Goal: Communication & Community: Share content

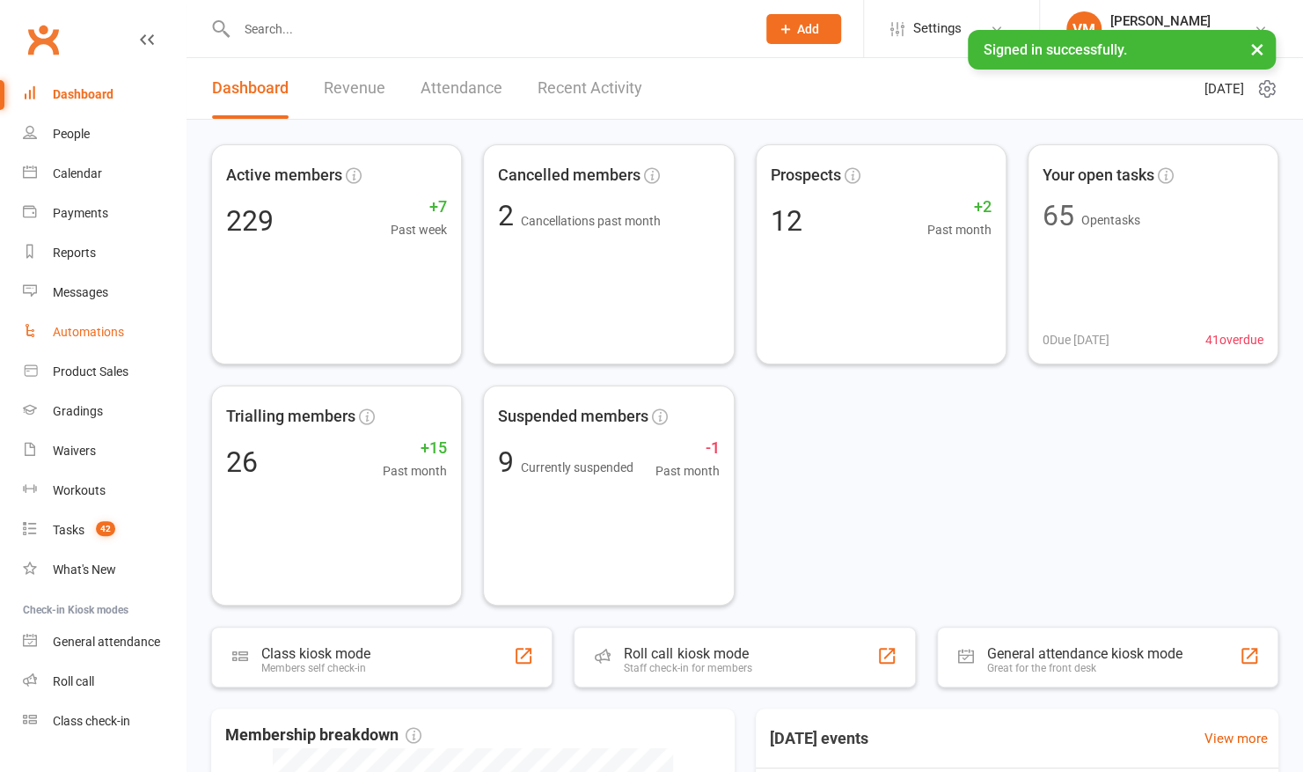
click at [88, 334] on div "Automations" at bounding box center [88, 332] width 71 height 14
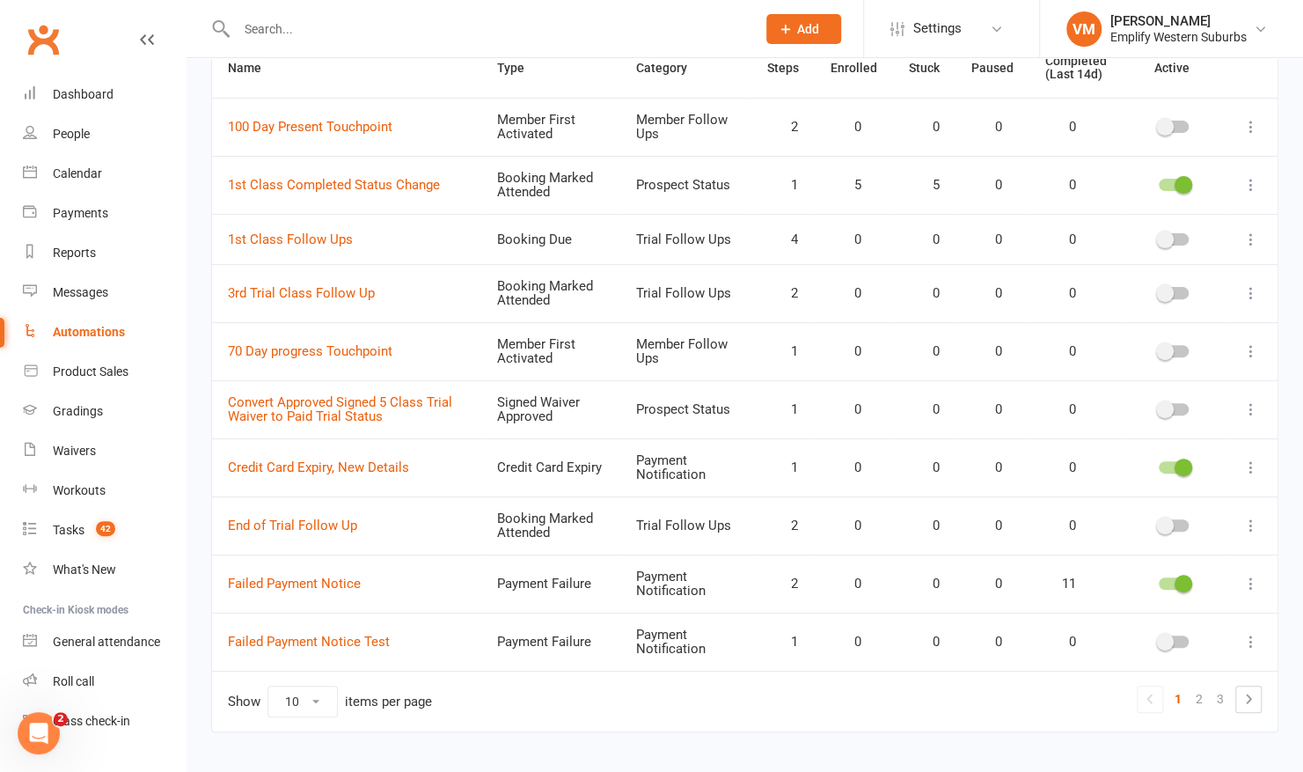
scroll to position [219, 0]
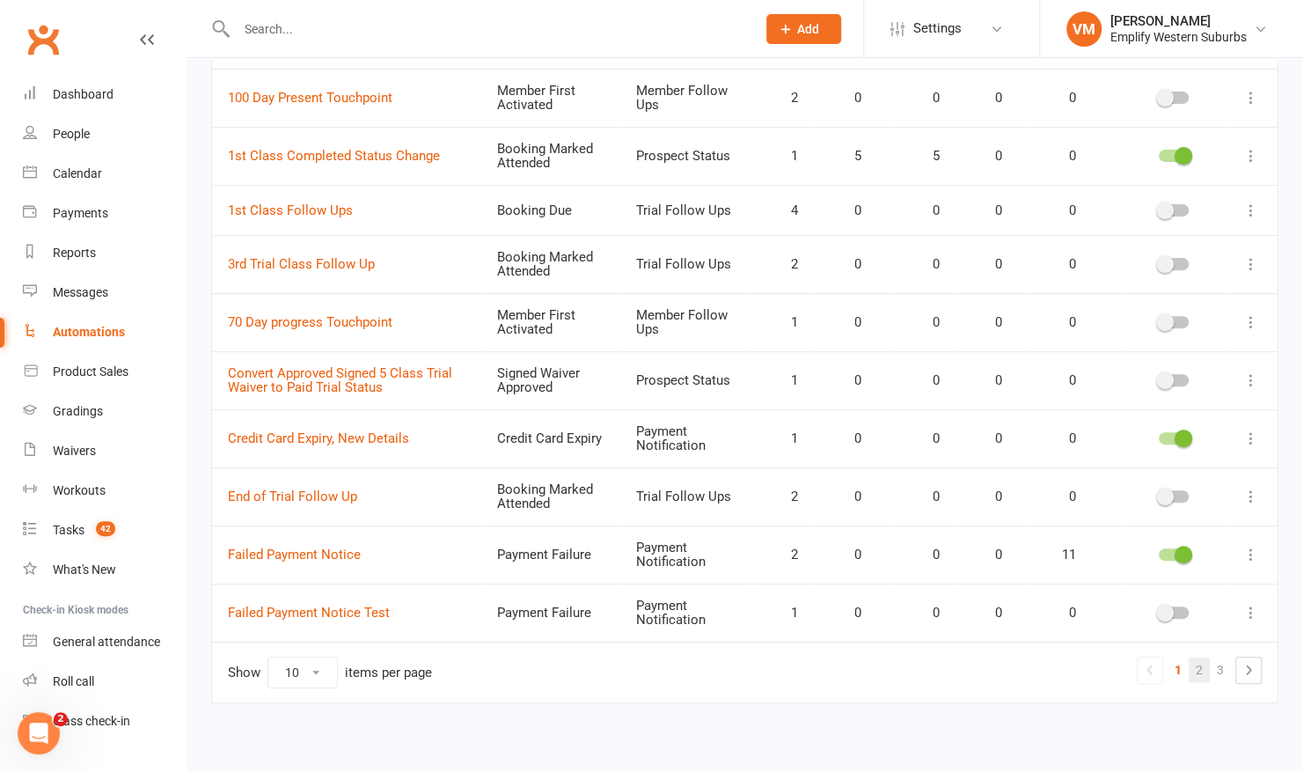
click at [1205, 666] on link "2" at bounding box center [1199, 669] width 21 height 25
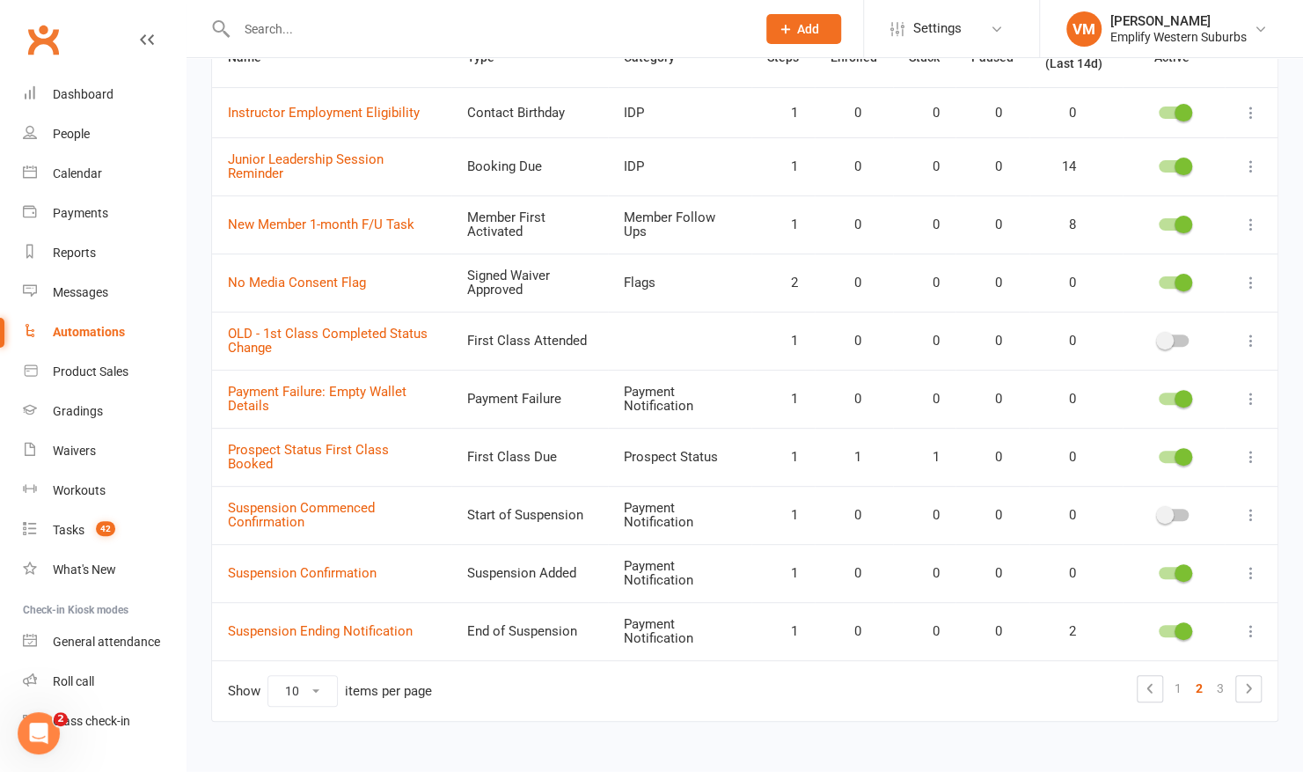
scroll to position [199, 0]
click at [1221, 678] on link "3" at bounding box center [1220, 690] width 21 height 25
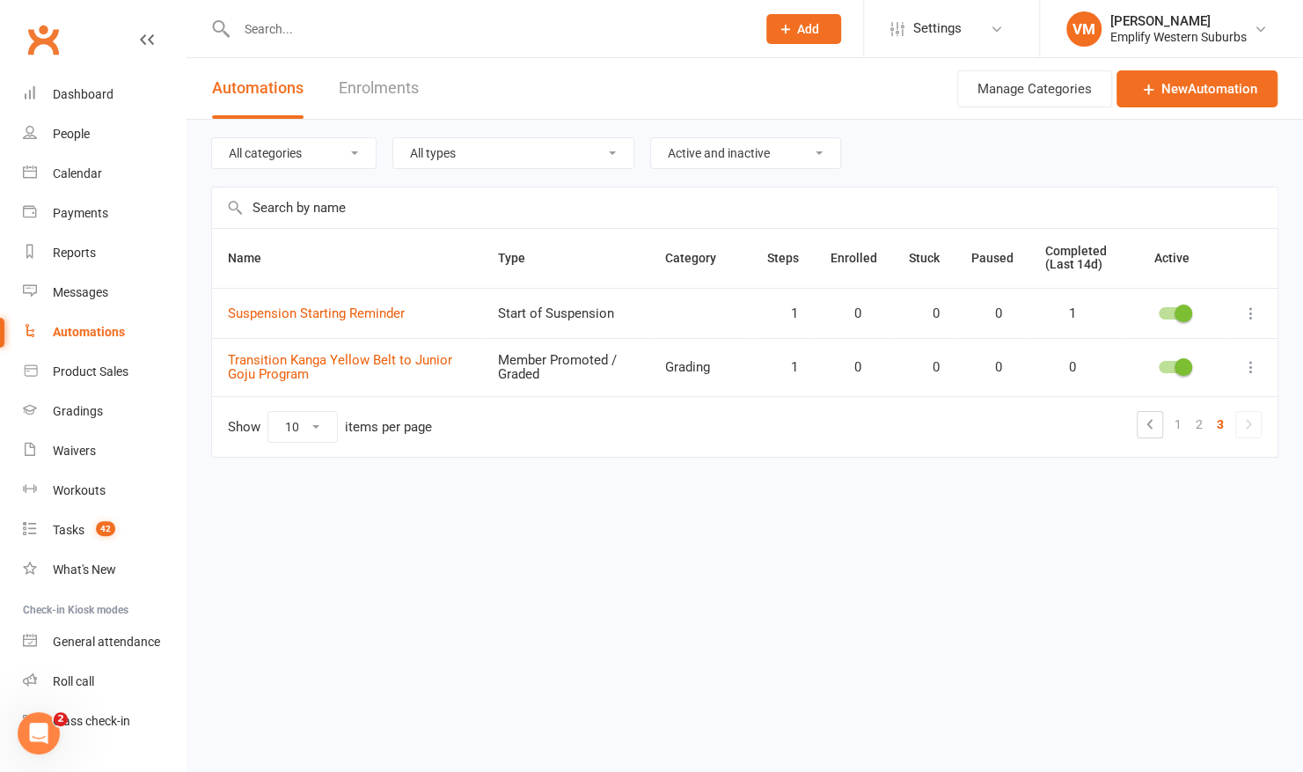
scroll to position [0, 0]
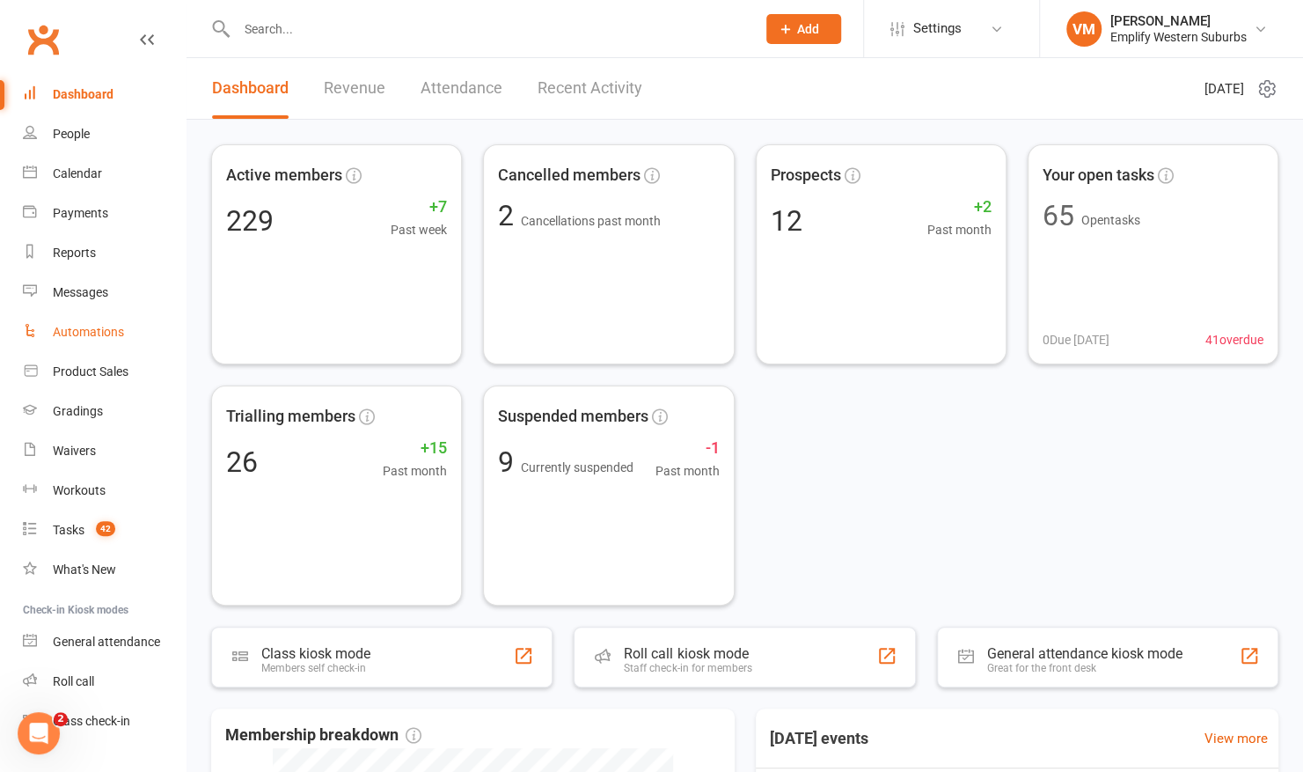
click at [80, 329] on div "Automations" at bounding box center [88, 332] width 71 height 14
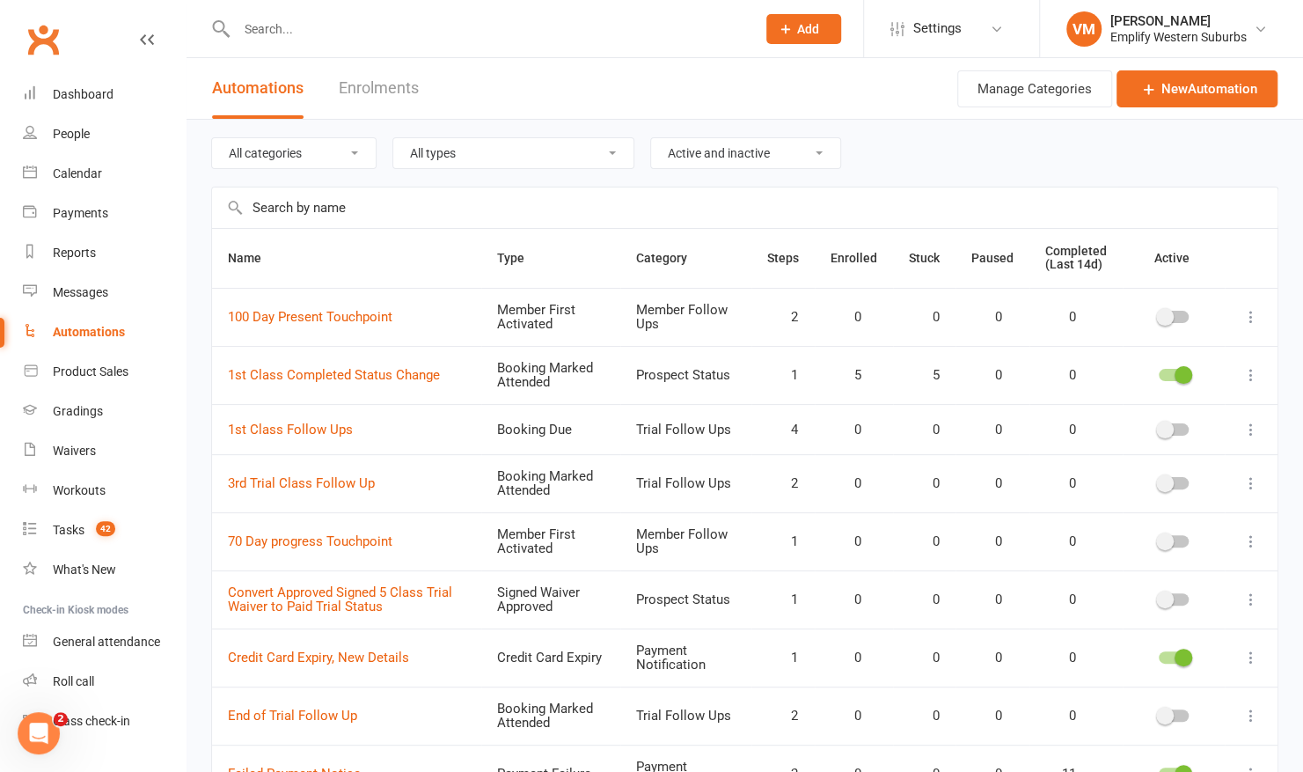
scroll to position [219, 0]
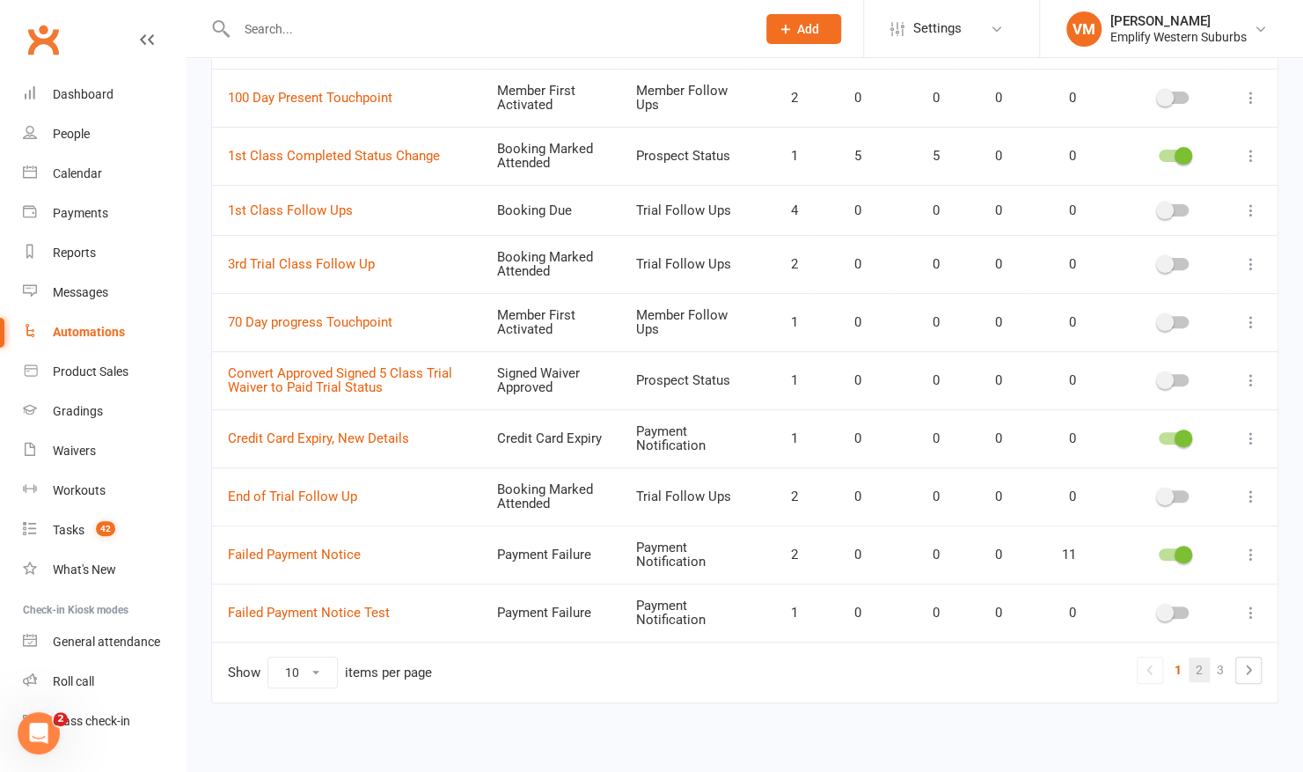
click at [1202, 668] on link "2" at bounding box center [1199, 669] width 21 height 25
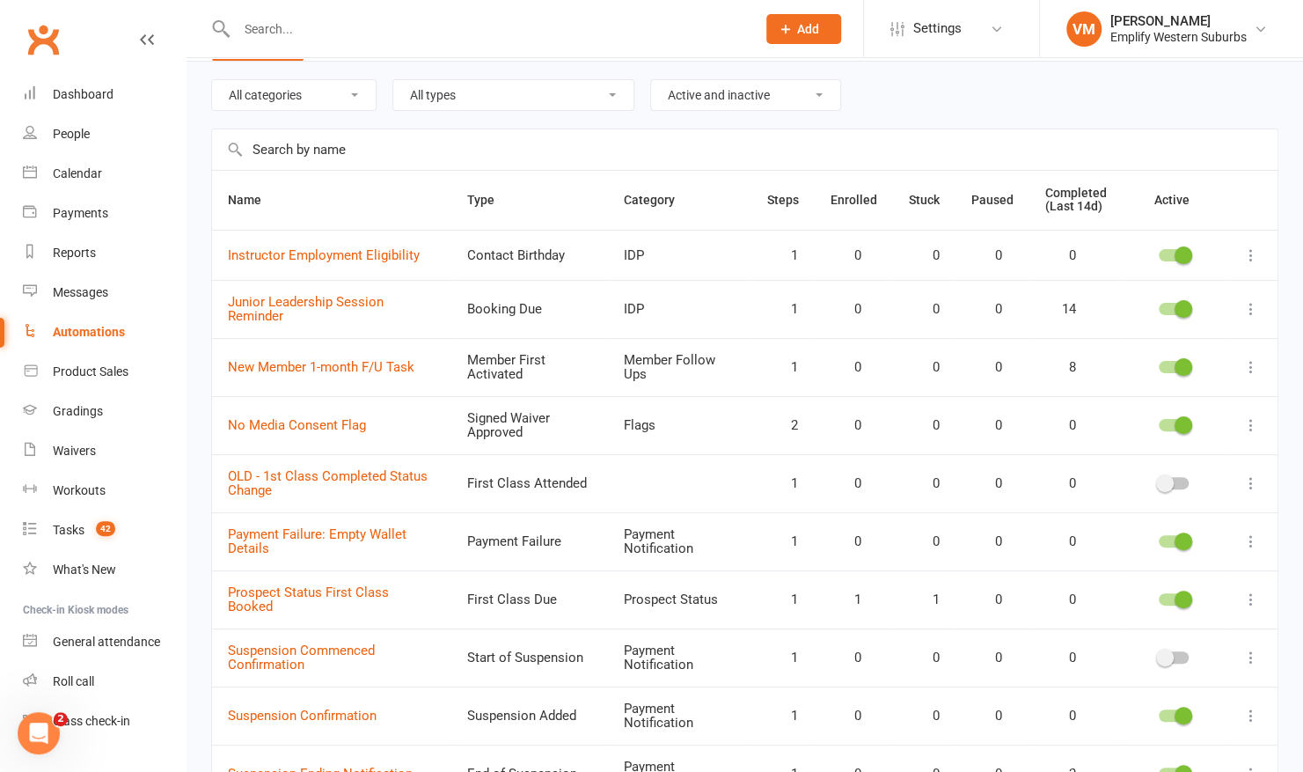
scroll to position [58, 0]
click at [1255, 367] on icon at bounding box center [1252, 367] width 18 height 18
click at [1120, 397] on link "Edit" at bounding box center [1161, 399] width 174 height 35
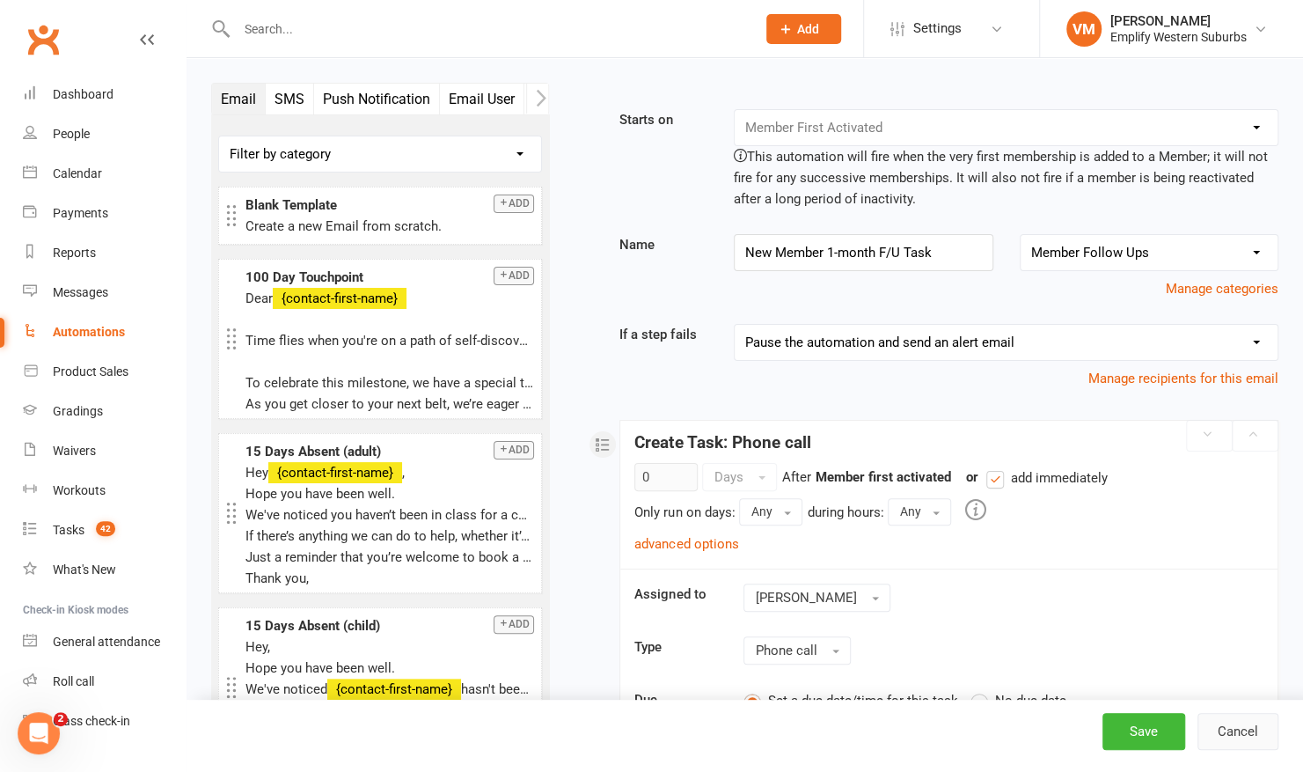
click at [1228, 743] on button "Cancel" at bounding box center [1238, 731] width 81 height 37
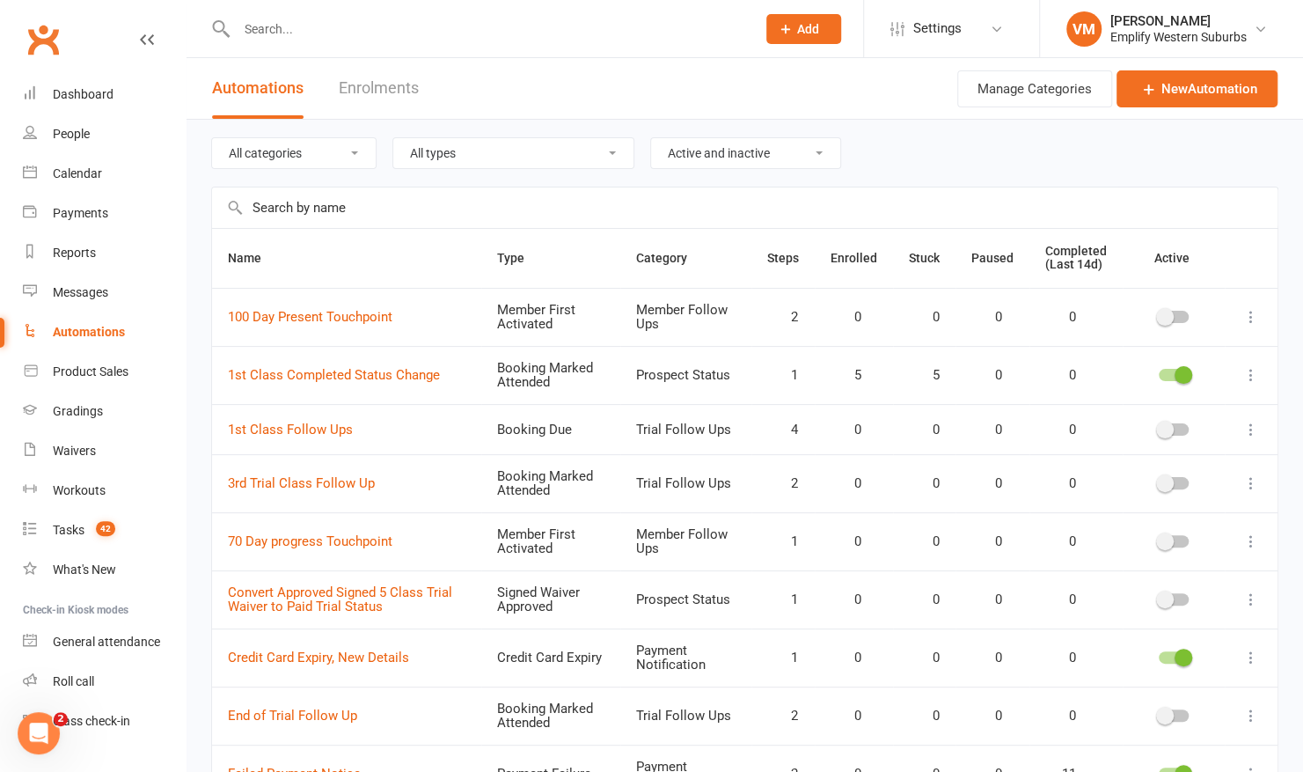
scroll to position [219, 0]
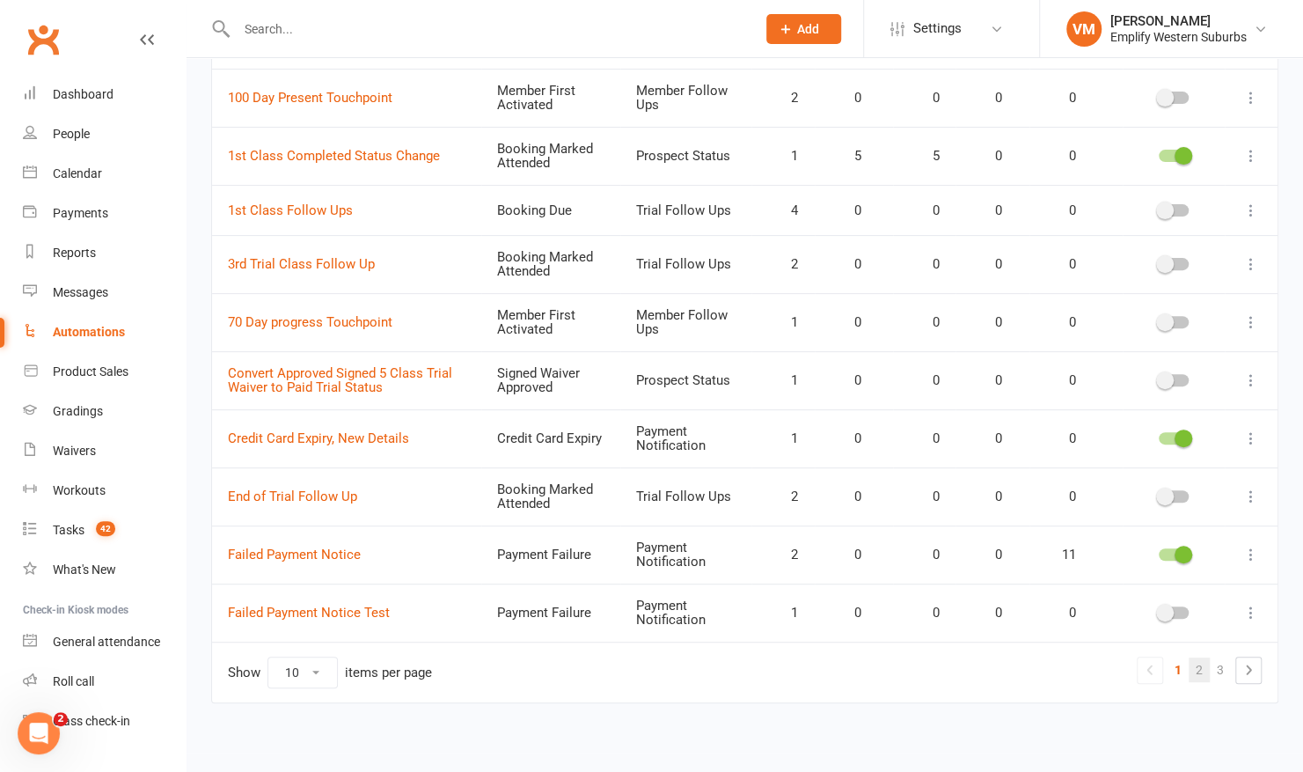
click at [1208, 661] on link "2" at bounding box center [1199, 669] width 21 height 25
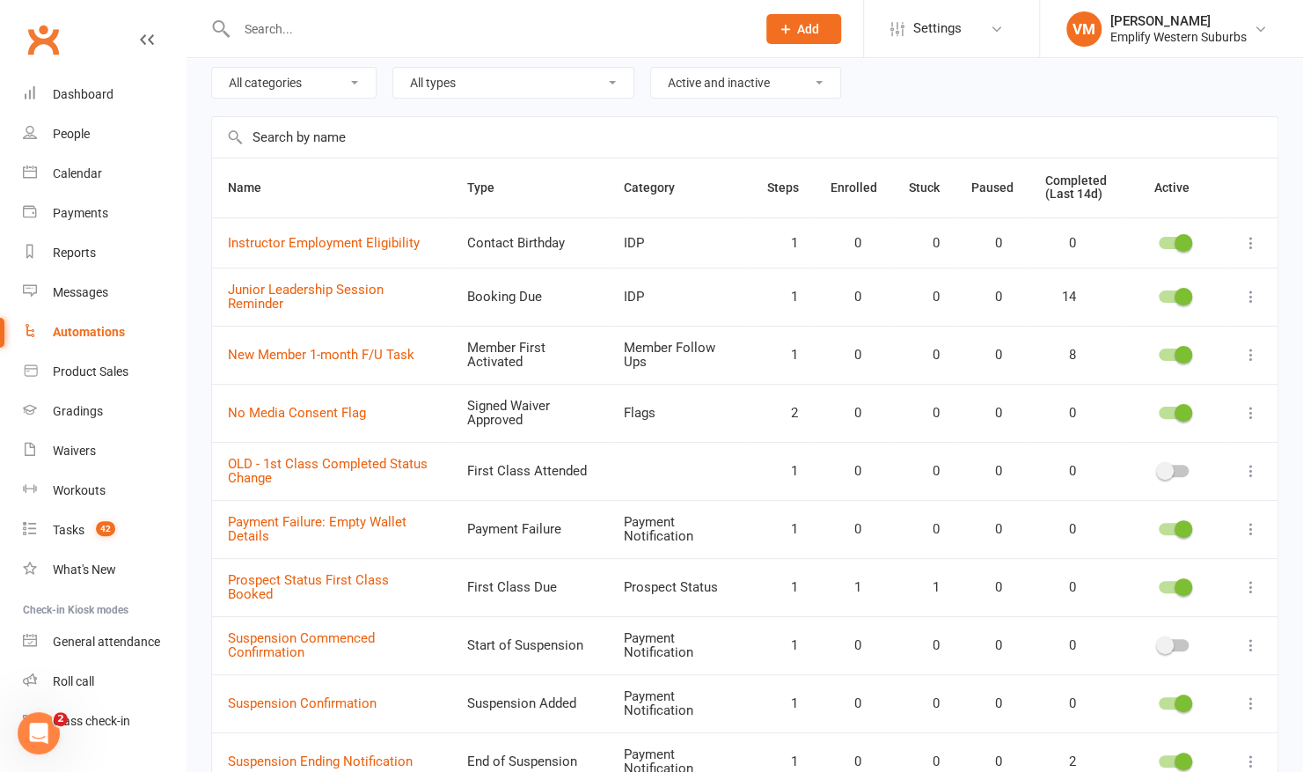
scroll to position [0, 0]
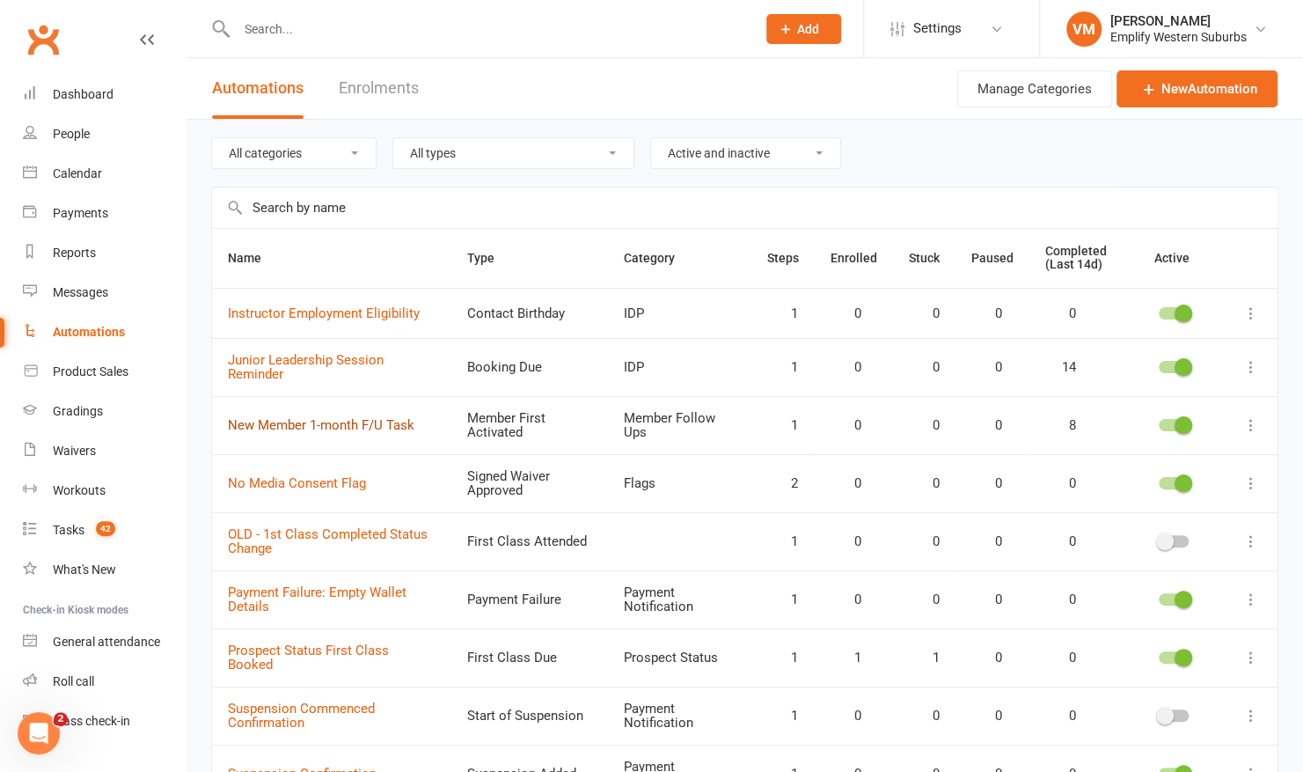
drag, startPoint x: 1250, startPoint y: 419, endPoint x: 276, endPoint y: 418, distance: 974.2
click at [1144, 96] on icon at bounding box center [1149, 89] width 18 height 18
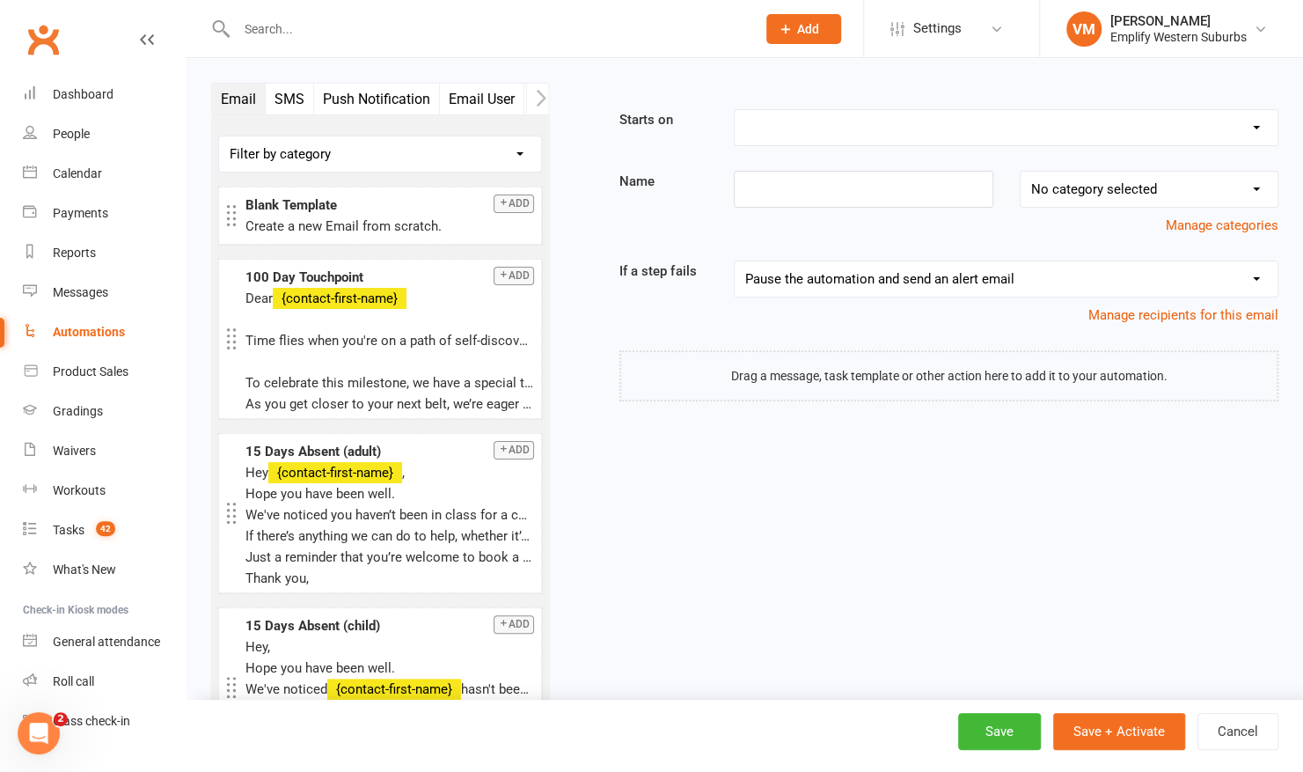
click at [863, 134] on select "Booking Cancelled Booking Due Booking Late-Cancelled Booking Marked Absent Book…" at bounding box center [1006, 127] width 543 height 35
select select "20"
click at [735, 110] on select "Booking Cancelled Booking Due Booking Late-Cancelled Booking Marked Absent Book…" at bounding box center [1006, 127] width 543 height 35
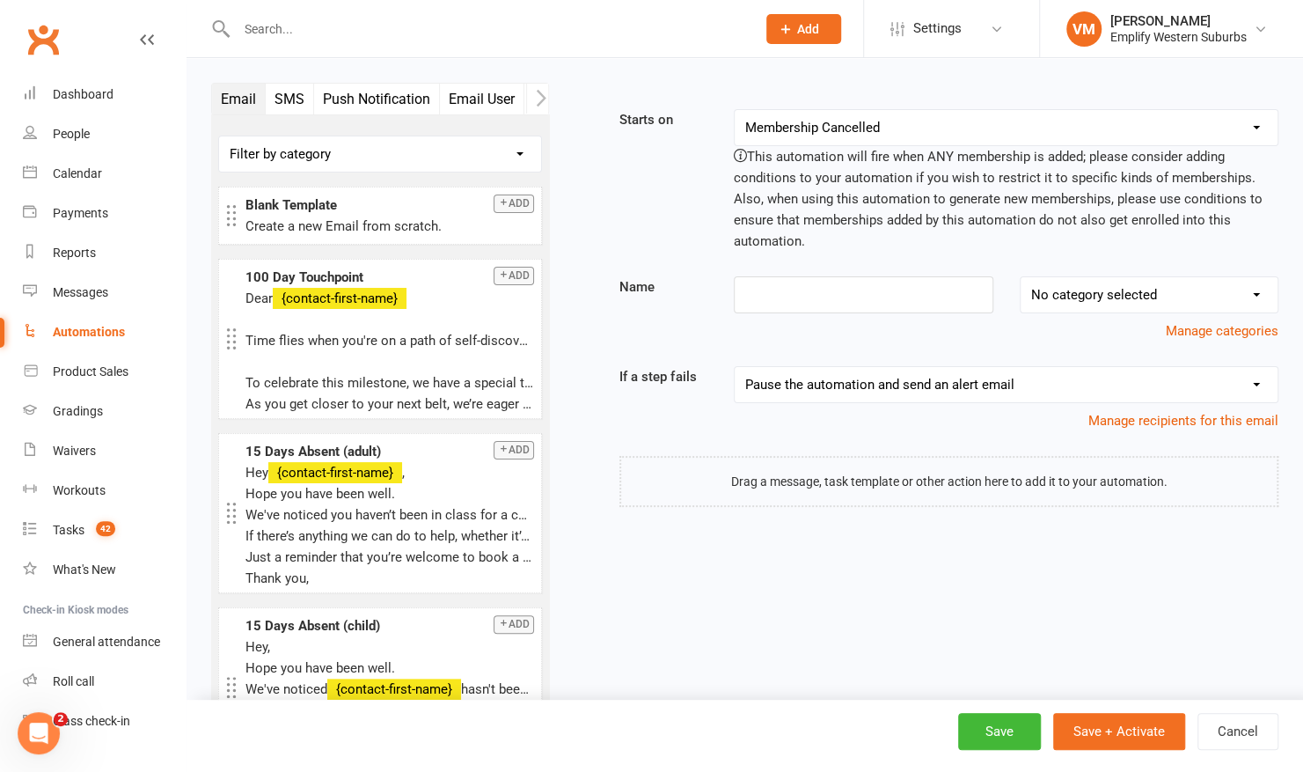
click at [1159, 294] on select "No category selected Flags Grading IDP Member Follow Ups Payment Notification P…" at bounding box center [1149, 294] width 257 height 35
select select "3"
click at [1021, 277] on select "No category selected Flags Grading IDP Member Follow Ups Payment Notification P…" at bounding box center [1149, 294] width 257 height 35
click at [930, 306] on input at bounding box center [863, 294] width 259 height 37
type input "New Membership 1 Month FU Task"
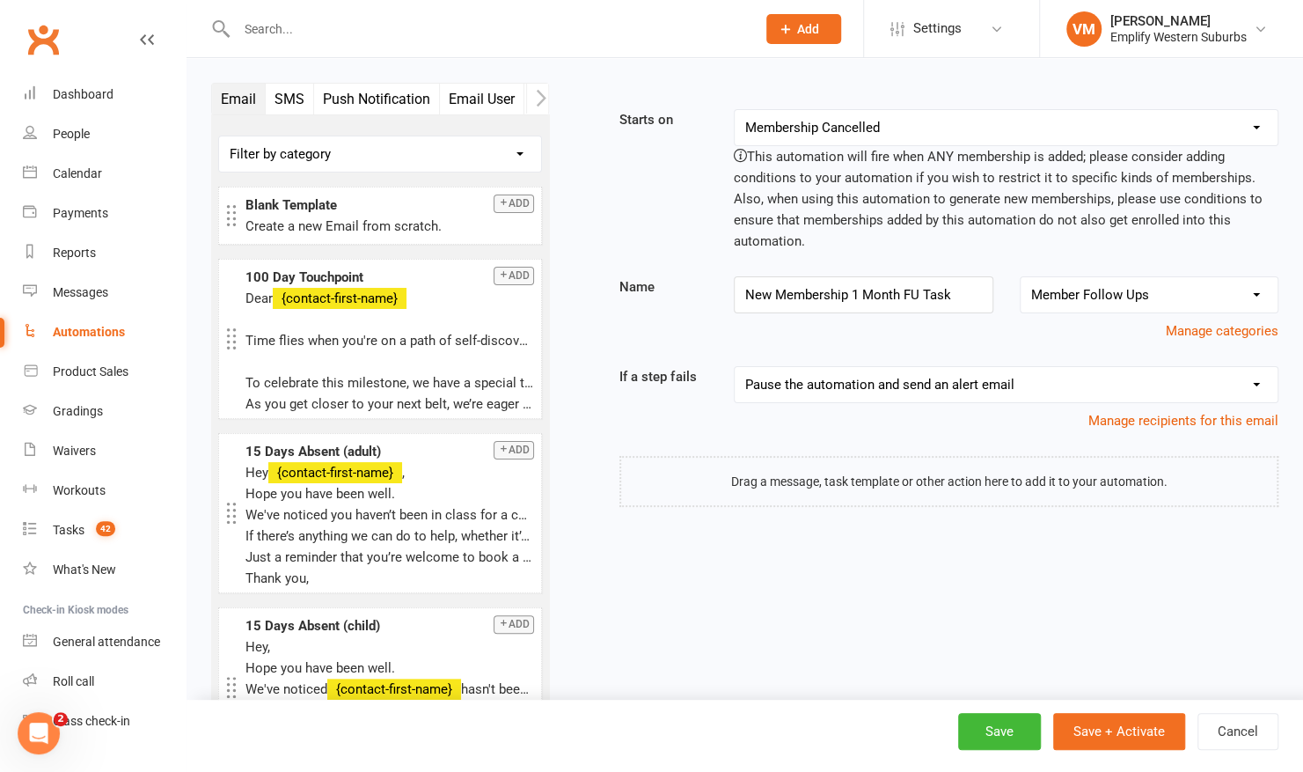
click at [1038, 379] on select "Pause the automation (do not send alert email) Pause the automation and send an…" at bounding box center [1006, 384] width 543 height 35
click at [735, 367] on select "Pause the automation (do not send alert email) Pause the automation and send an…" at bounding box center [1006, 384] width 543 height 35
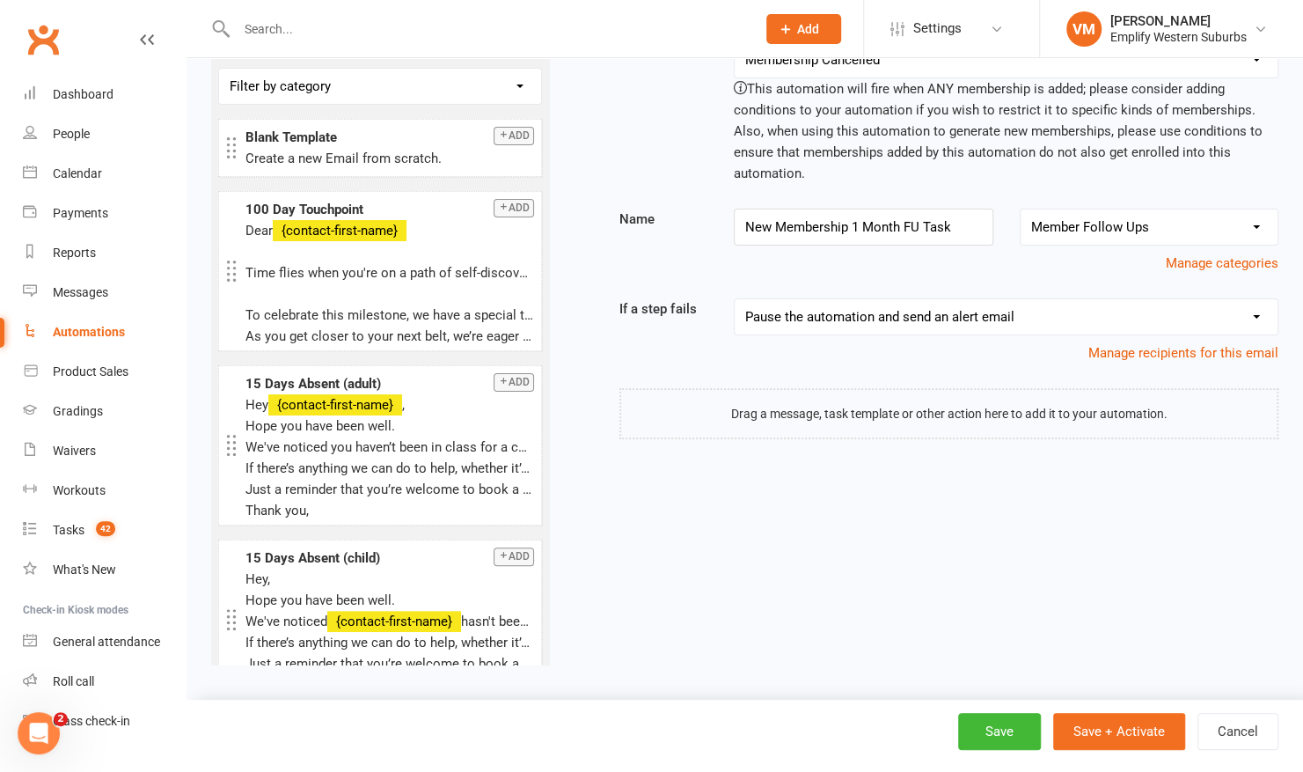
scroll to position [83, 0]
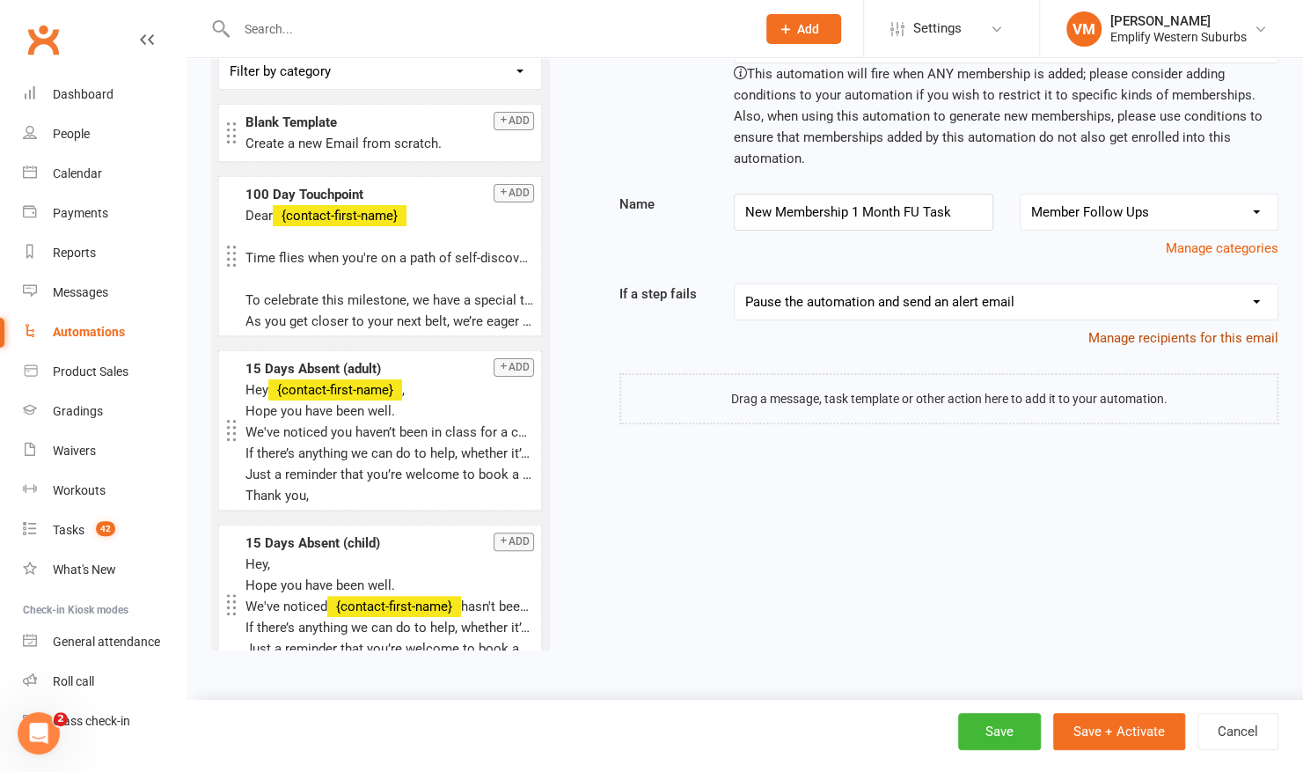
click at [1102, 333] on link "Manage recipients for this email" at bounding box center [1184, 338] width 190 height 16
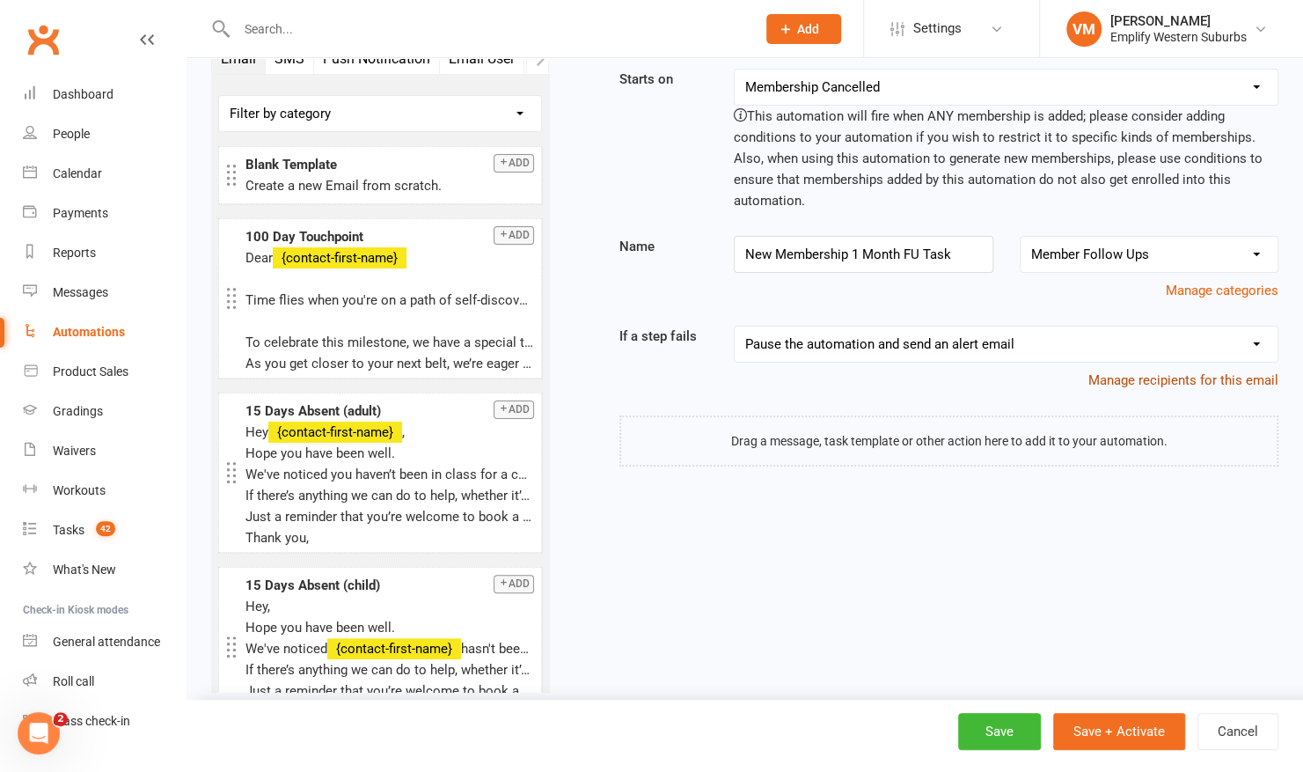
scroll to position [0, 0]
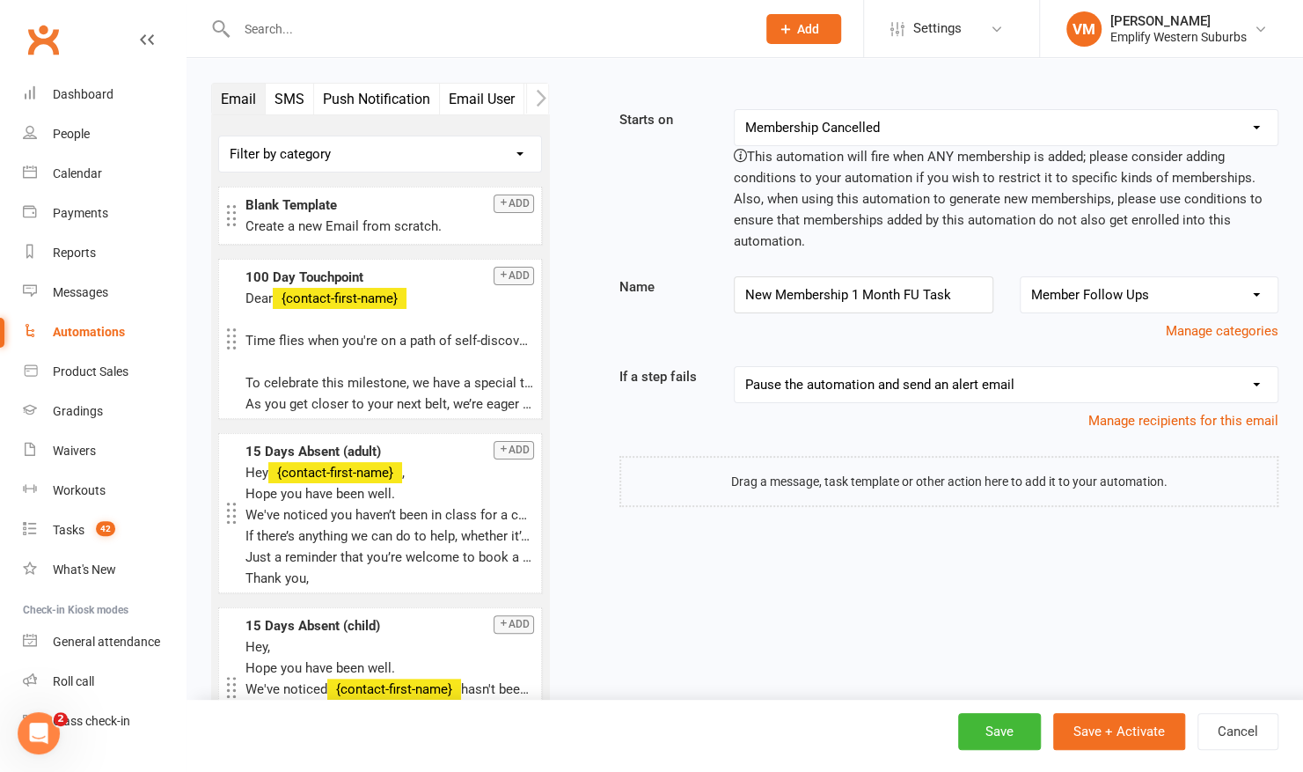
click at [535, 99] on button "button" at bounding box center [537, 99] width 22 height 30
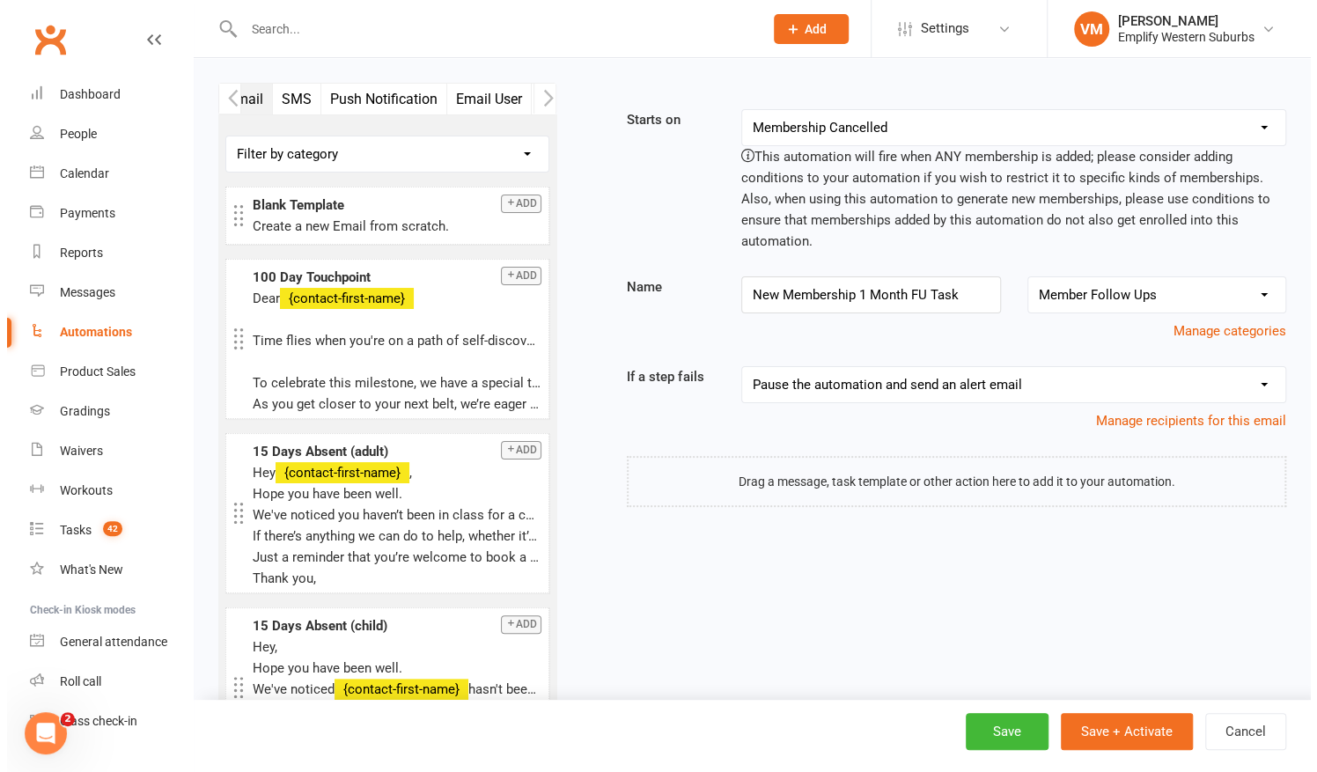
scroll to position [0, 132]
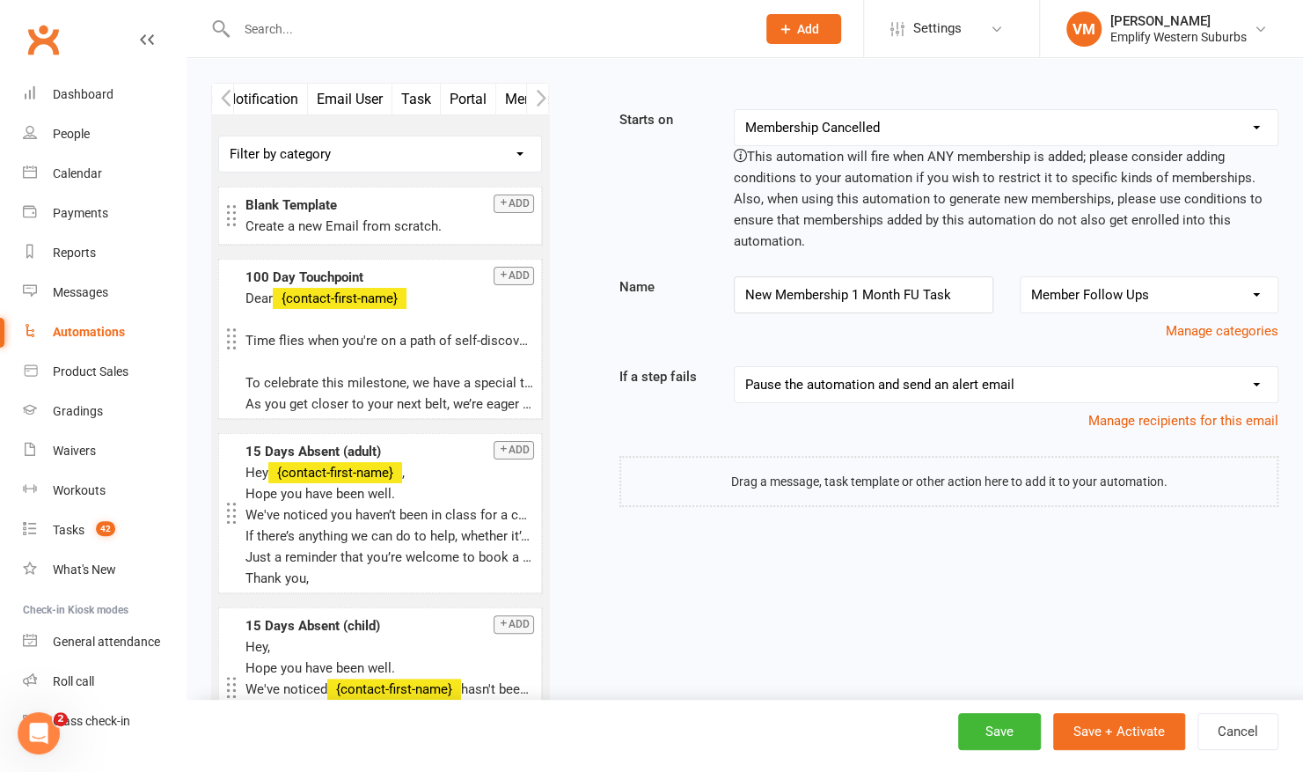
click at [419, 103] on button "Task" at bounding box center [416, 99] width 48 height 31
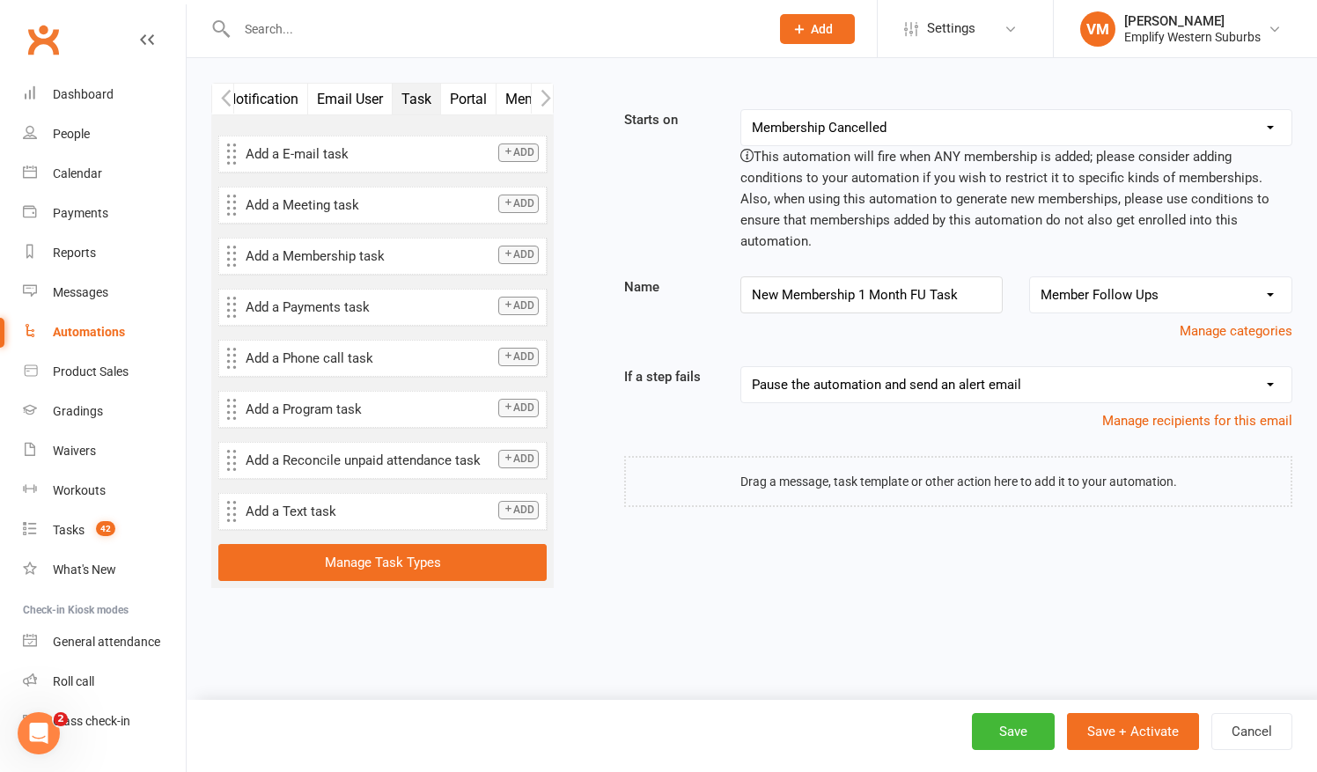
click at [223, 99] on icon "button" at bounding box center [226, 98] width 10 height 17
click at [549, 99] on icon "button" at bounding box center [546, 98] width 10 height 17
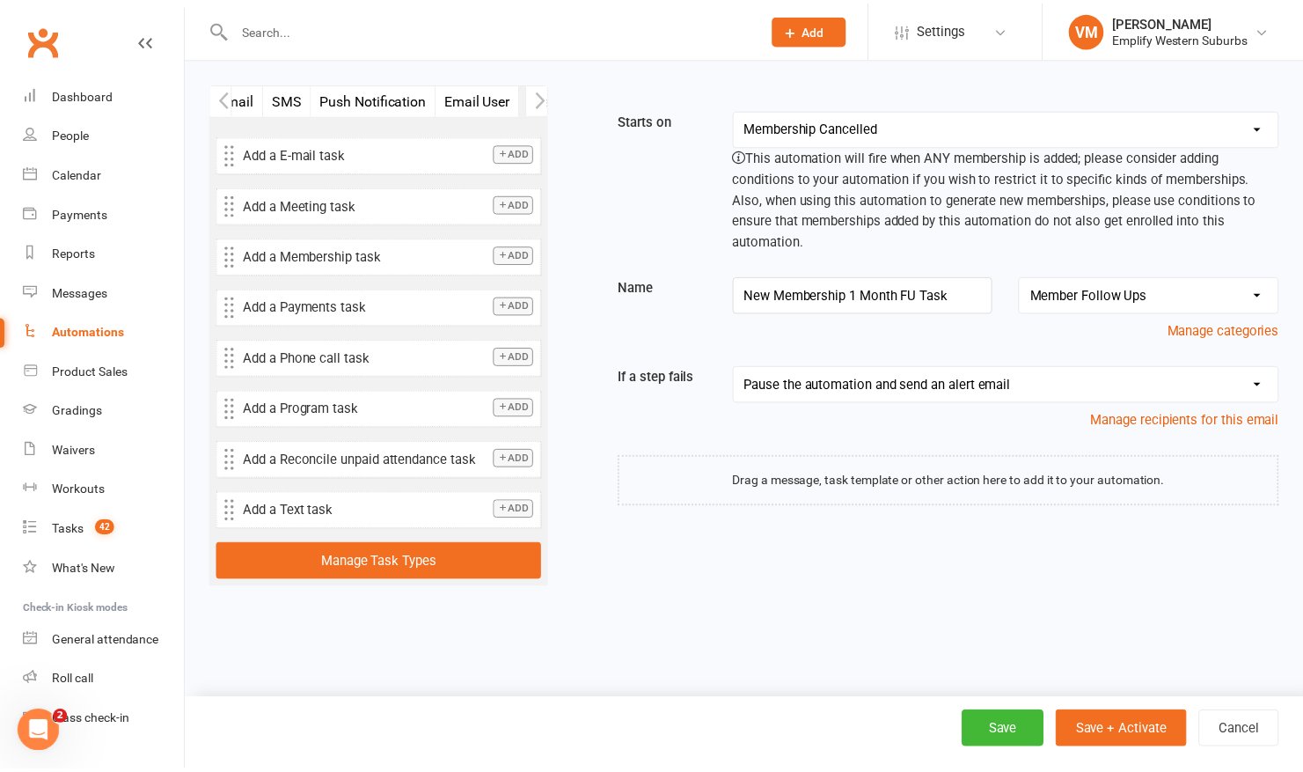
scroll to position [0, 132]
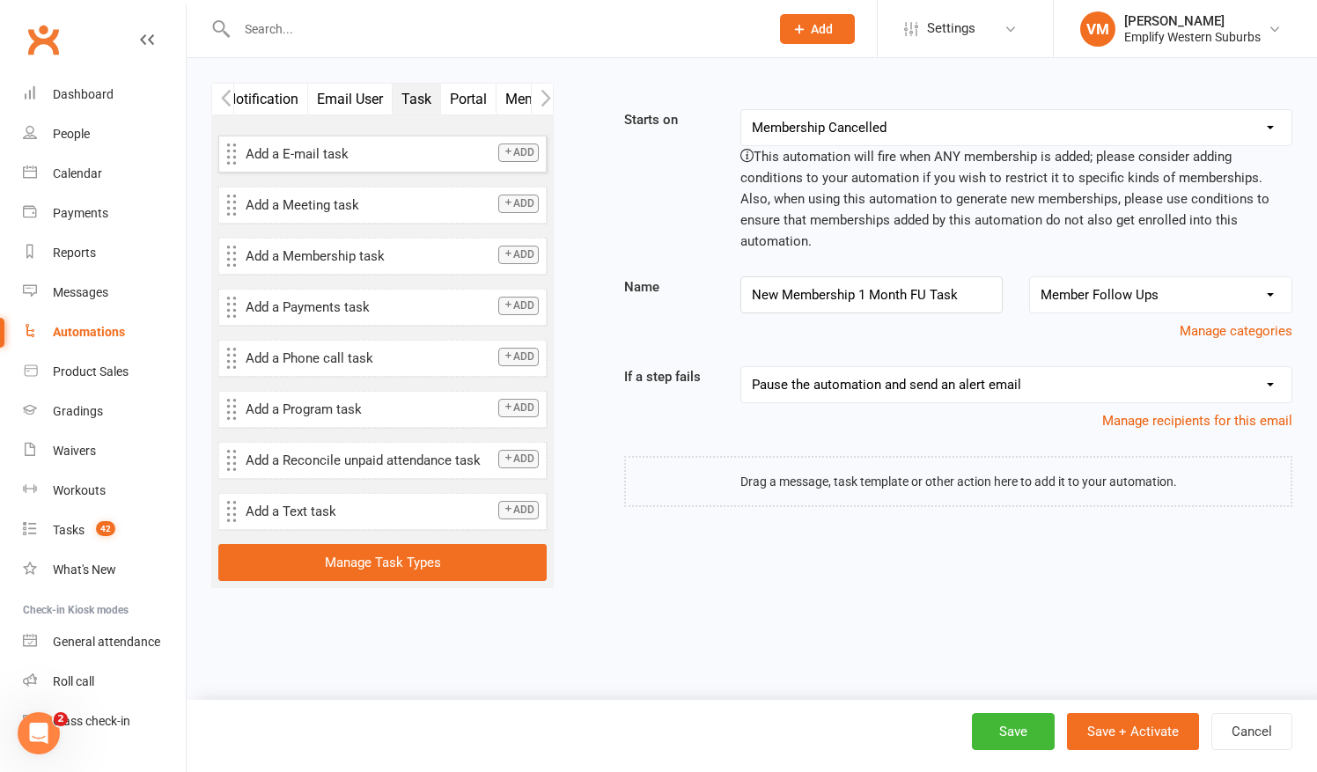
click at [517, 150] on button "Add" at bounding box center [518, 152] width 40 height 18
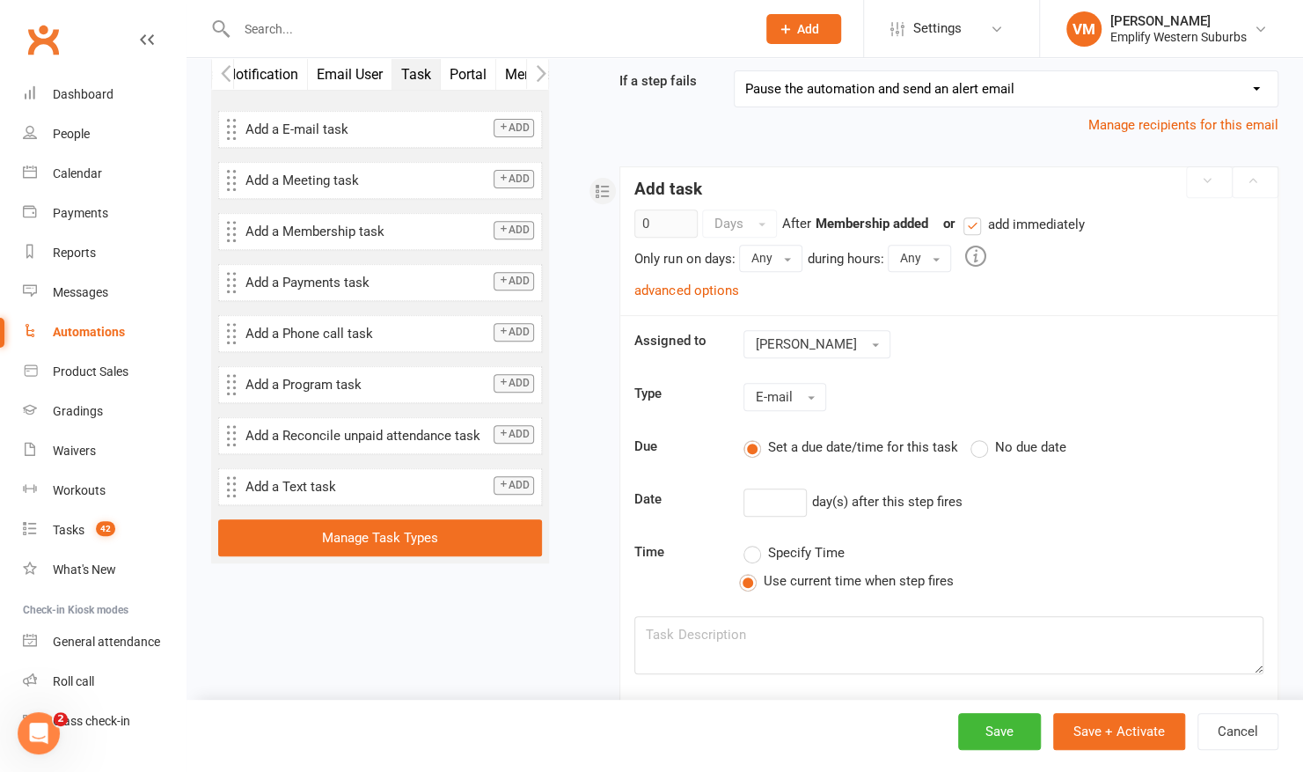
scroll to position [204, 0]
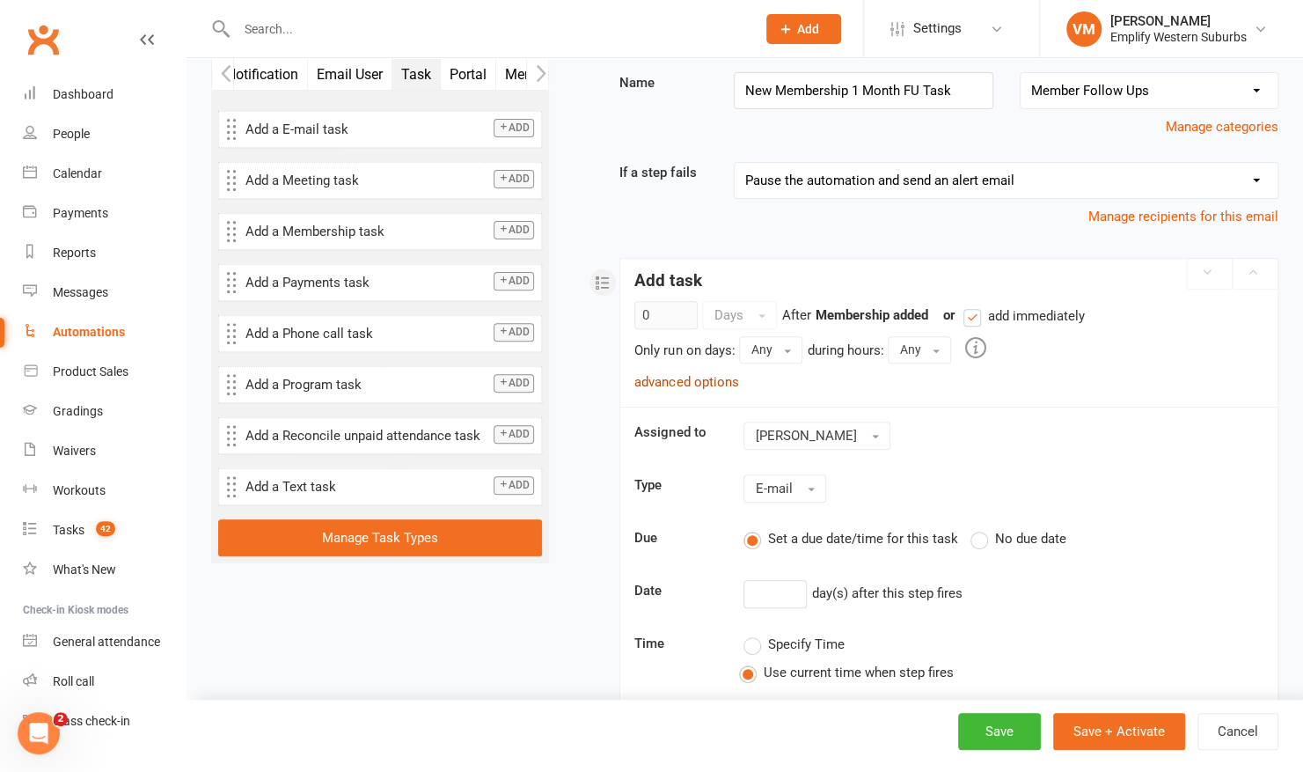
click at [697, 374] on link "advanced options" at bounding box center [686, 382] width 104 height 16
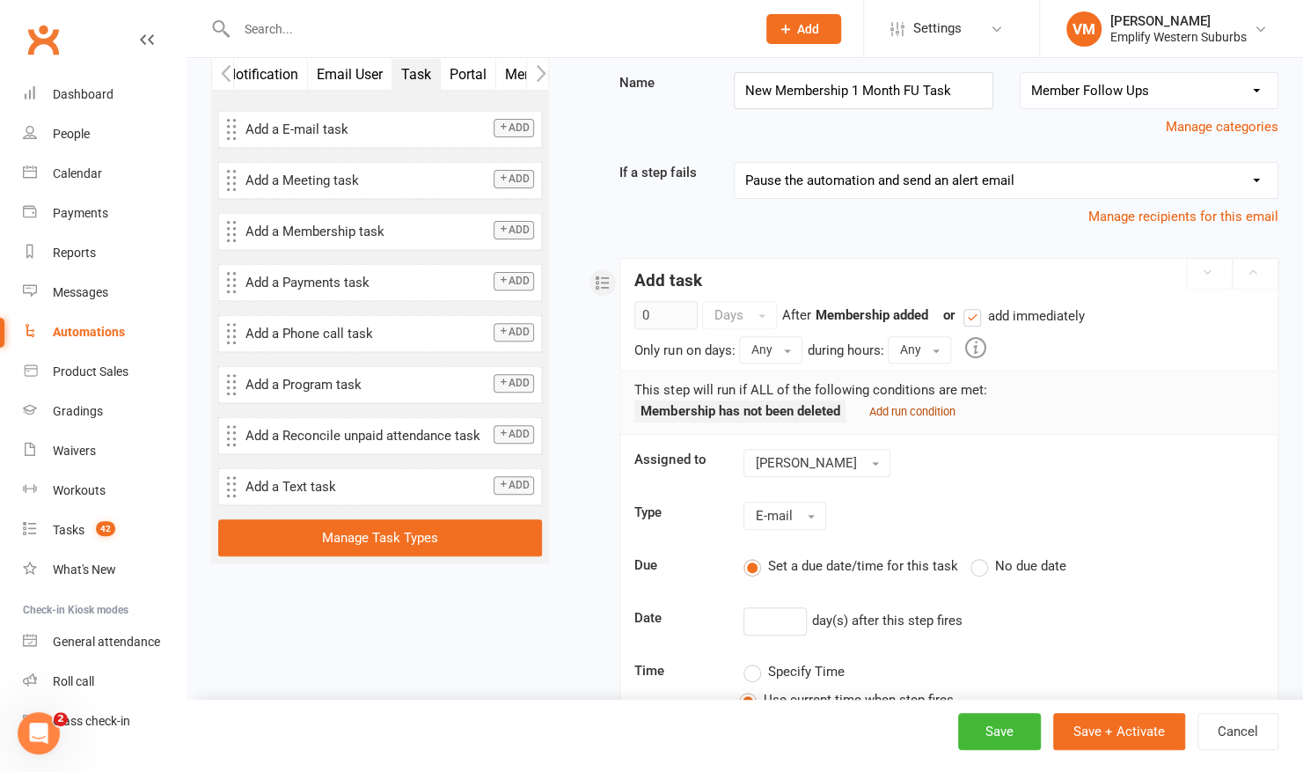
click at [884, 405] on small "Add run condition" at bounding box center [912, 411] width 86 height 13
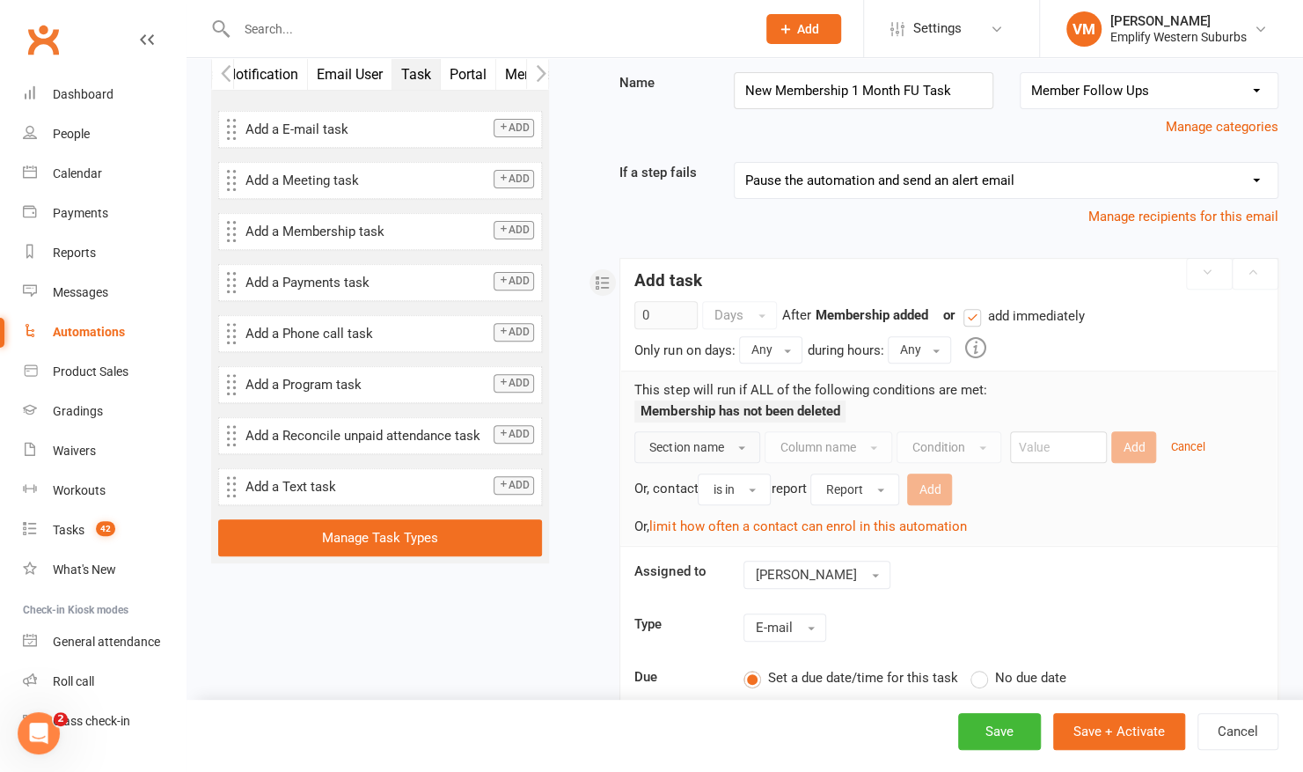
click at [752, 444] on button "Section name" at bounding box center [697, 447] width 126 height 32
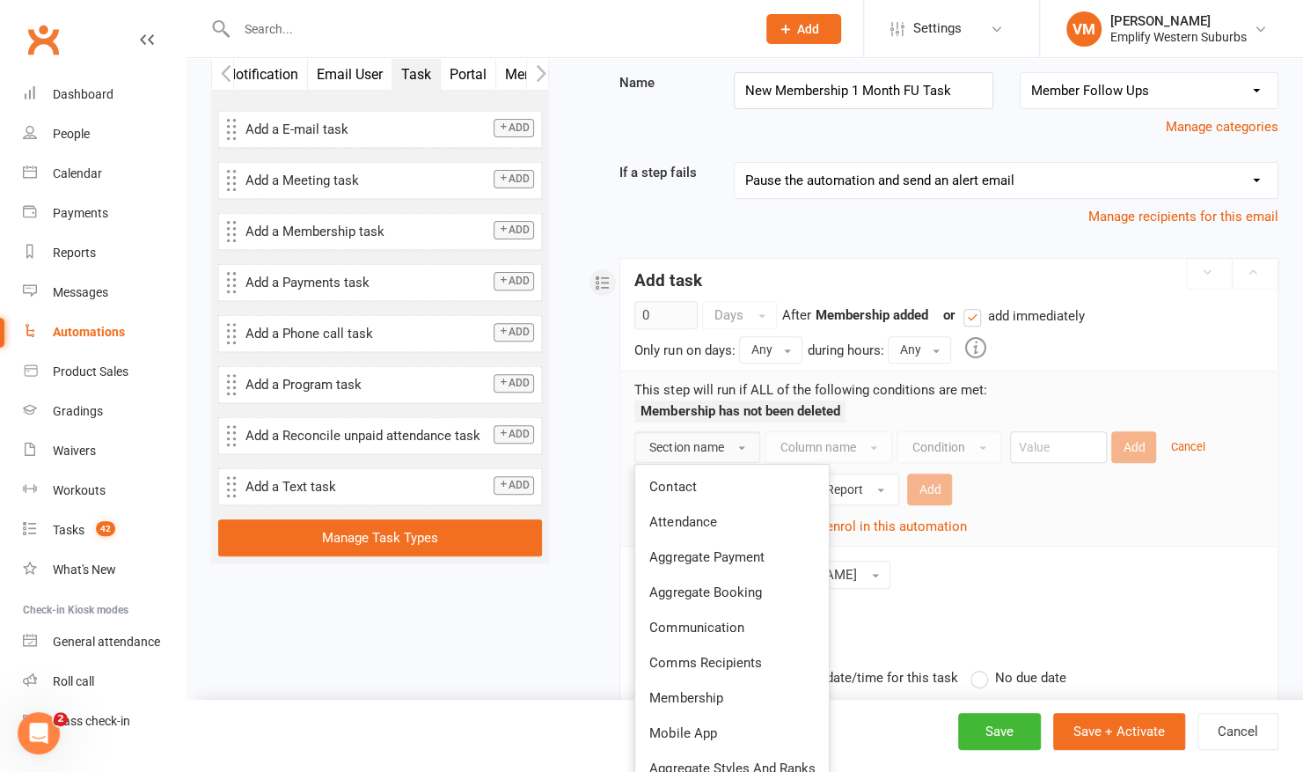
click at [748, 442] on button "Section name" at bounding box center [697, 447] width 126 height 32
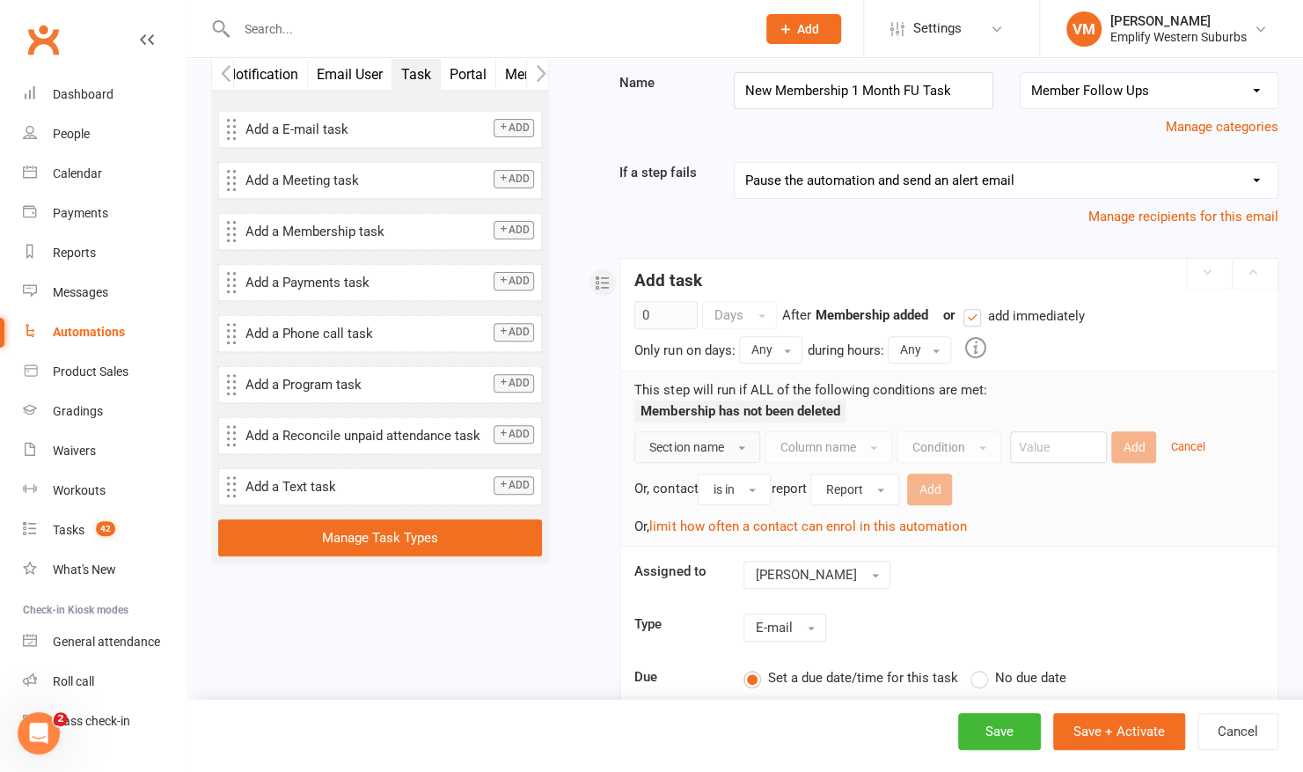
click at [748, 442] on button "Section name" at bounding box center [697, 447] width 126 height 32
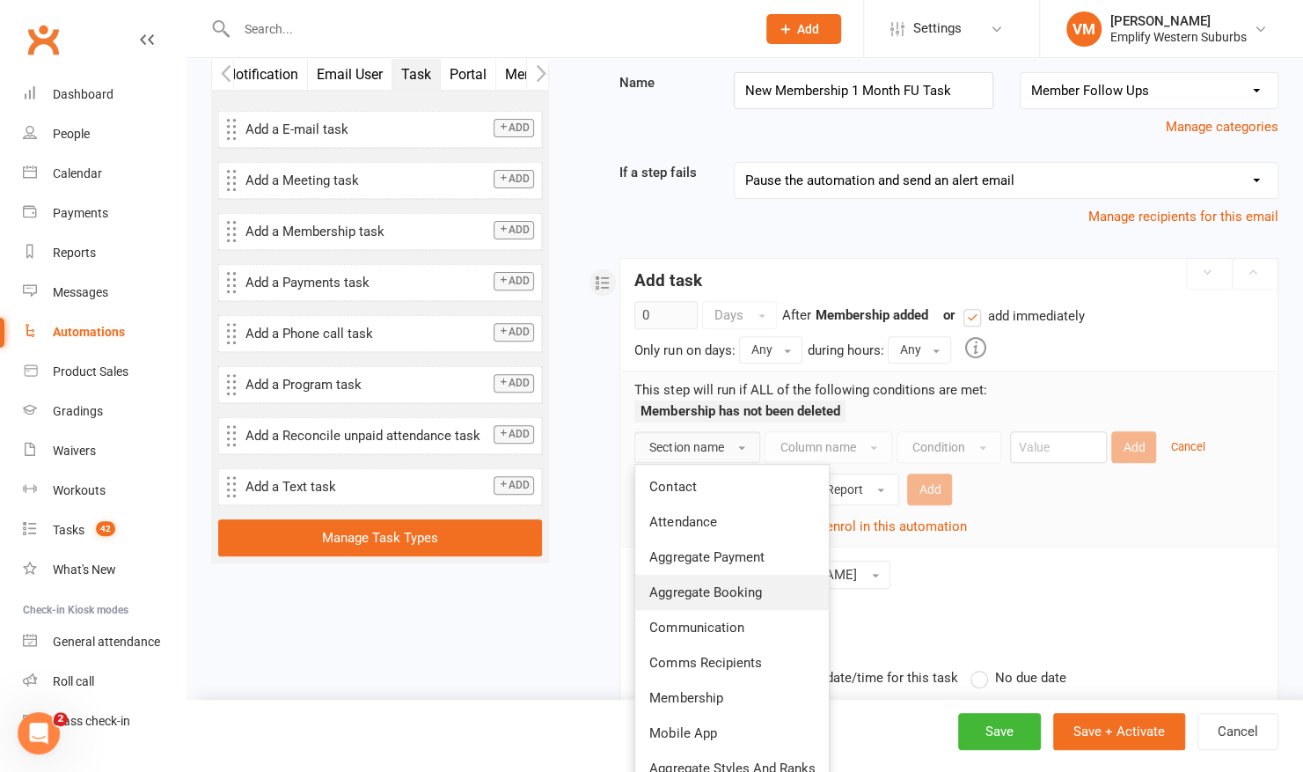
scroll to position [270, 0]
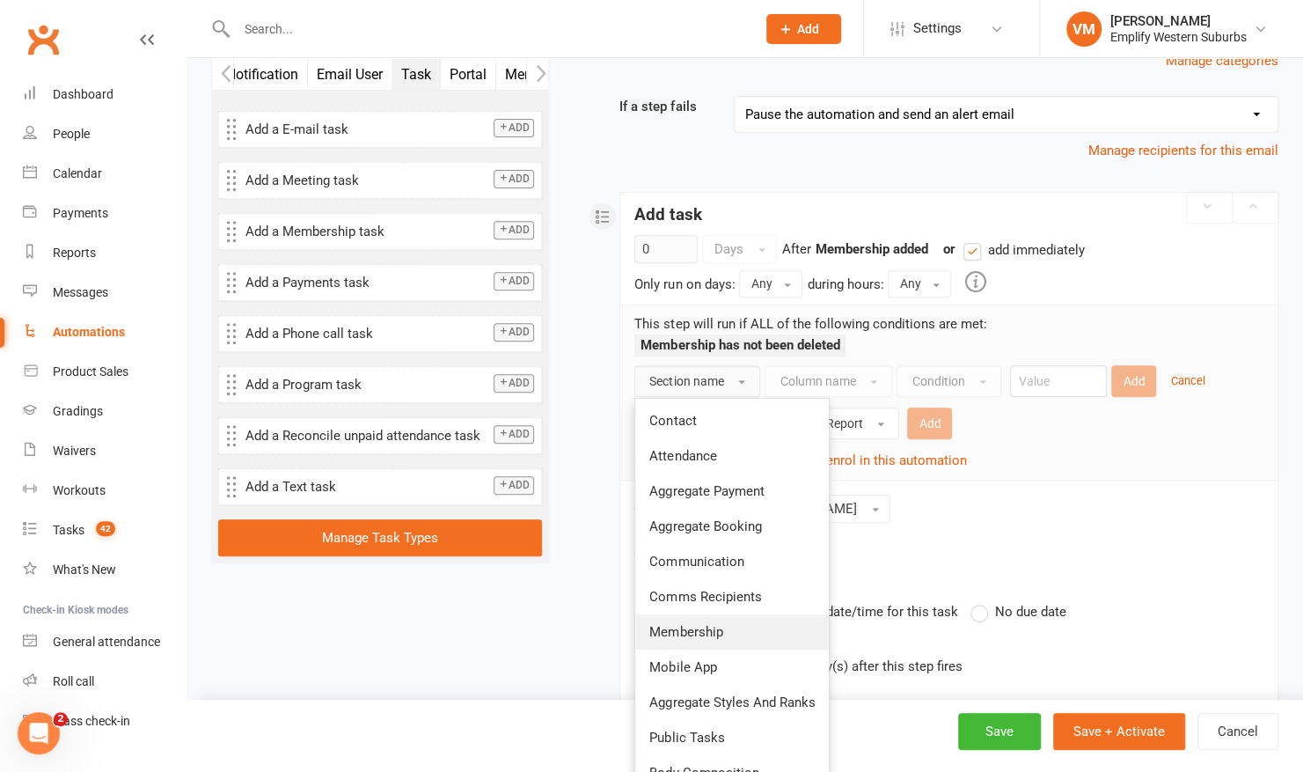
click at [690, 630] on span "Membership" at bounding box center [685, 632] width 73 height 16
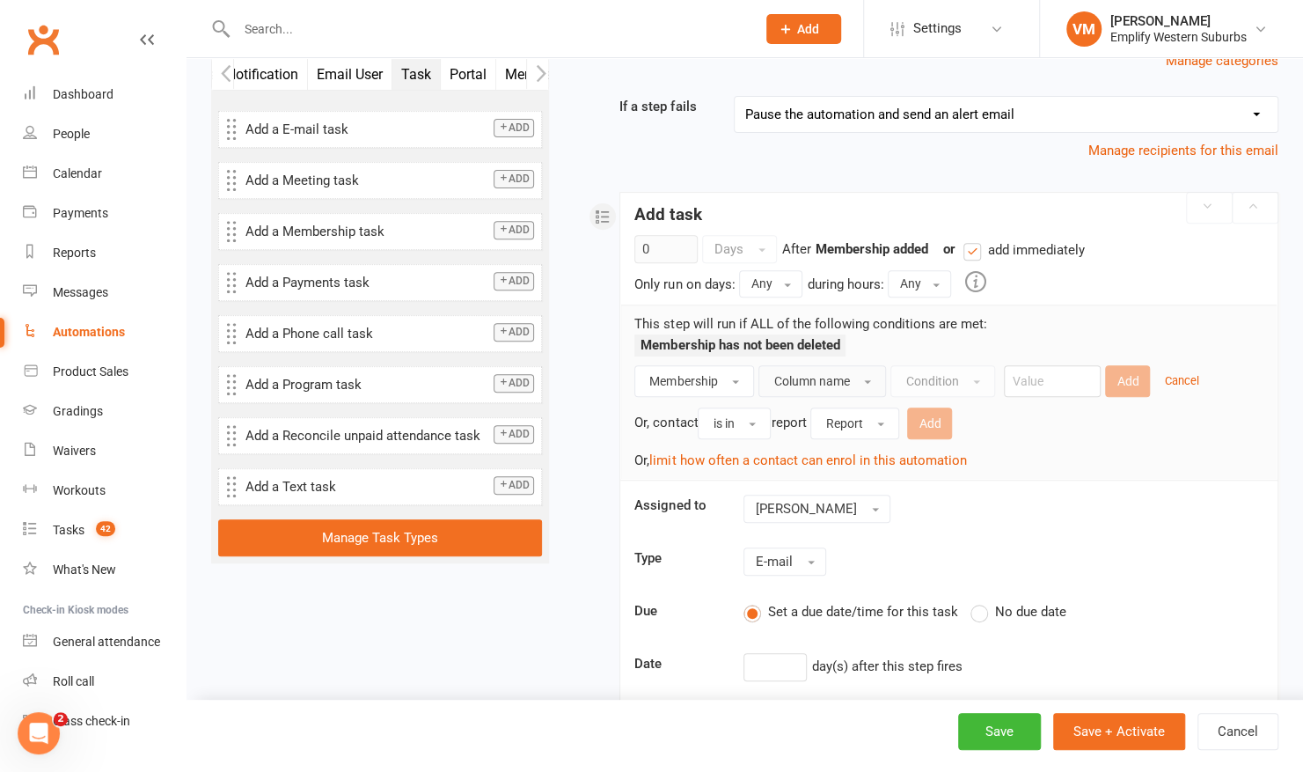
click at [864, 372] on button "Column name" at bounding box center [823, 381] width 128 height 32
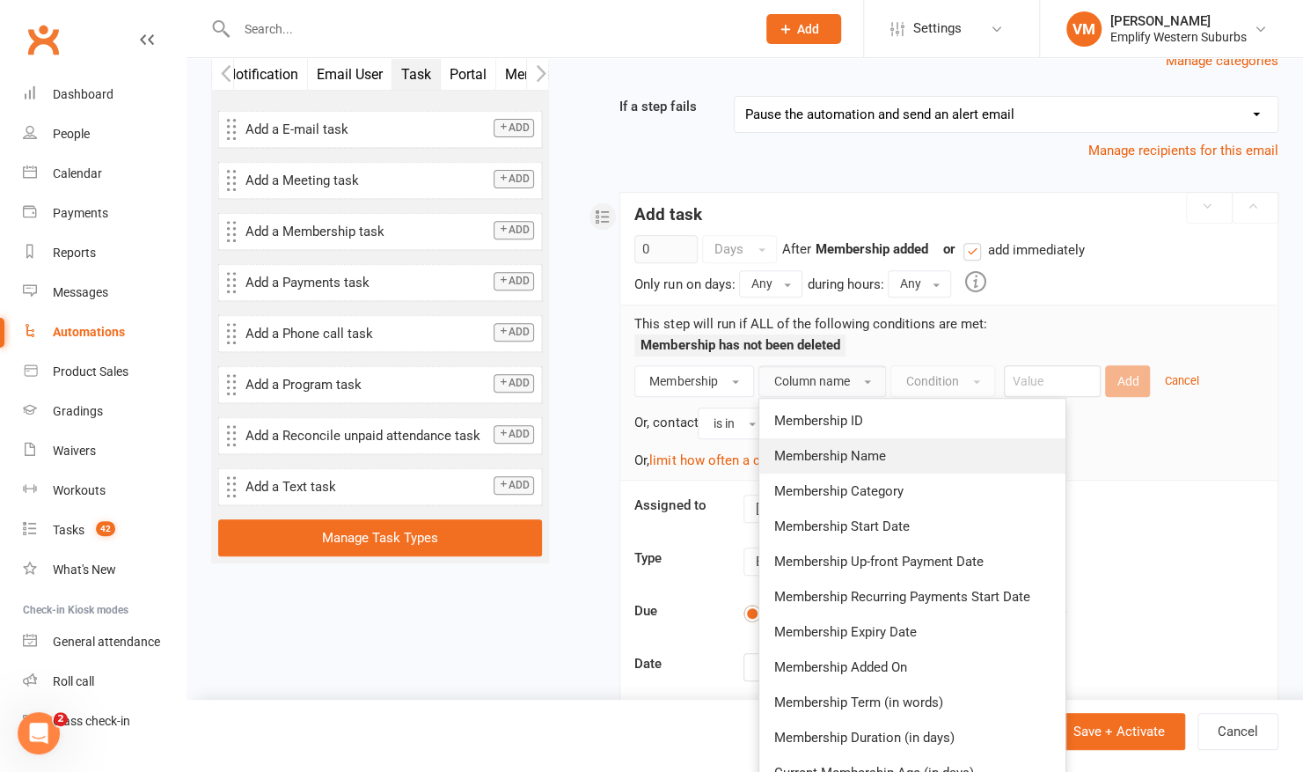
click at [860, 450] on span "Membership Name" at bounding box center [830, 456] width 112 height 16
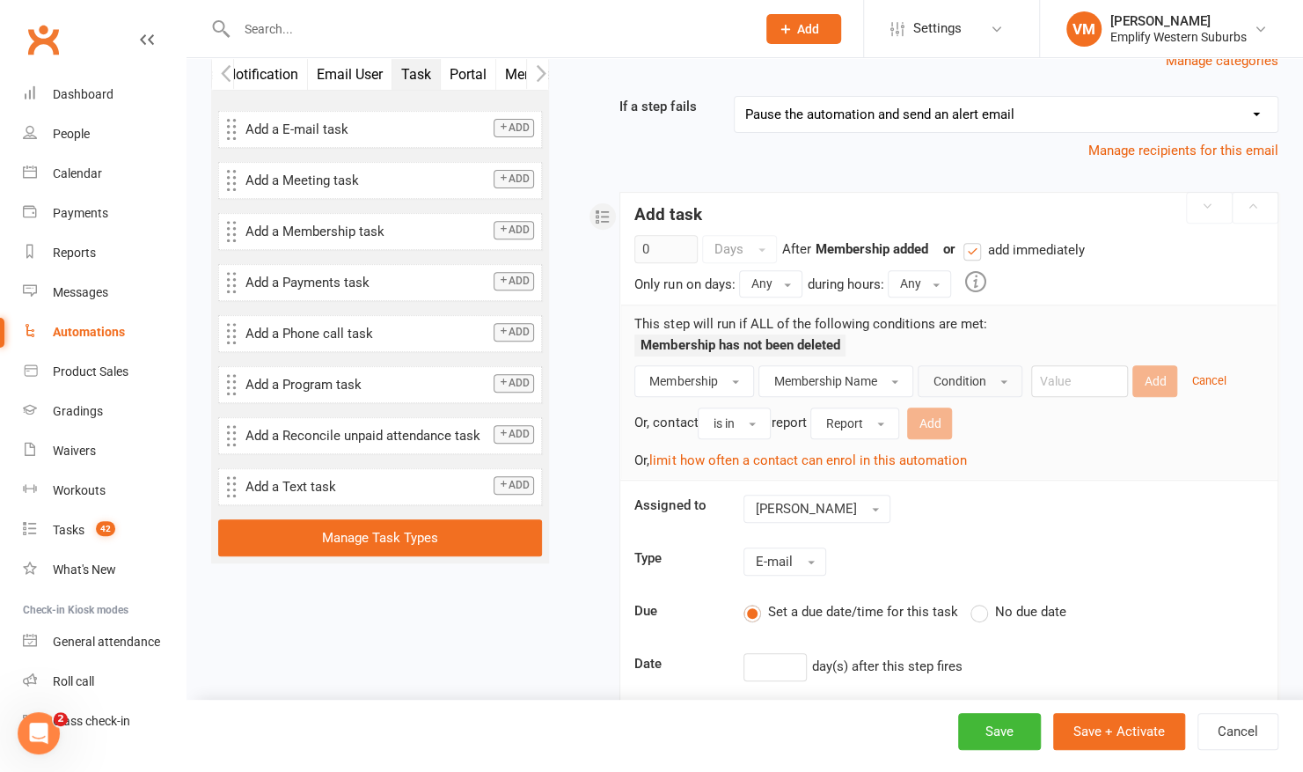
click at [996, 378] on button "Condition" at bounding box center [970, 381] width 105 height 32
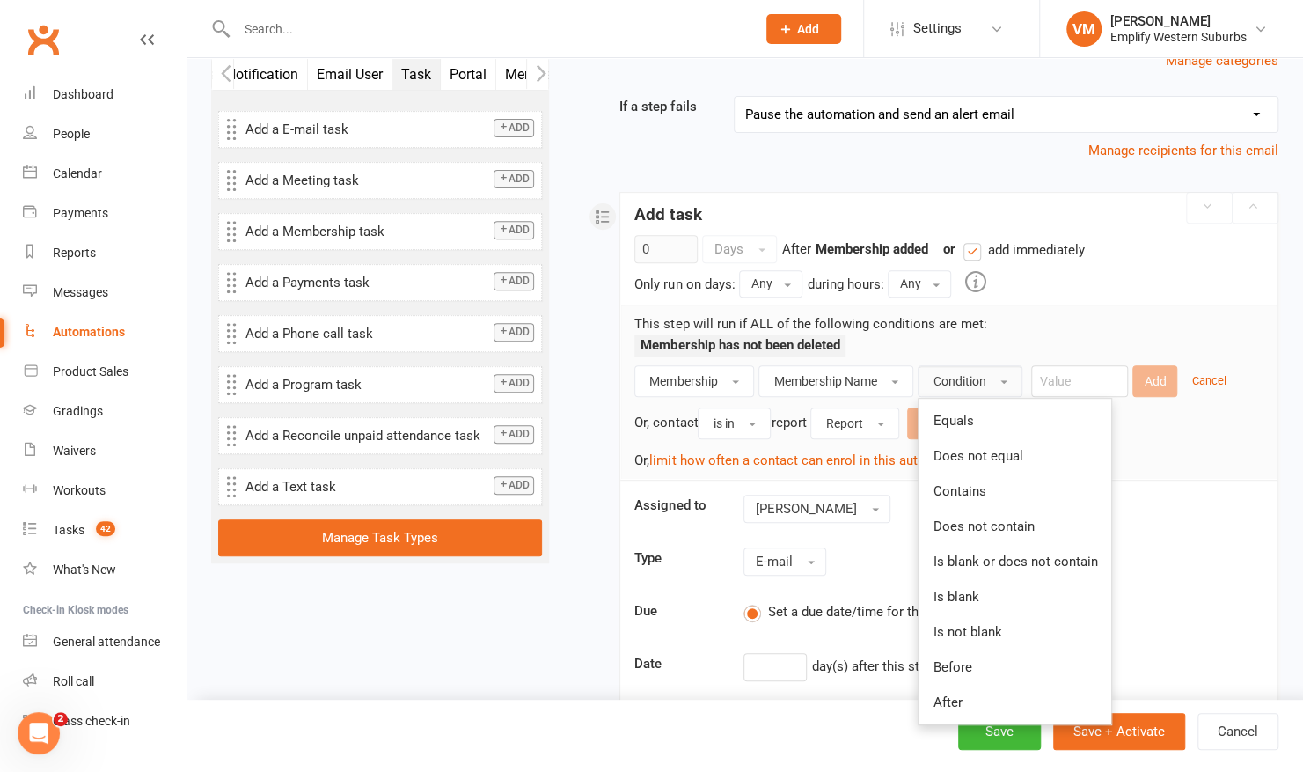
click at [1170, 307] on div "This step will run if ALL of the following conditions are met: Membership has n…" at bounding box center [949, 391] width 656 height 174
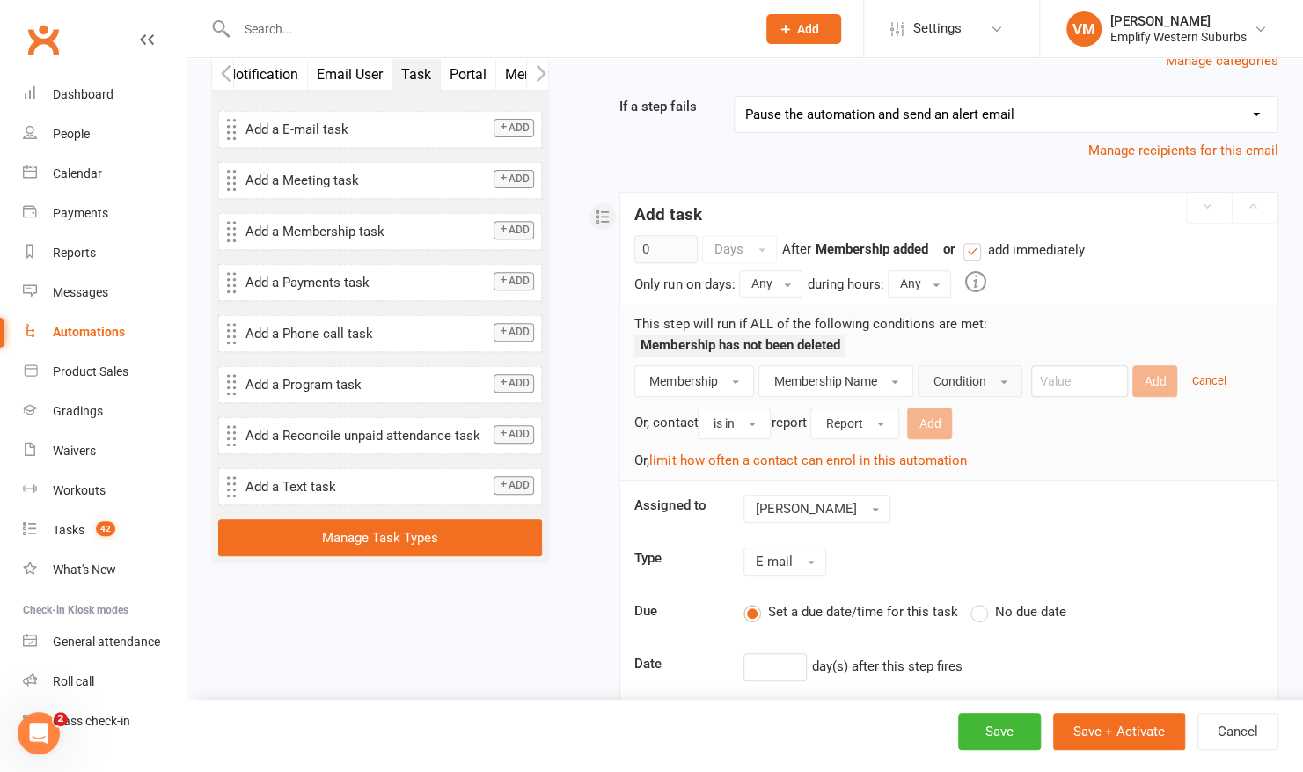
click at [1006, 386] on button "Condition" at bounding box center [970, 381] width 105 height 32
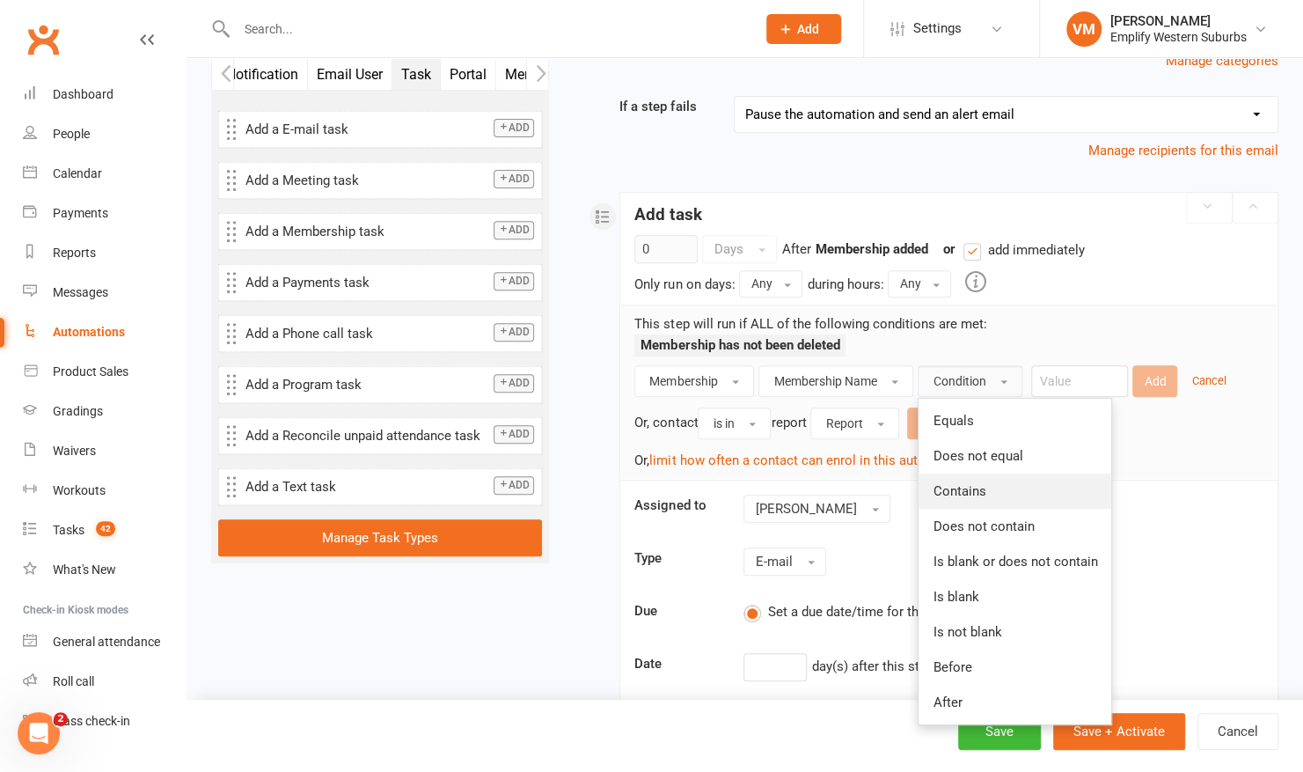
click at [970, 489] on span "Contains" at bounding box center [959, 491] width 53 height 16
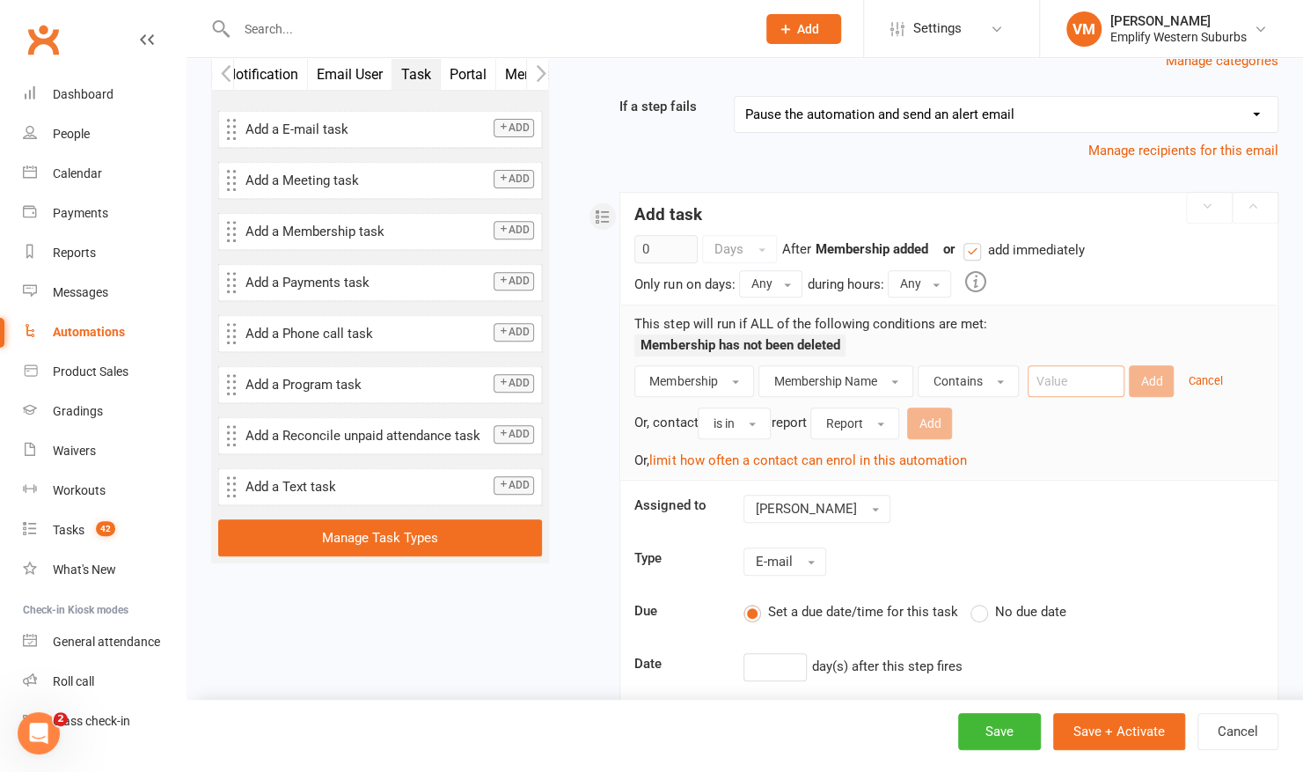
click at [1107, 378] on input "text" at bounding box center [1076, 381] width 97 height 32
type input "Member"
click at [1146, 377] on button "Add" at bounding box center [1151, 381] width 45 height 32
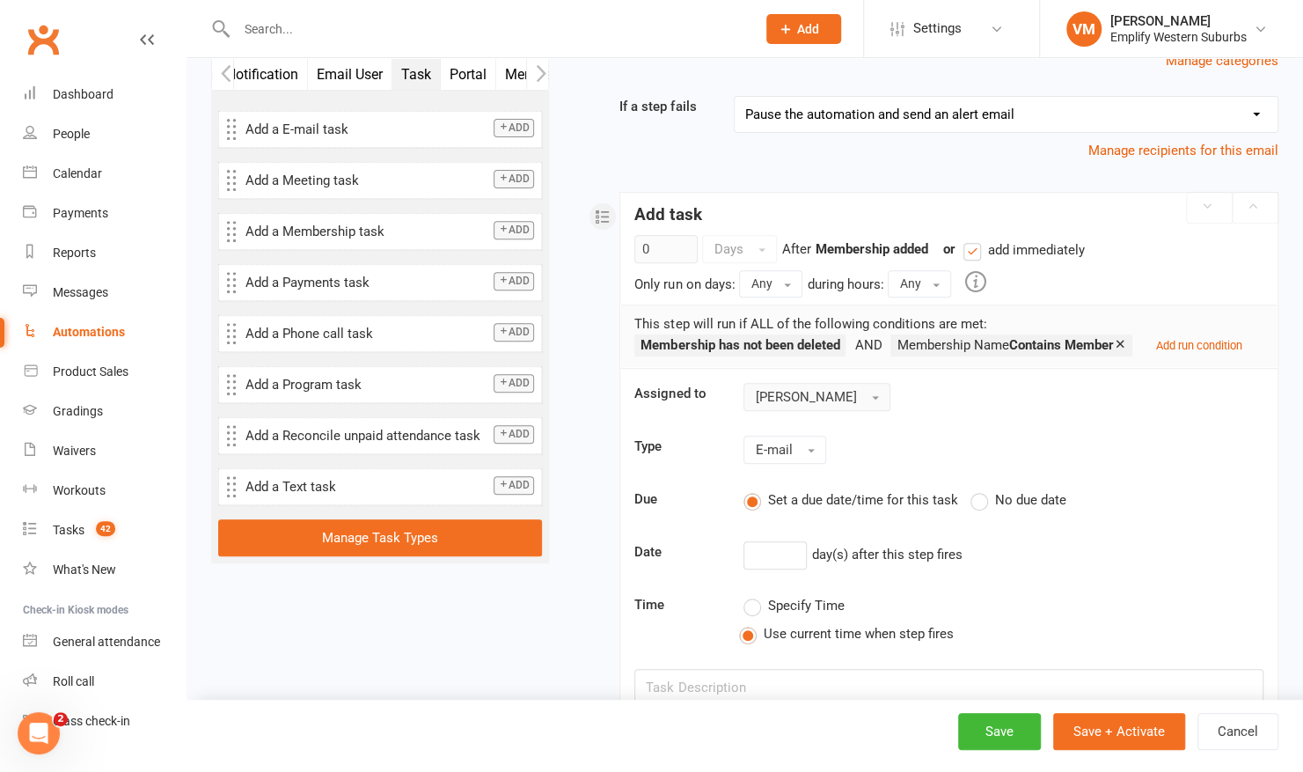
click at [861, 395] on button "Matt Krouzecky" at bounding box center [817, 397] width 147 height 28
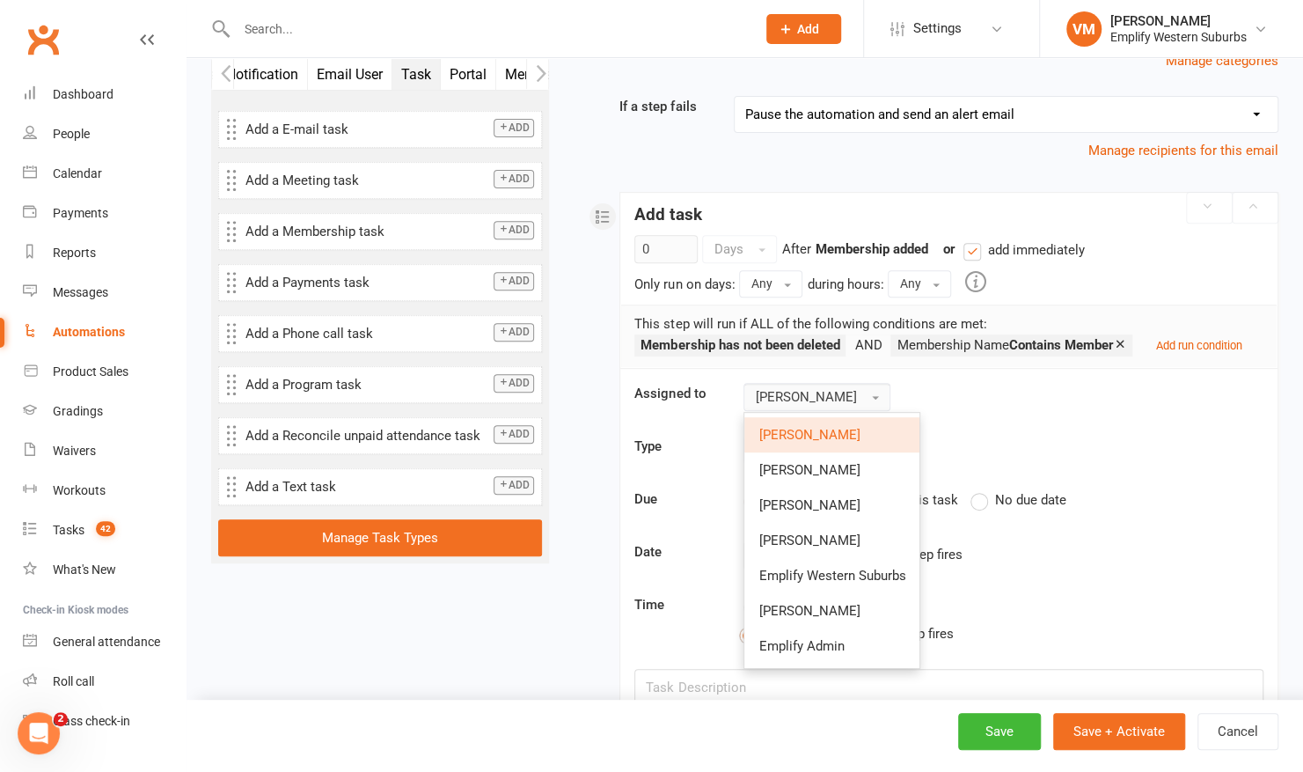
click at [979, 407] on div "Matt Krouzecky Matt Krouzecky Claire Russo Paul Newton Vildan Muharemovic Empli…" at bounding box center [1003, 397] width 546 height 28
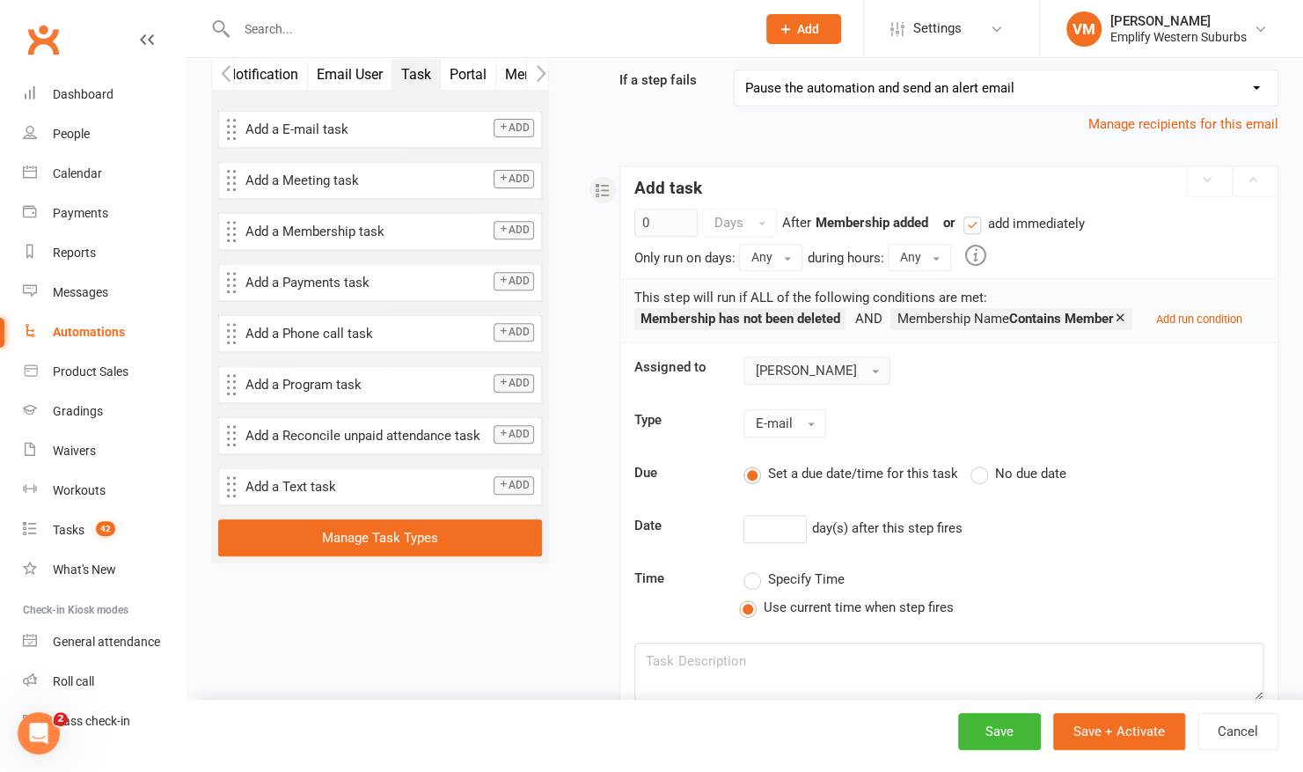
scroll to position [514, 0]
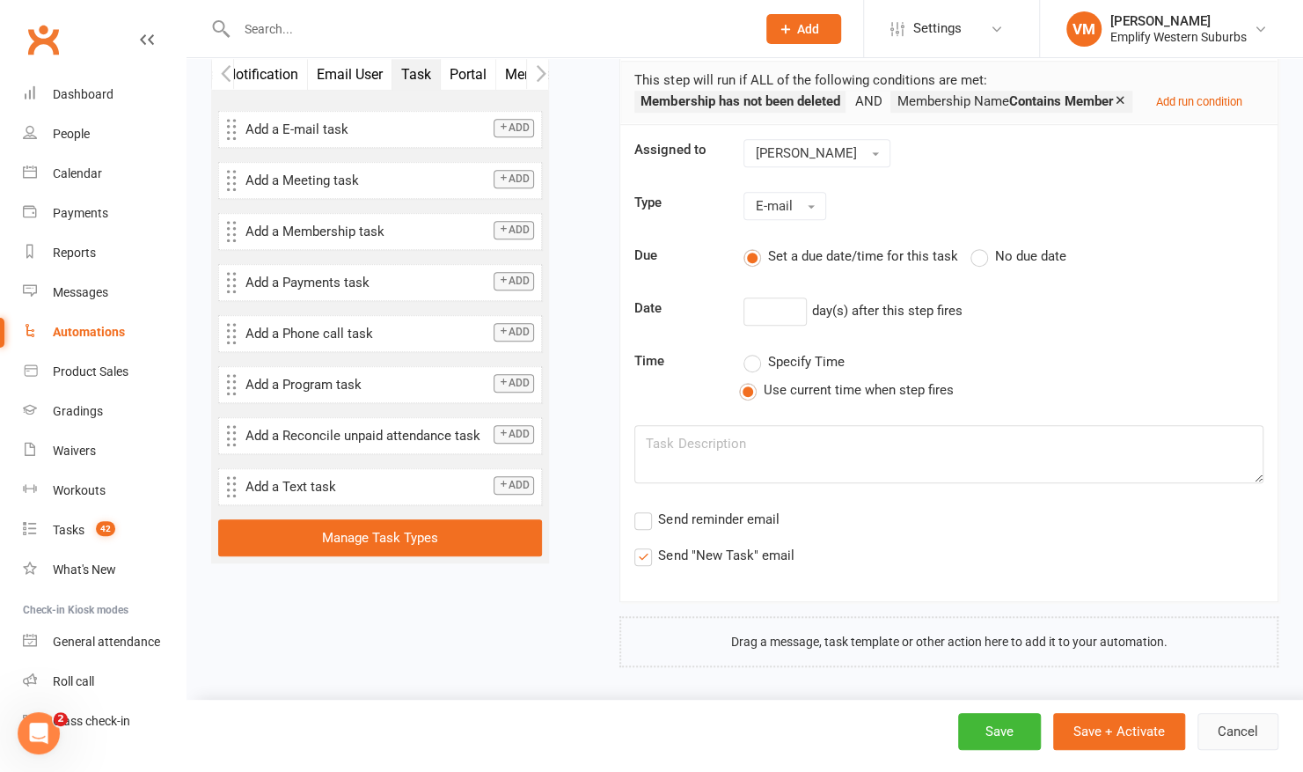
click at [1252, 729] on button "Cancel" at bounding box center [1238, 731] width 81 height 37
click at [1248, 727] on button "Cancel" at bounding box center [1238, 731] width 81 height 37
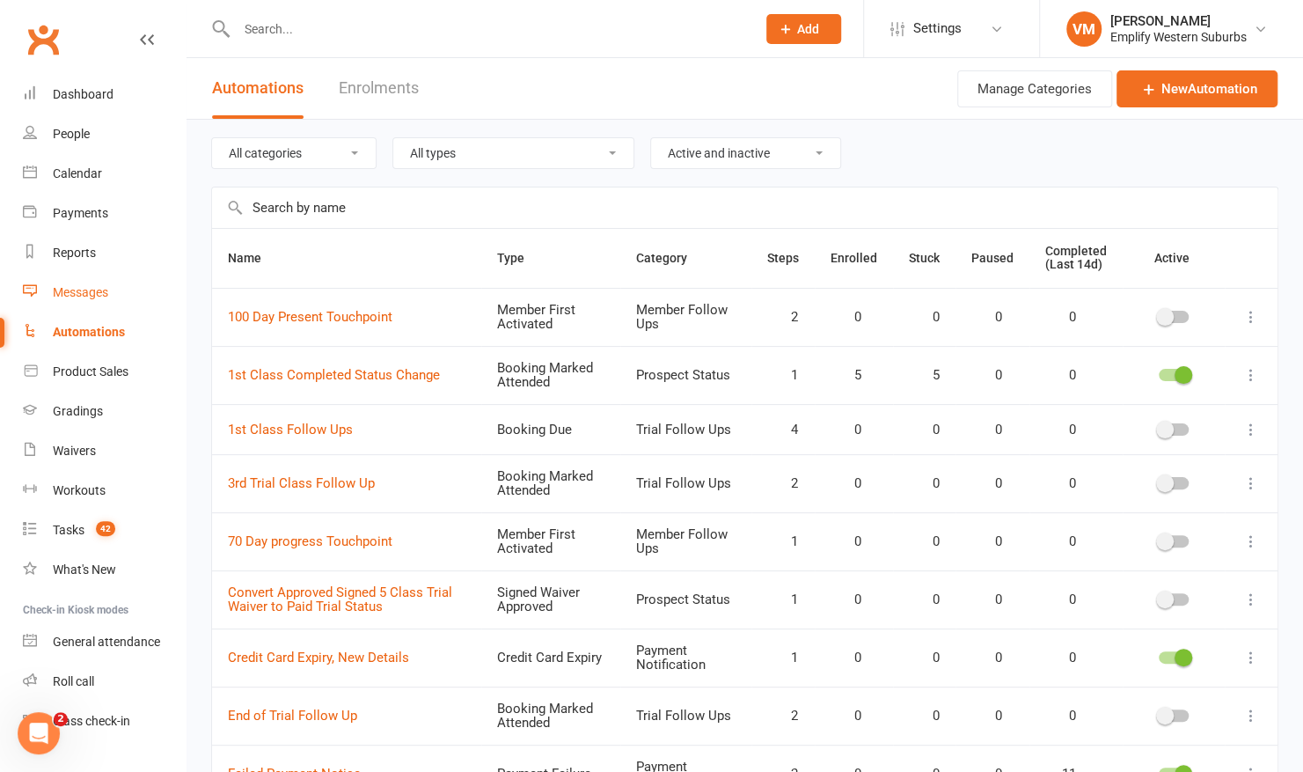
click at [85, 292] on div "Messages" at bounding box center [80, 292] width 55 height 14
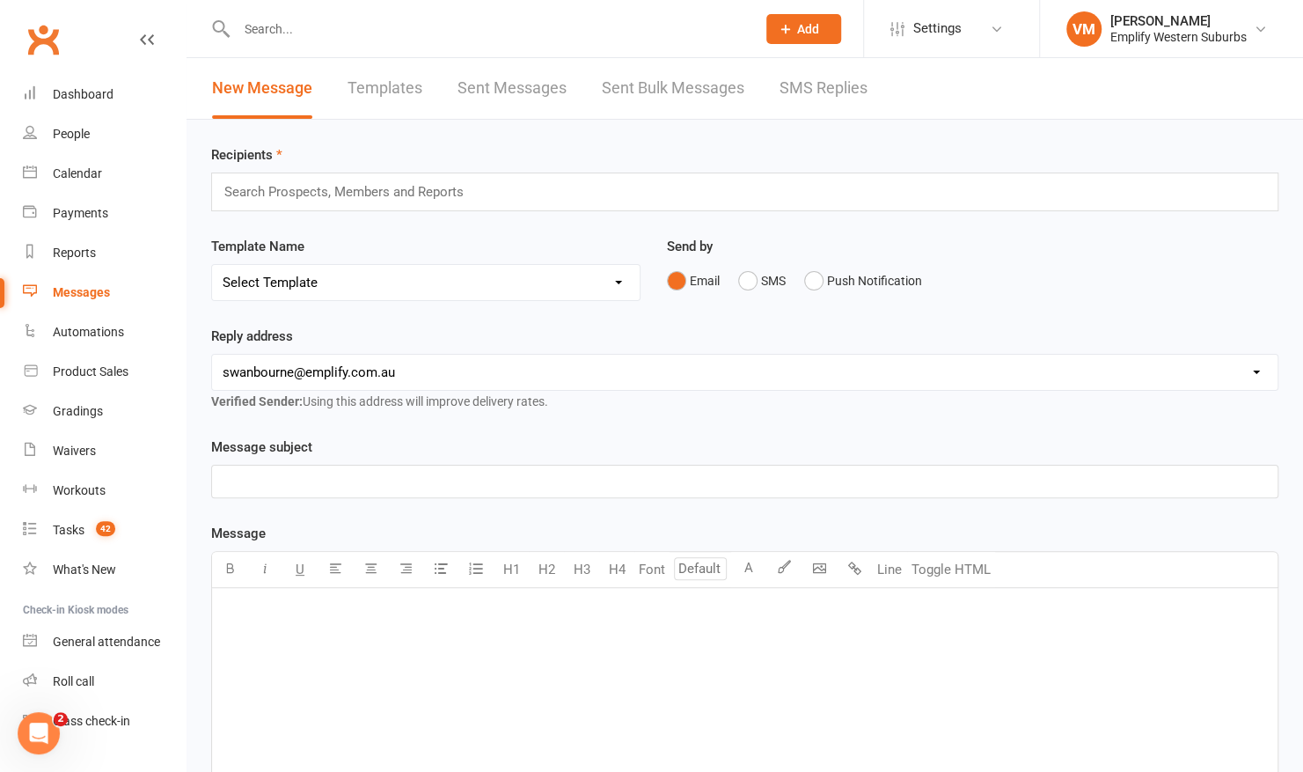
click at [392, 91] on link "Templates" at bounding box center [385, 88] width 75 height 61
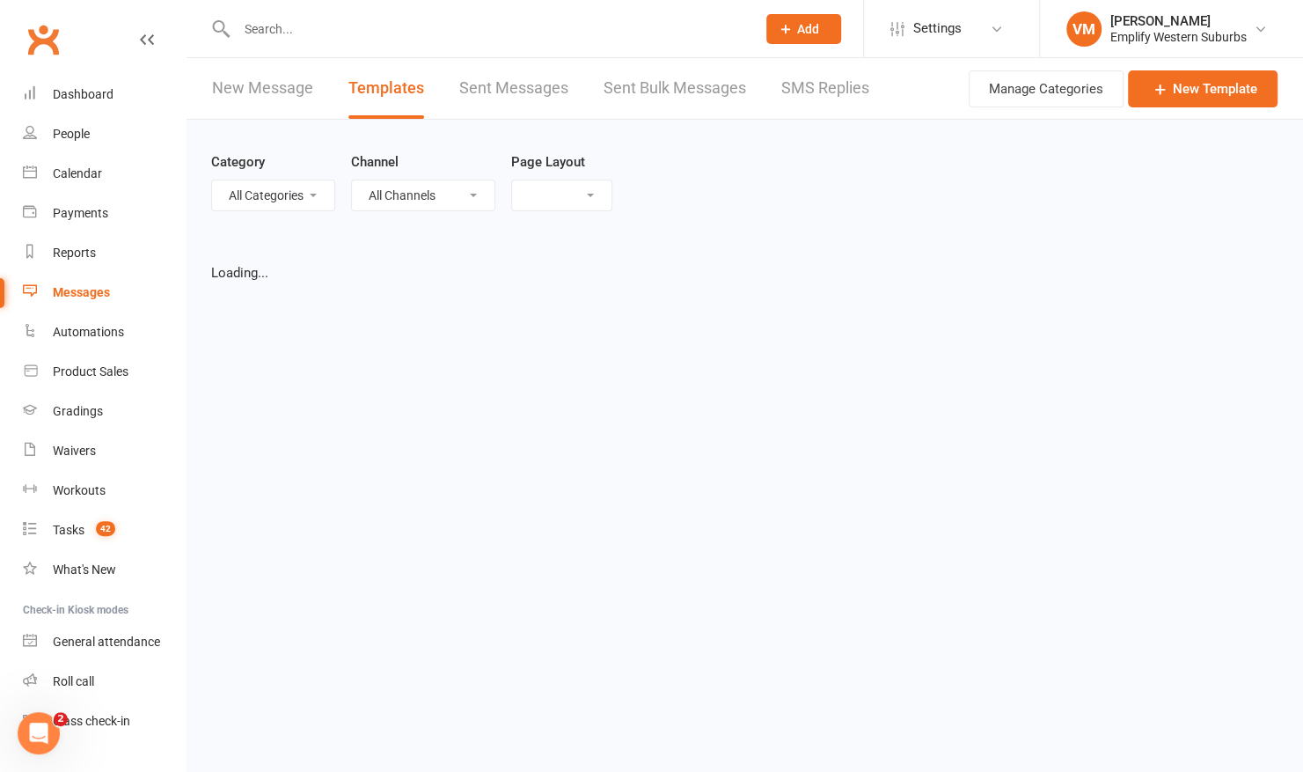
select select "grid"
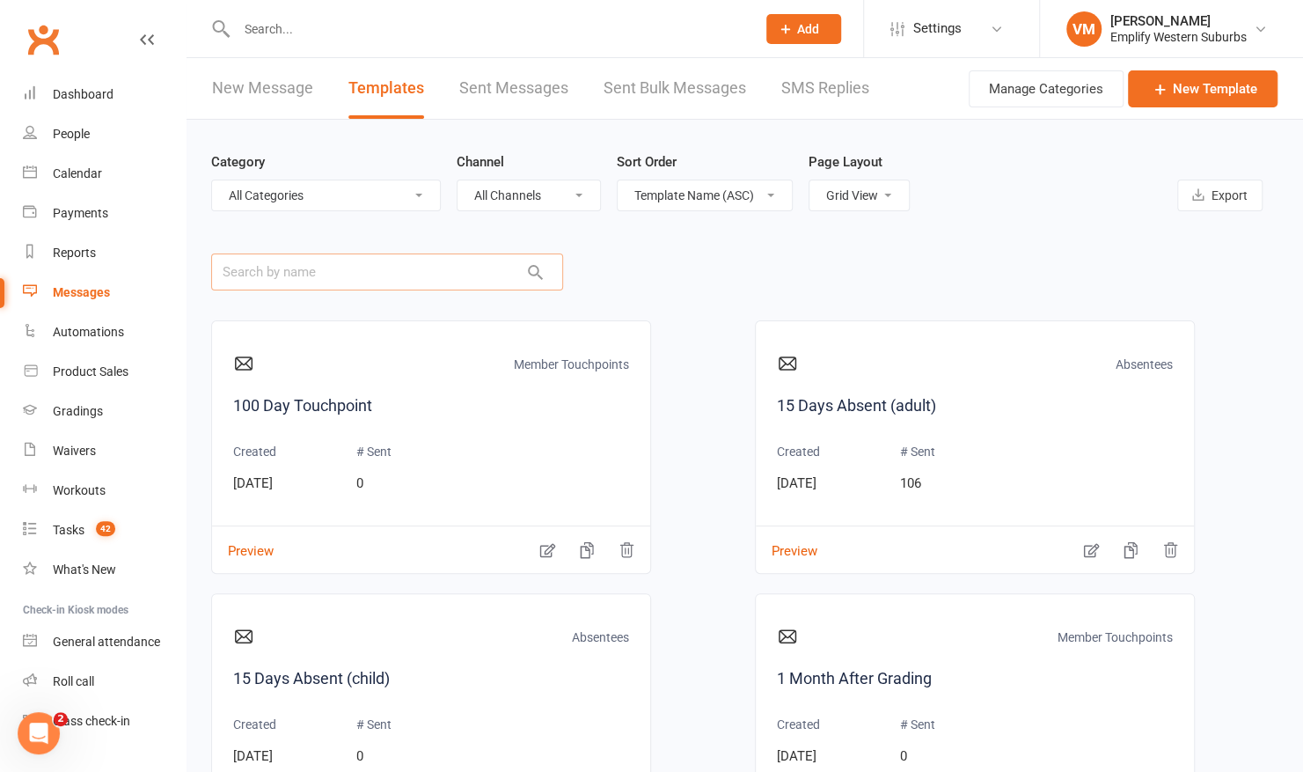
click at [374, 276] on input "text" at bounding box center [387, 271] width 352 height 37
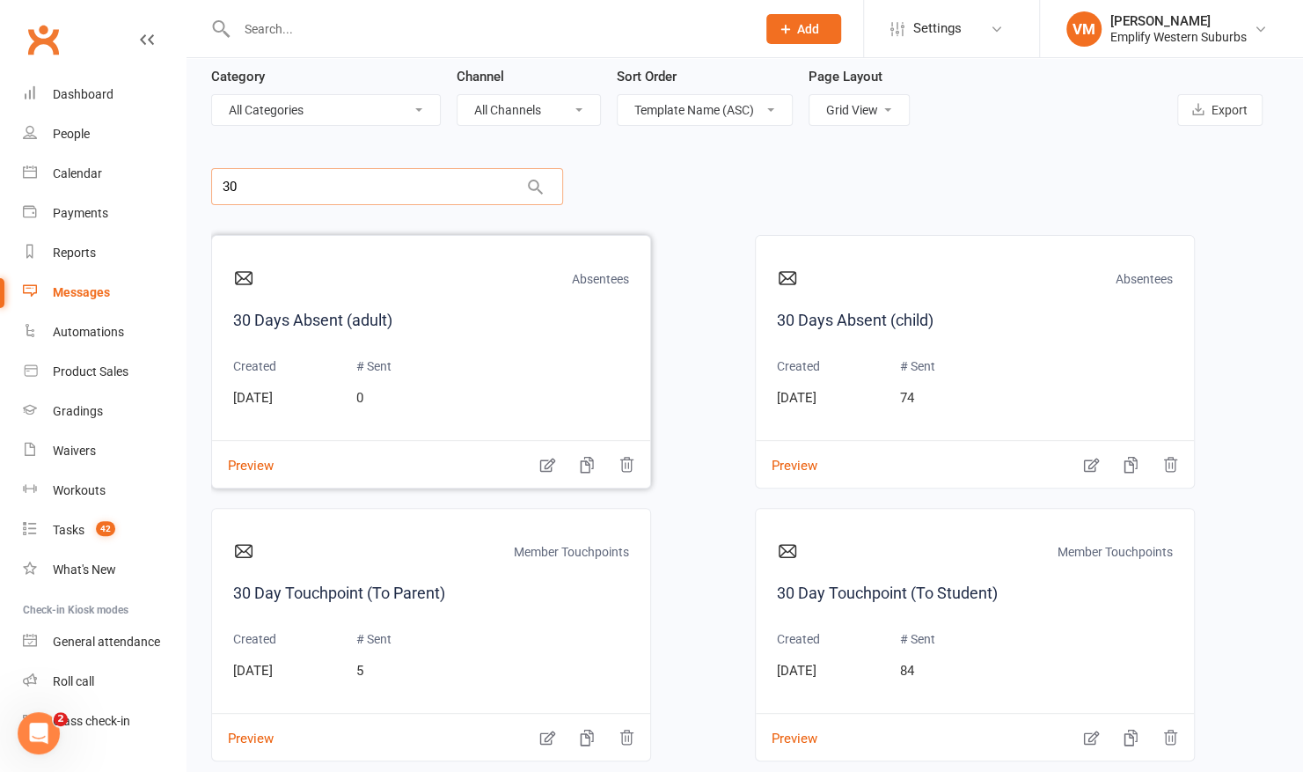
scroll to position [86, 0]
type input "30"
click at [681, 597] on div "Absentees 30 Days Absent (adult) Created Aug 26, 2025 # Sent 0 Preview Absentee…" at bounding box center [744, 497] width 1067 height 526
click at [449, 180] on input "30" at bounding box center [387, 185] width 352 height 37
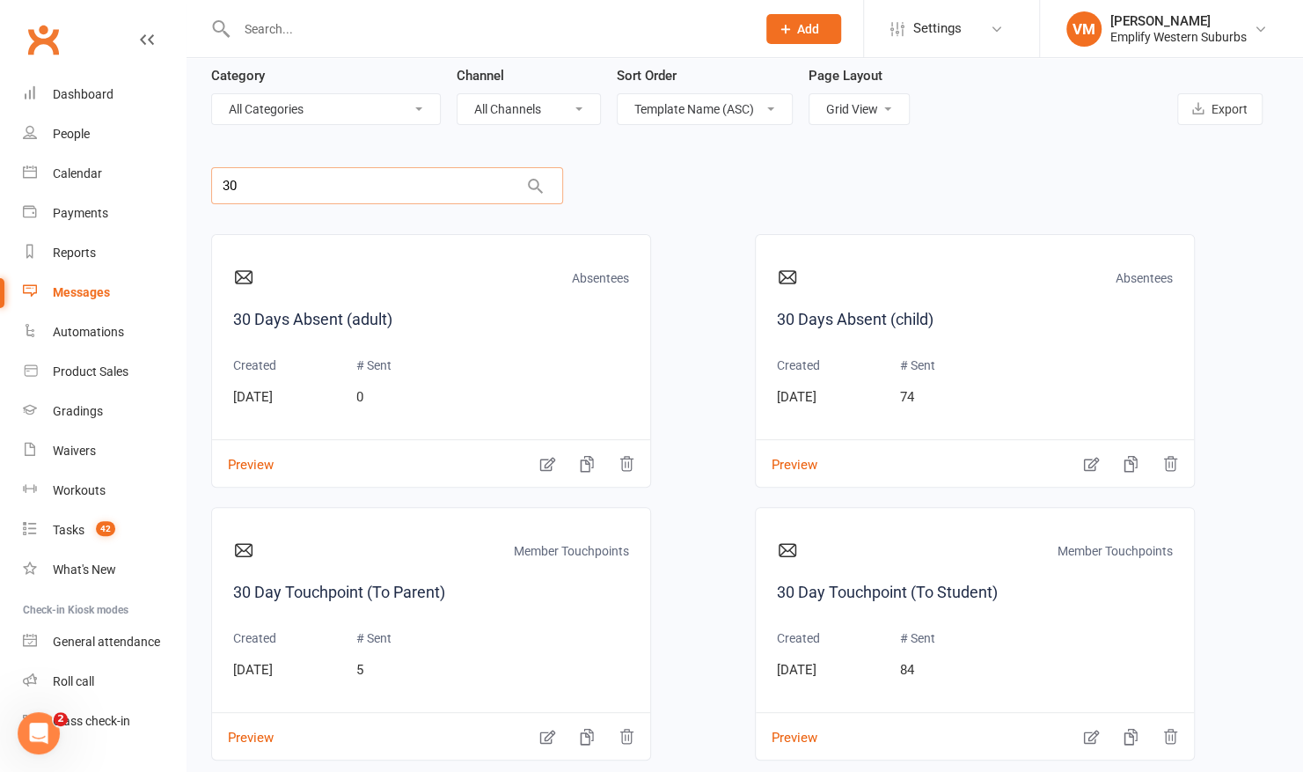
click at [449, 180] on input "30" at bounding box center [387, 185] width 352 height 37
click at [982, 28] on link "Settings" at bounding box center [952, 29] width 122 height 40
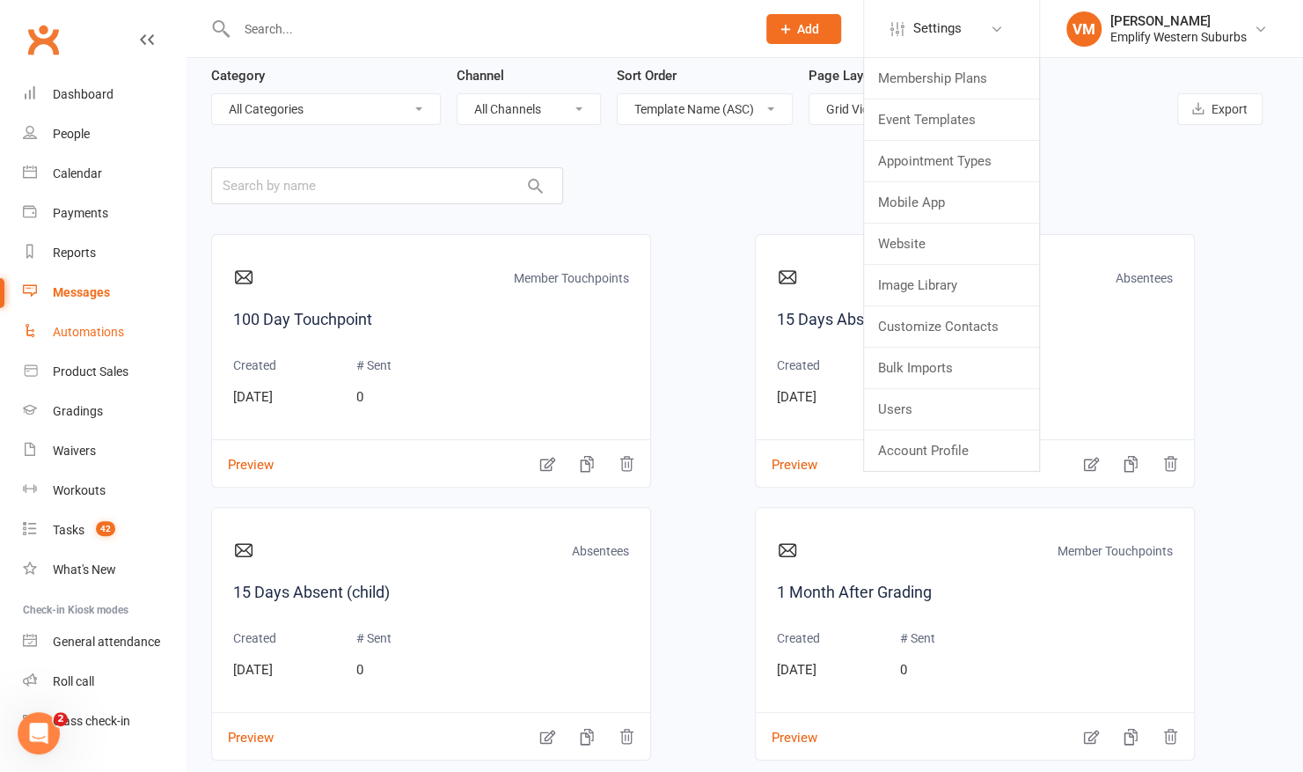
click at [63, 349] on link "Automations" at bounding box center [104, 332] width 163 height 40
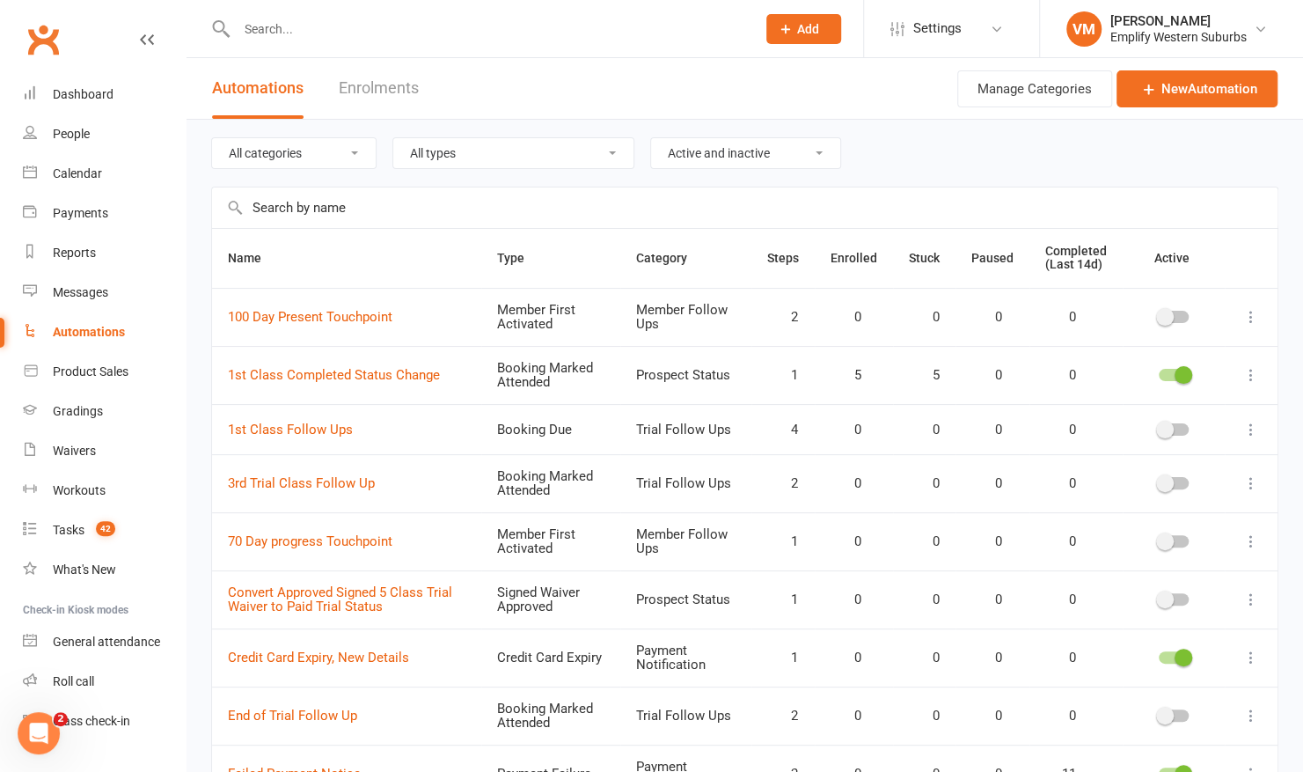
scroll to position [219, 0]
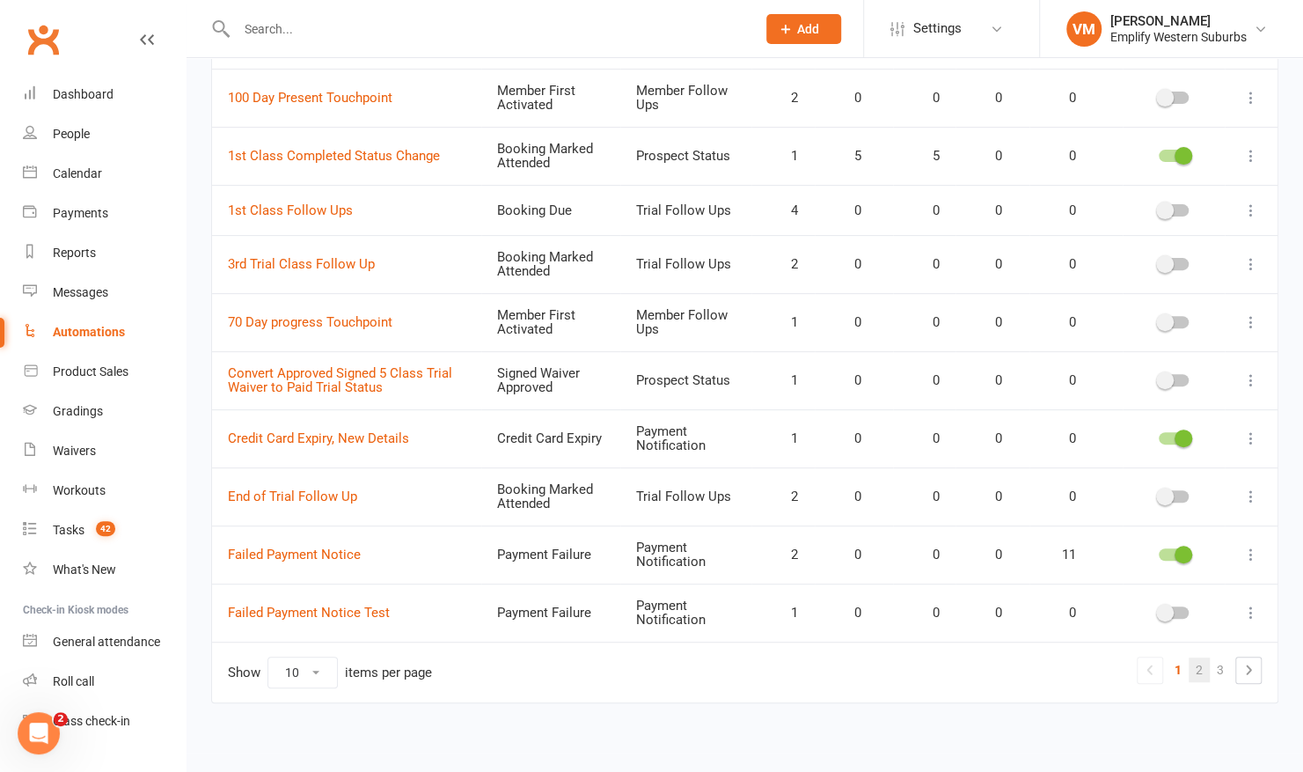
click at [1200, 667] on link "2" at bounding box center [1199, 669] width 21 height 25
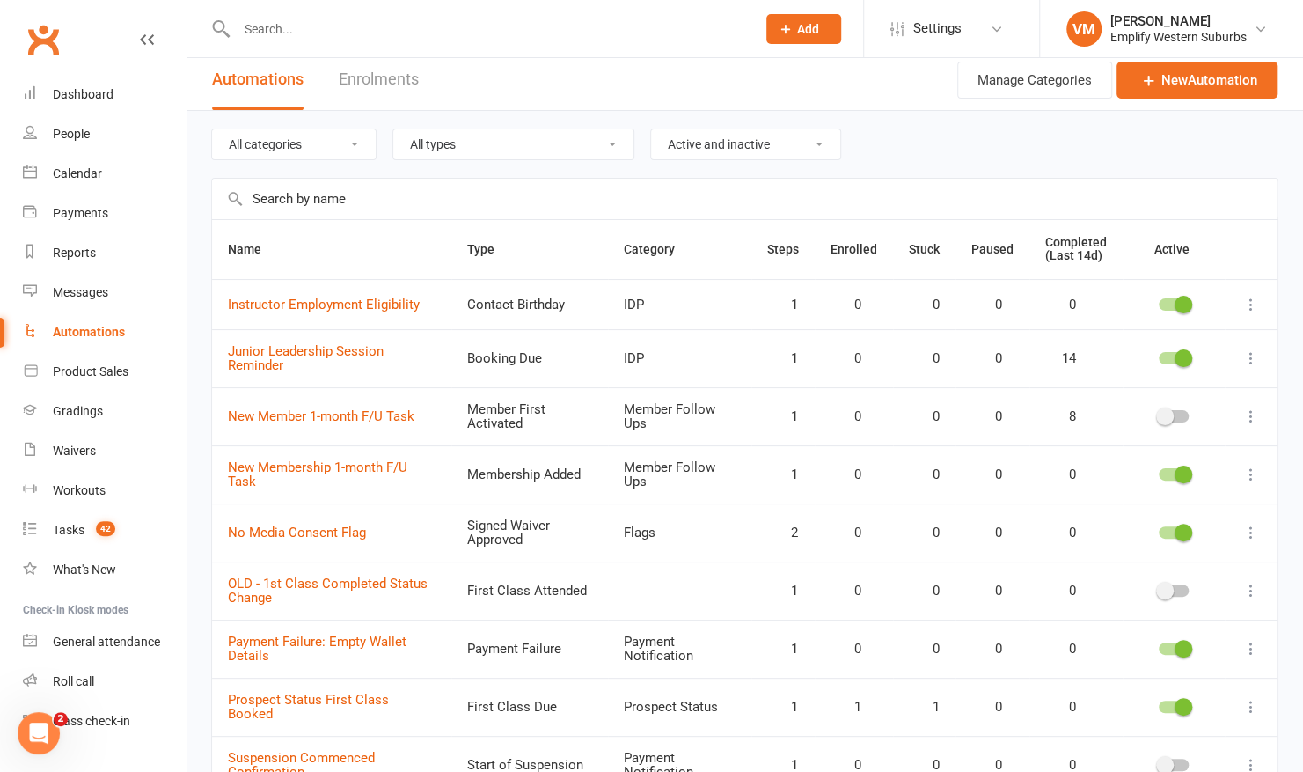
scroll to position [0, 0]
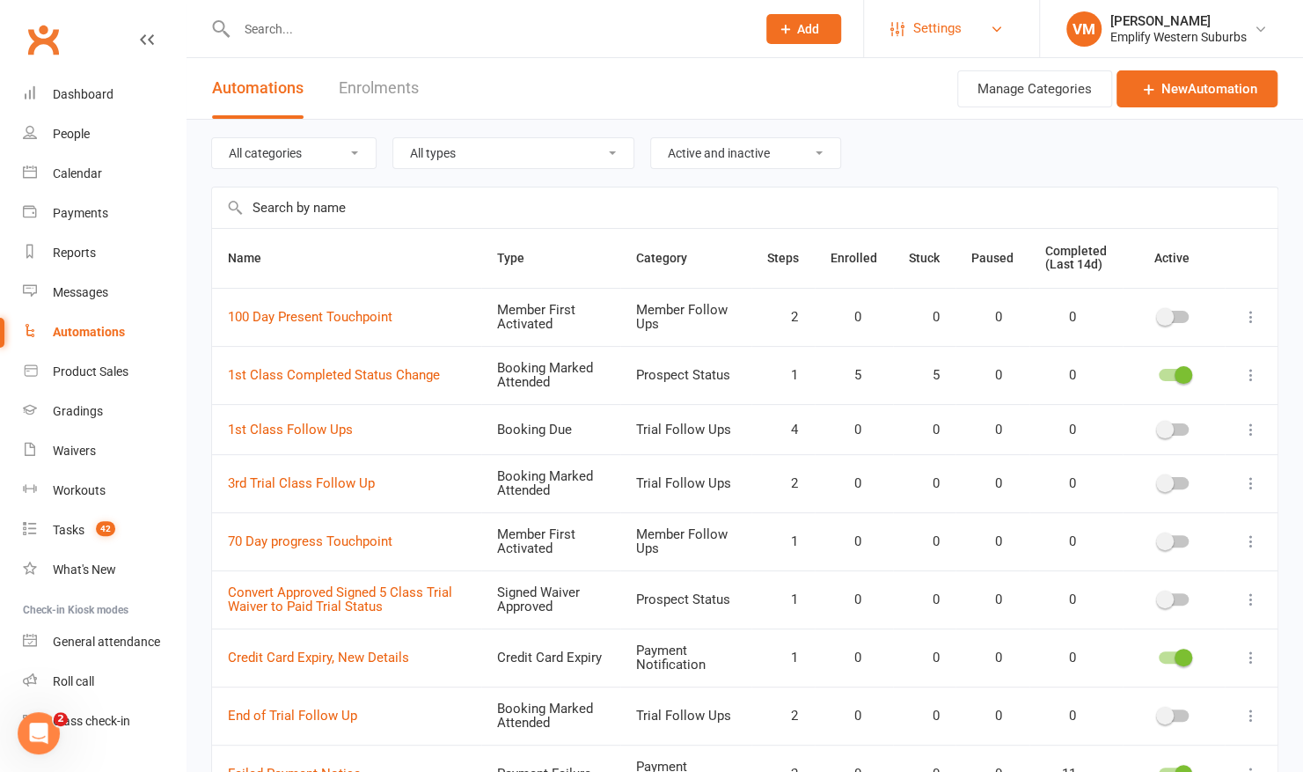
click at [945, 23] on span "Settings" at bounding box center [937, 29] width 48 height 40
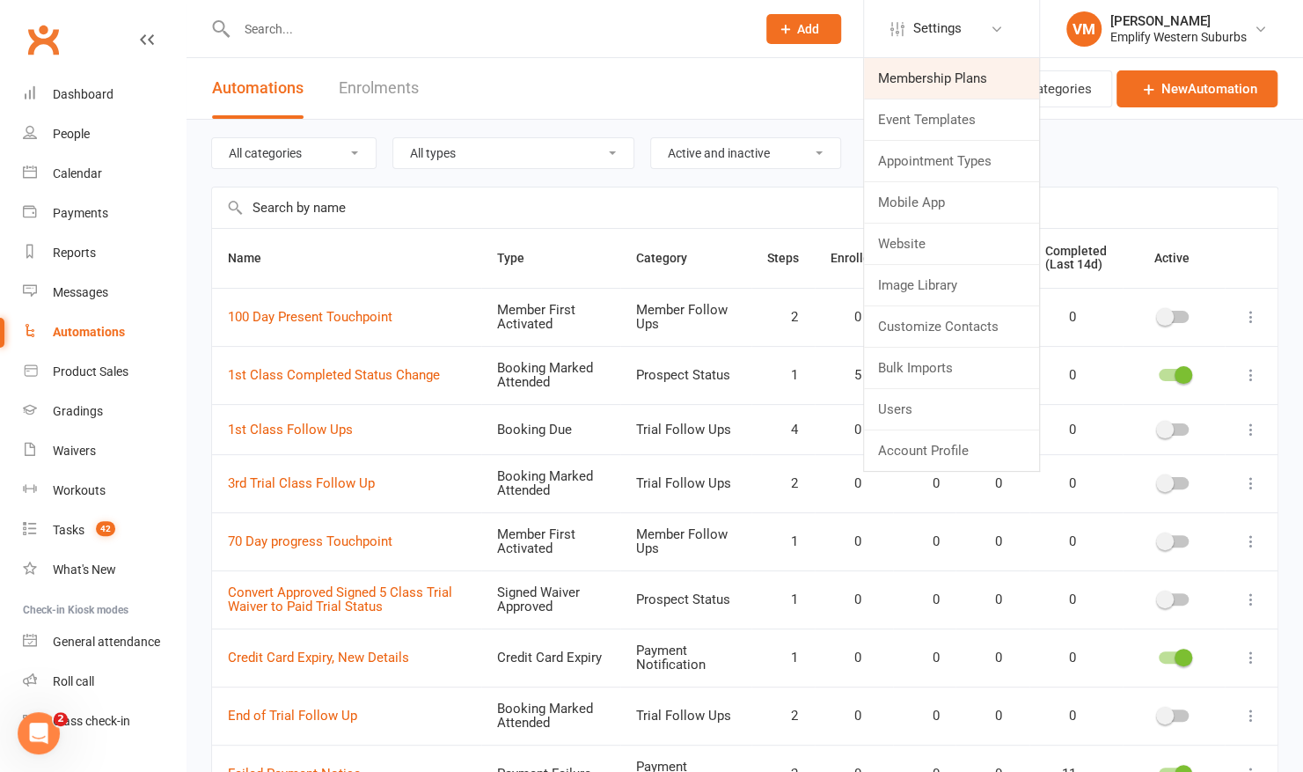
click at [908, 62] on link "Membership Plans" at bounding box center [951, 78] width 175 height 40
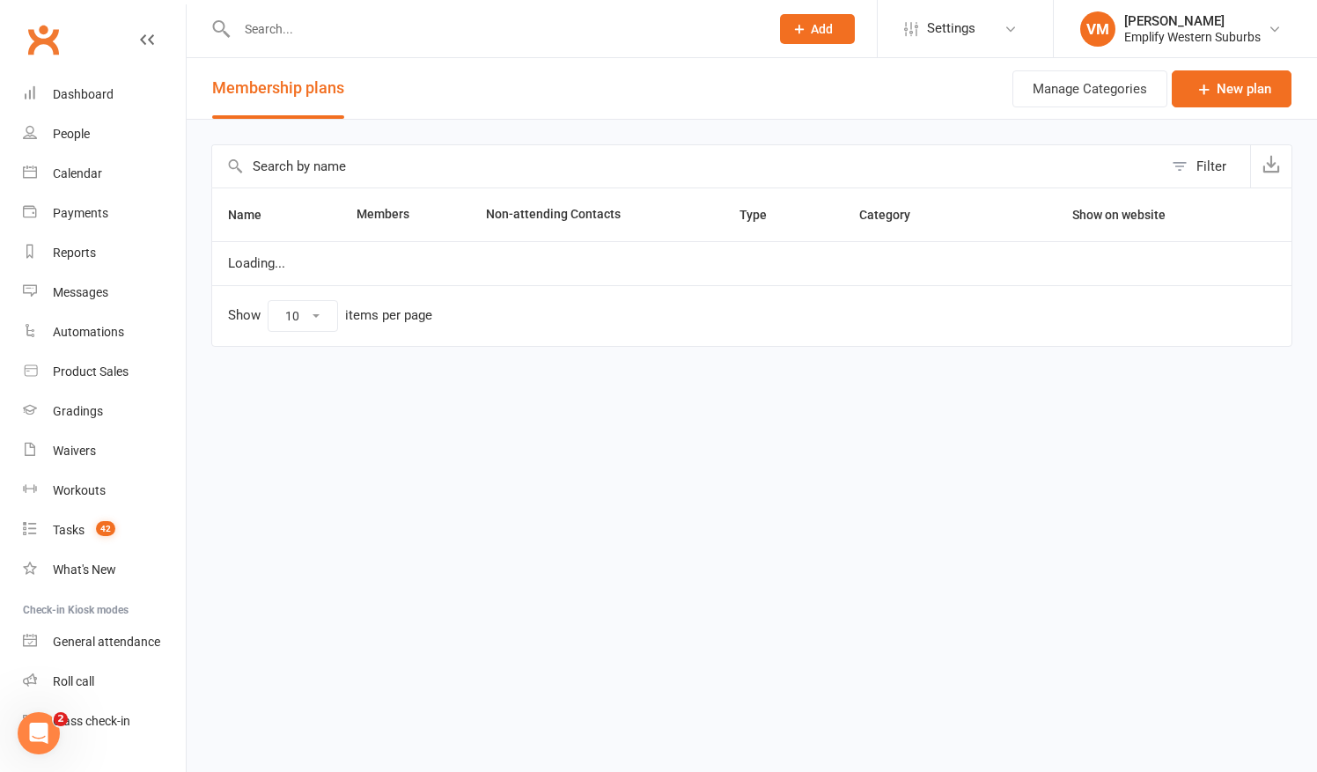
select select "25"
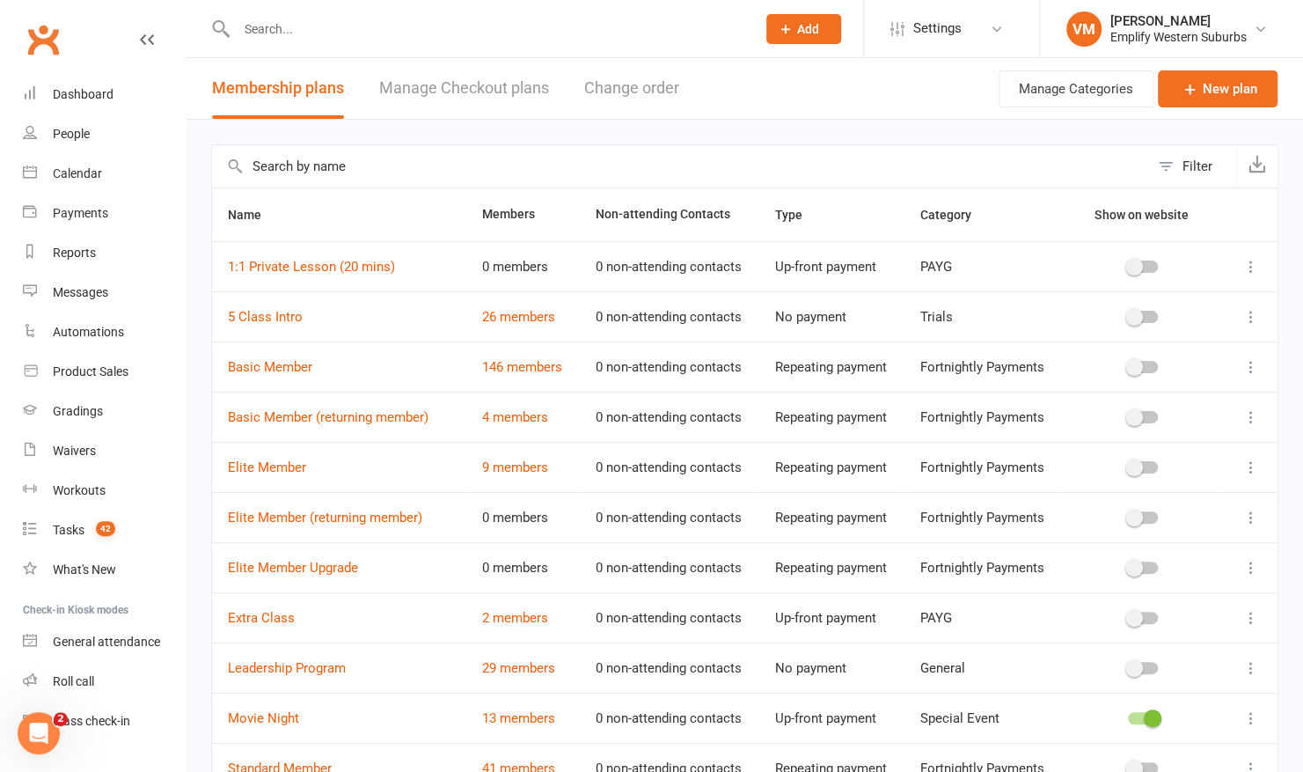
click at [421, 164] on input "text" at bounding box center [680, 166] width 937 height 42
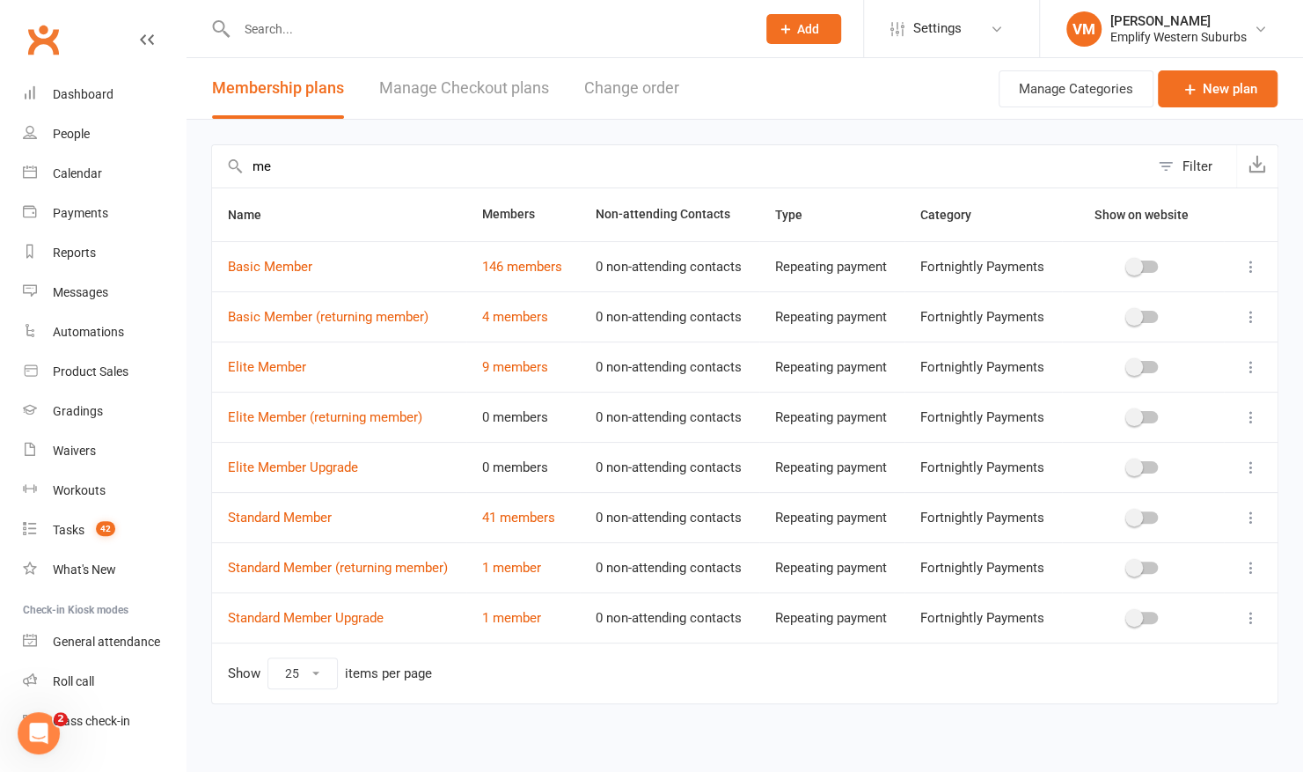
type input "m"
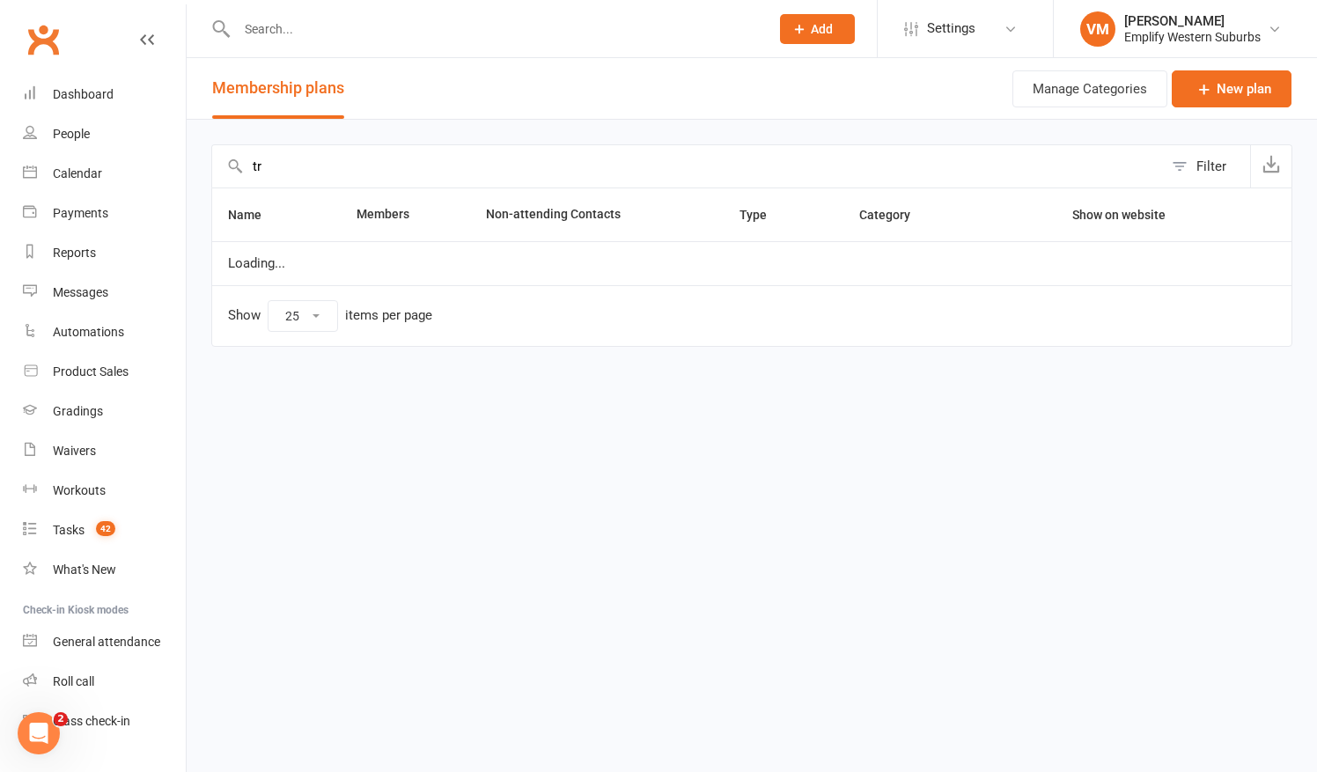
type input "t"
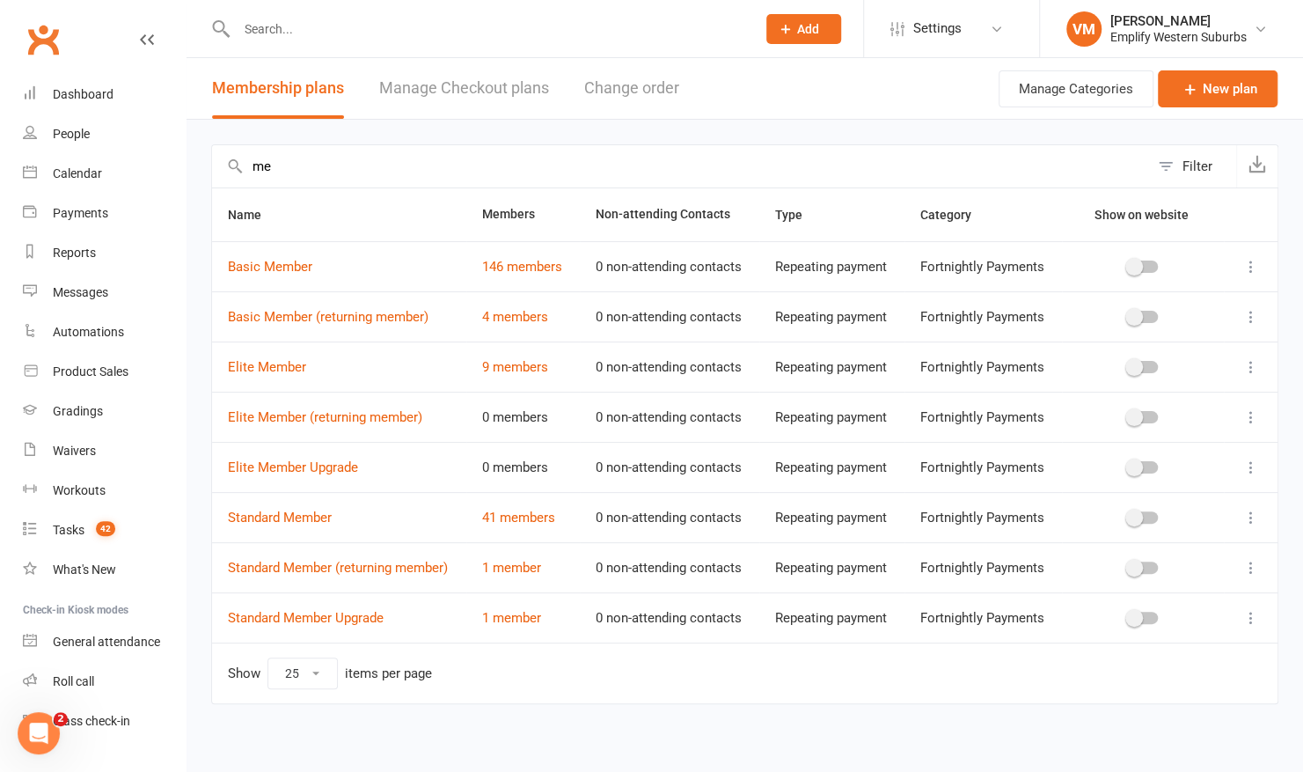
type input "m"
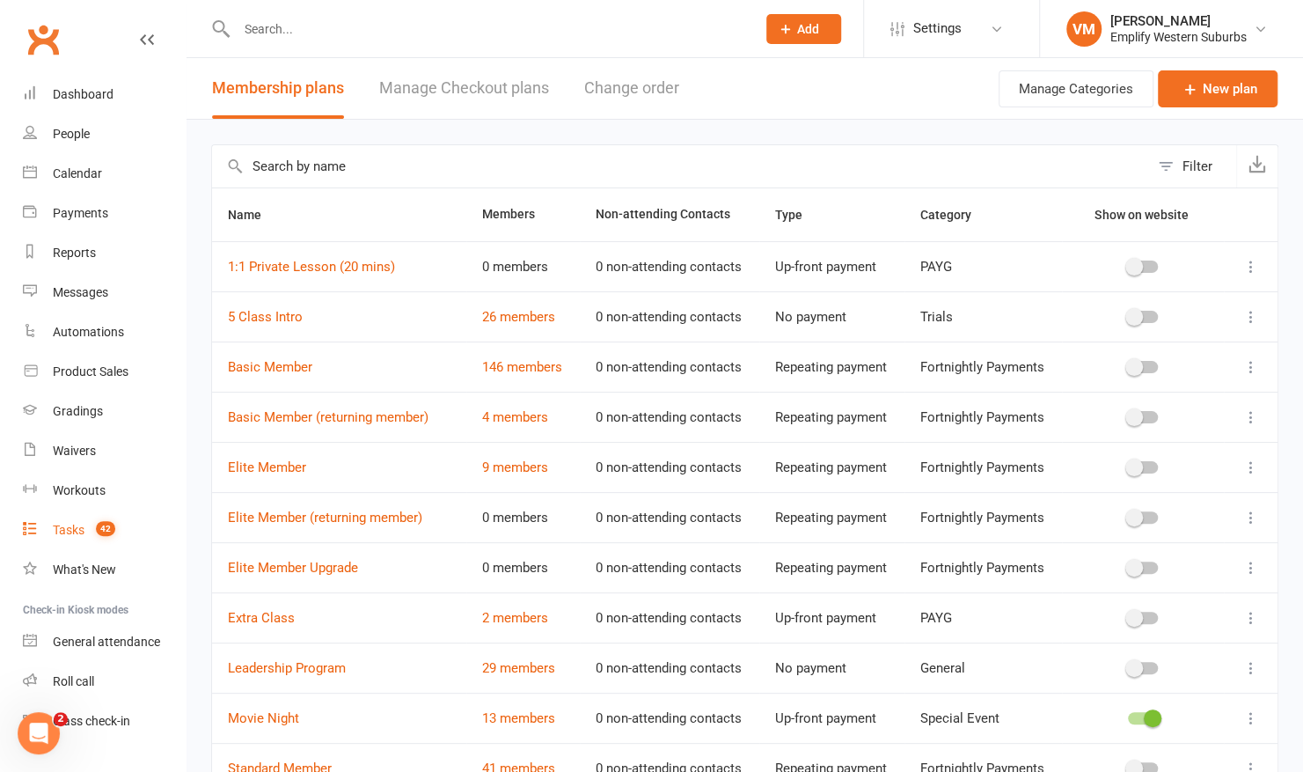
click at [70, 544] on link "Tasks 42" at bounding box center [104, 530] width 163 height 40
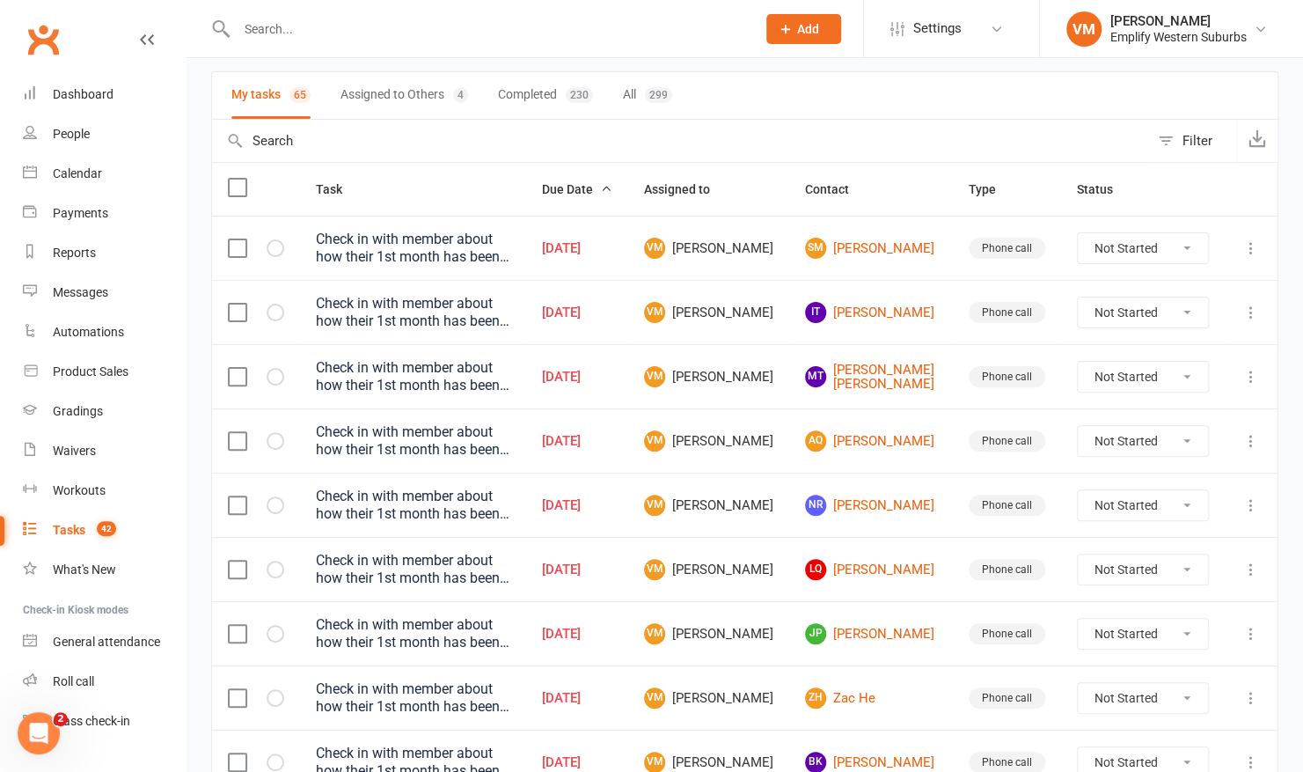
scroll to position [114, 0]
click at [231, 183] on label at bounding box center [237, 189] width 18 height 18
click at [231, 180] on input "checkbox" at bounding box center [237, 180] width 18 height 0
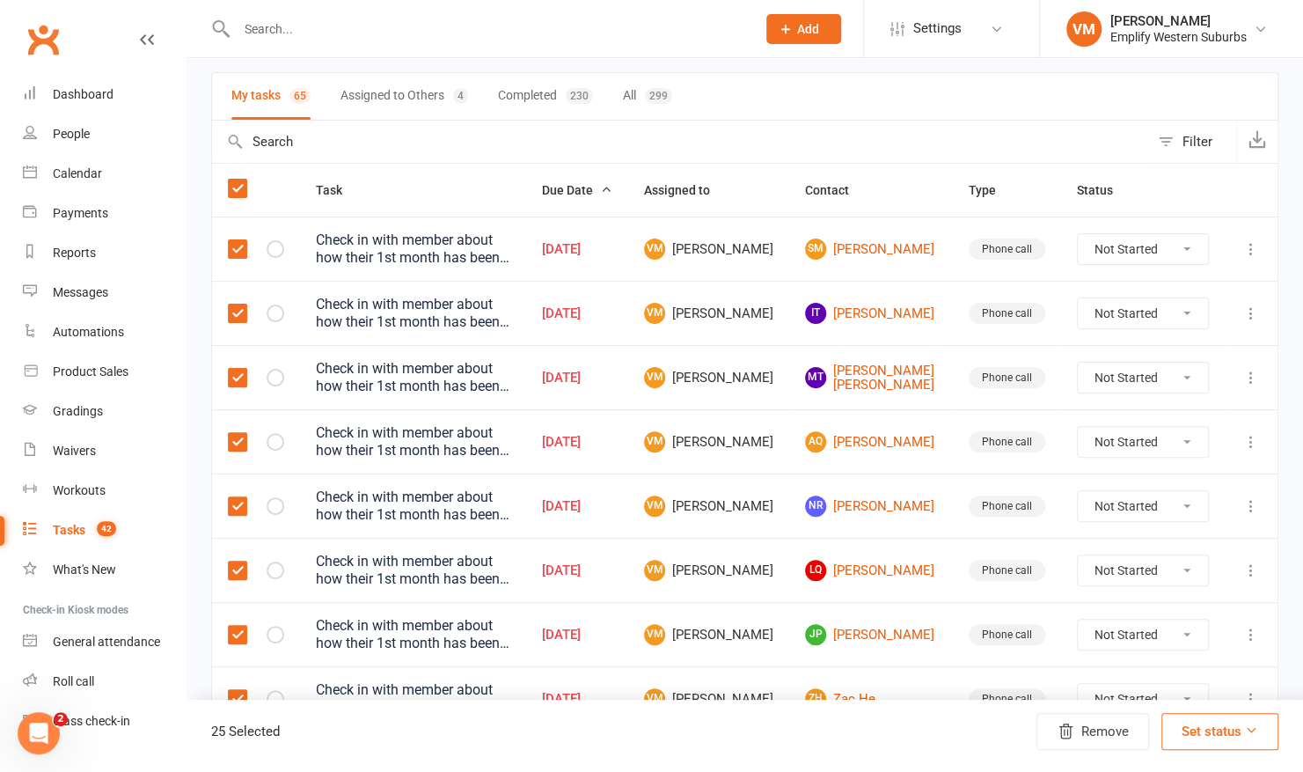
click at [1235, 733] on button "Set status" at bounding box center [1220, 731] width 117 height 37
click at [1139, 683] on link "Complete" at bounding box center [1177, 686] width 174 height 35
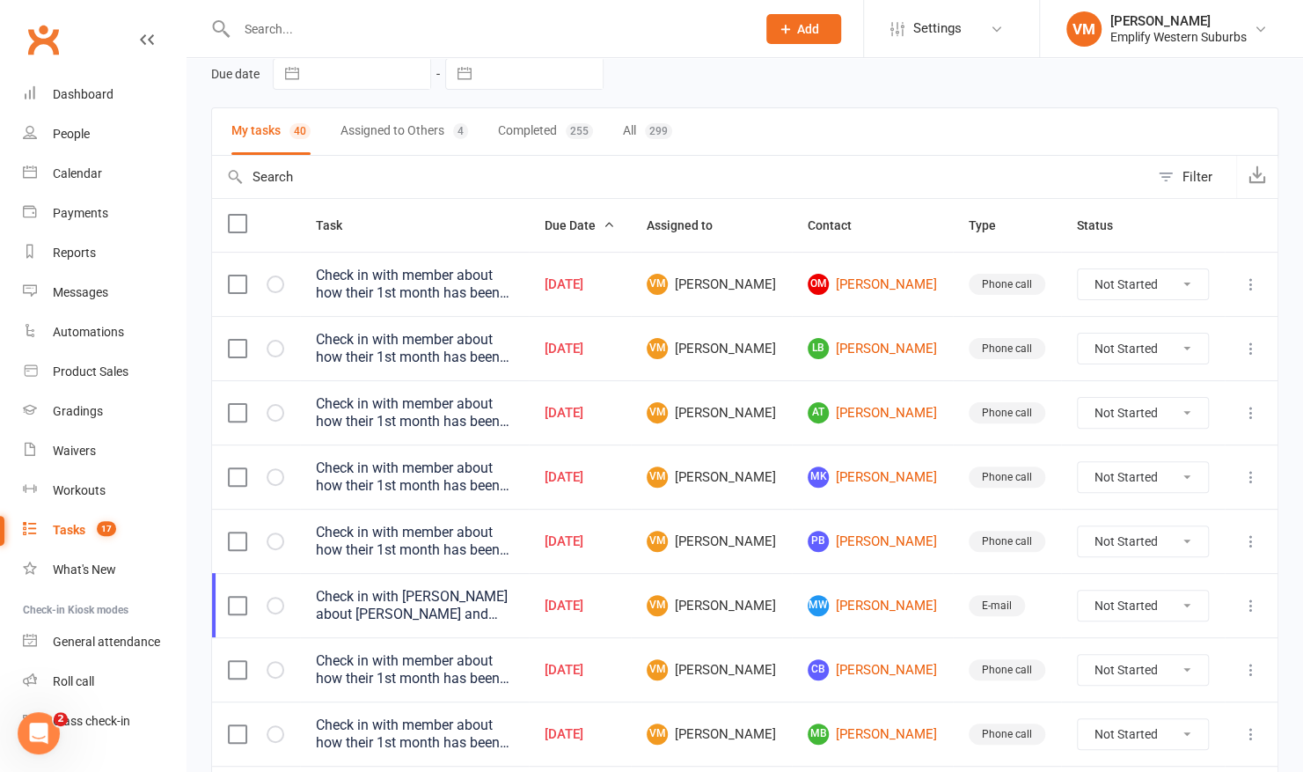
scroll to position [77, 0]
click at [242, 216] on label at bounding box center [237, 225] width 18 height 18
click at [242, 216] on input "checkbox" at bounding box center [237, 216] width 18 height 0
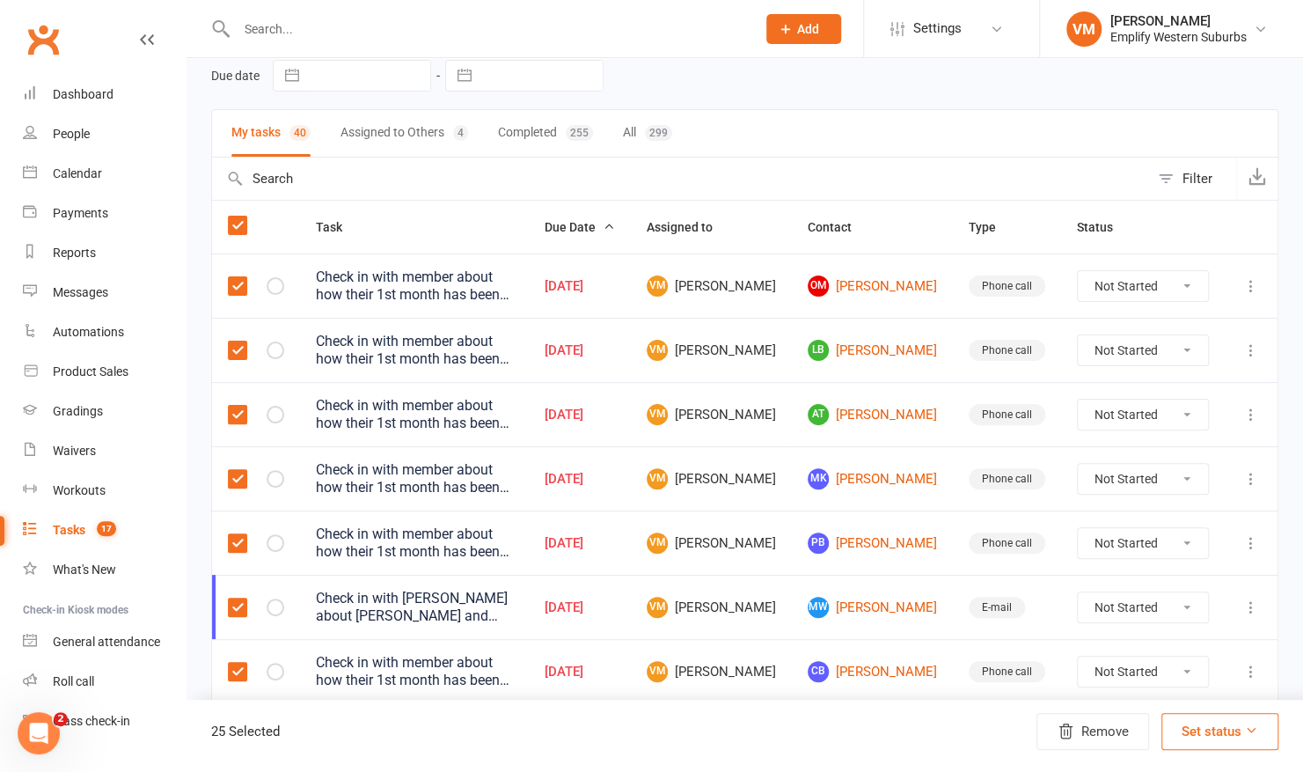
click at [232, 603] on label at bounding box center [237, 607] width 18 height 18
click at [232, 598] on input "checkbox" at bounding box center [237, 598] width 18 height 0
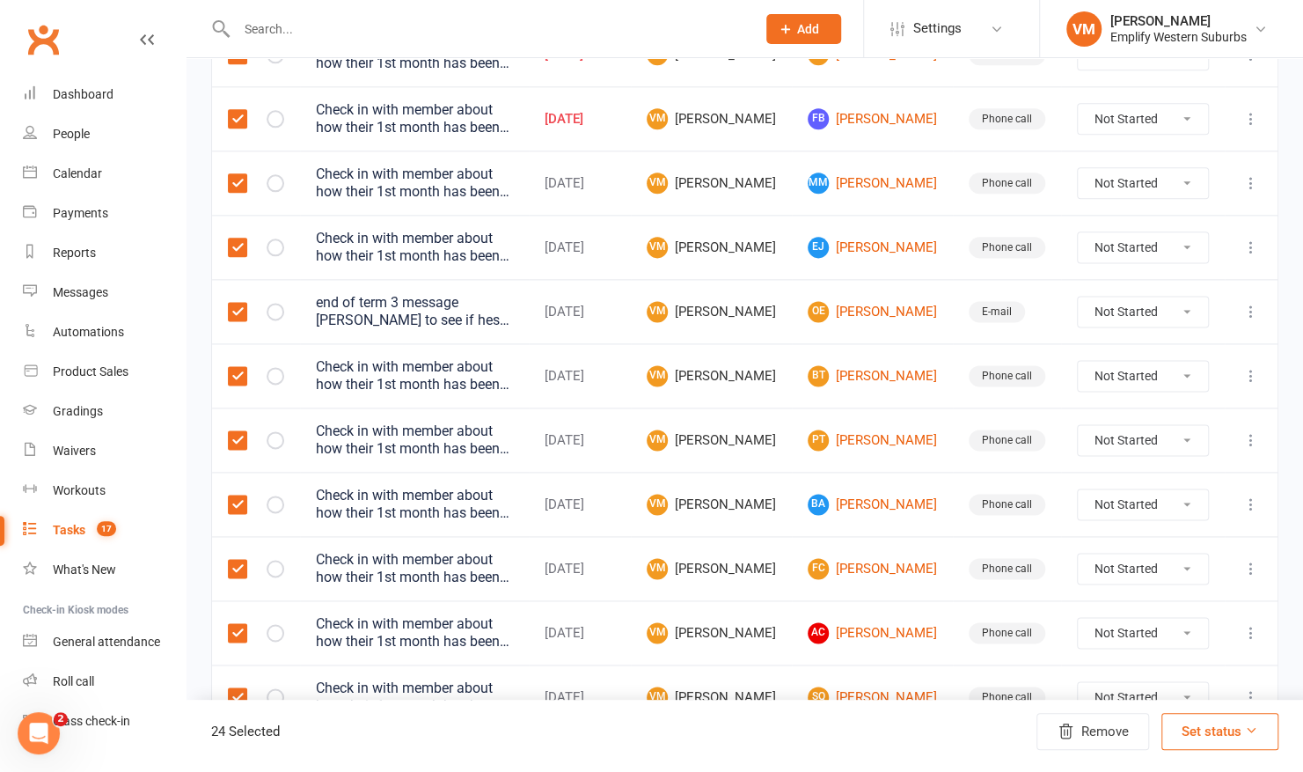
scroll to position [1209, 0]
click at [242, 308] on label at bounding box center [237, 311] width 18 height 18
click at [242, 302] on input "checkbox" at bounding box center [237, 302] width 18 height 0
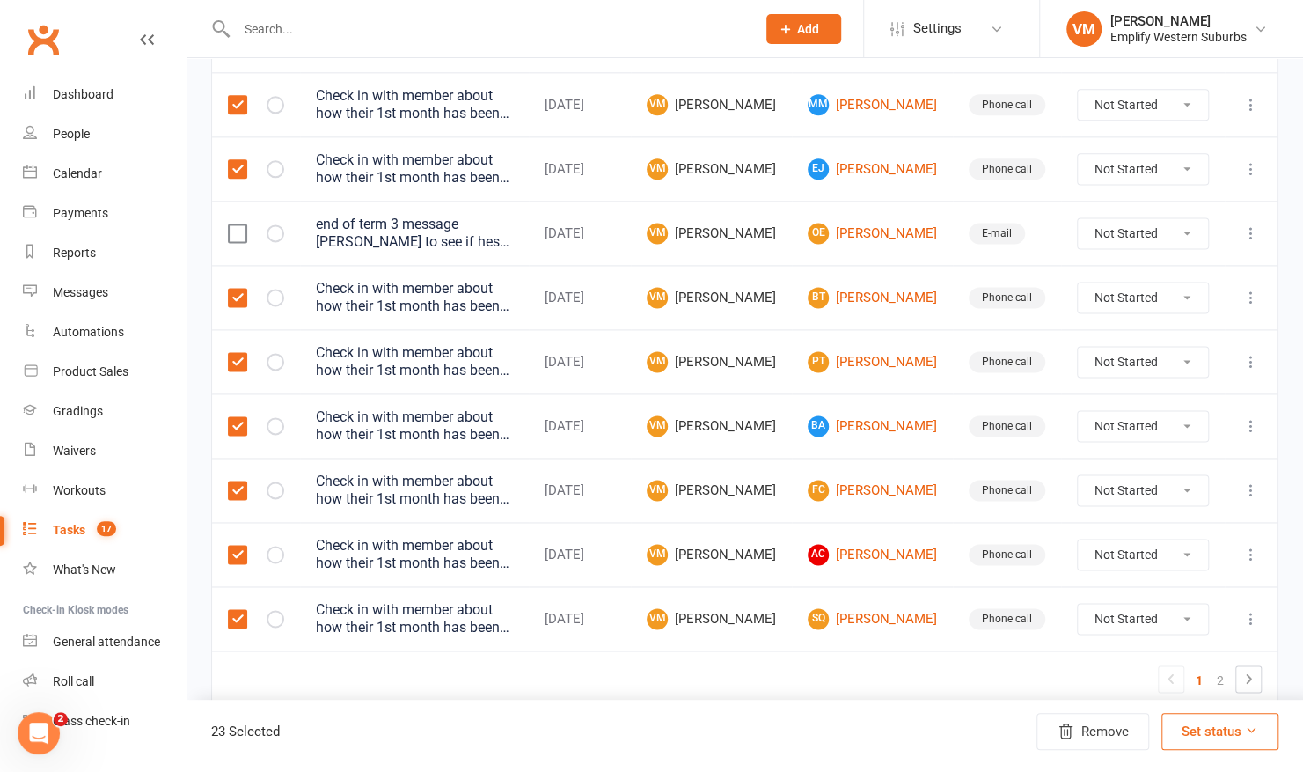
click at [1261, 731] on button "Set status" at bounding box center [1220, 731] width 117 height 37
click at [1181, 692] on link "Complete" at bounding box center [1177, 686] width 174 height 35
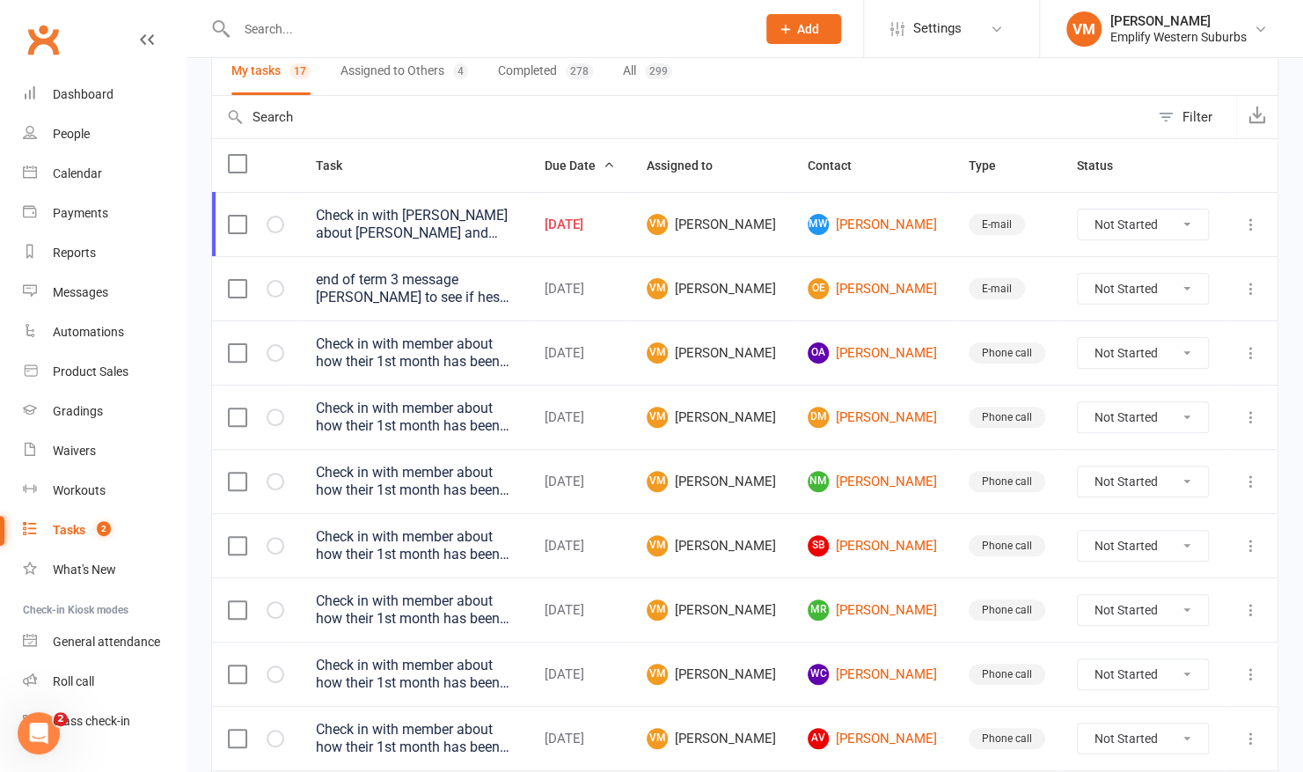
scroll to position [104, 0]
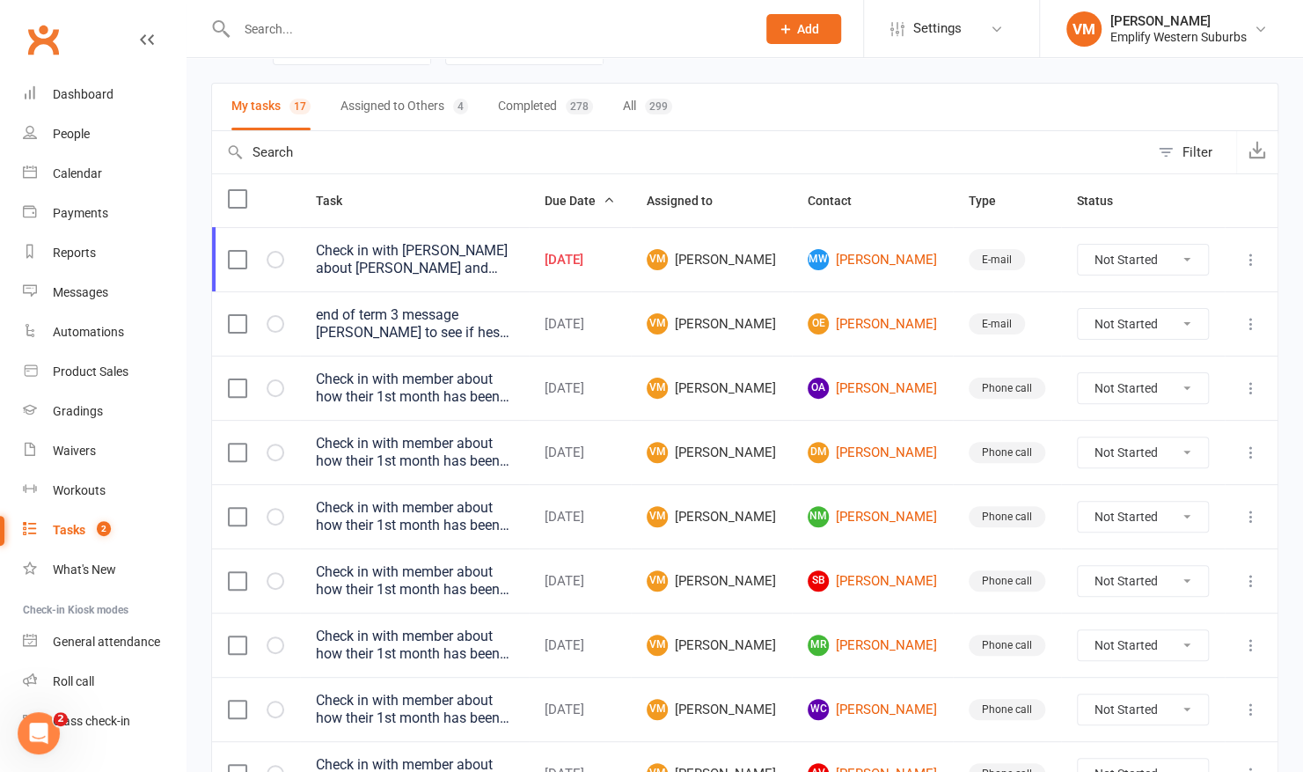
click at [238, 193] on label at bounding box center [237, 199] width 18 height 18
click at [238, 190] on input "checkbox" at bounding box center [237, 190] width 18 height 0
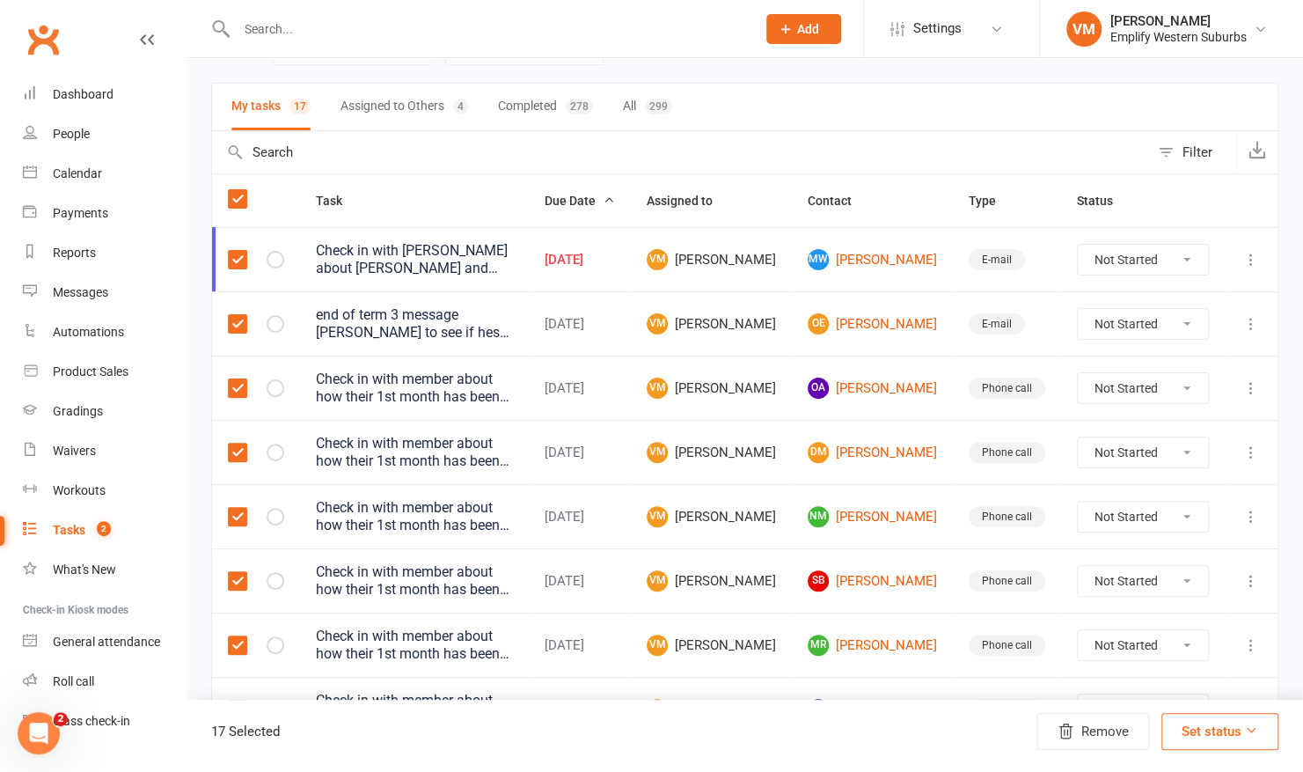
click at [238, 252] on label at bounding box center [237, 260] width 18 height 18
click at [238, 251] on input "checkbox" at bounding box center [237, 251] width 18 height 0
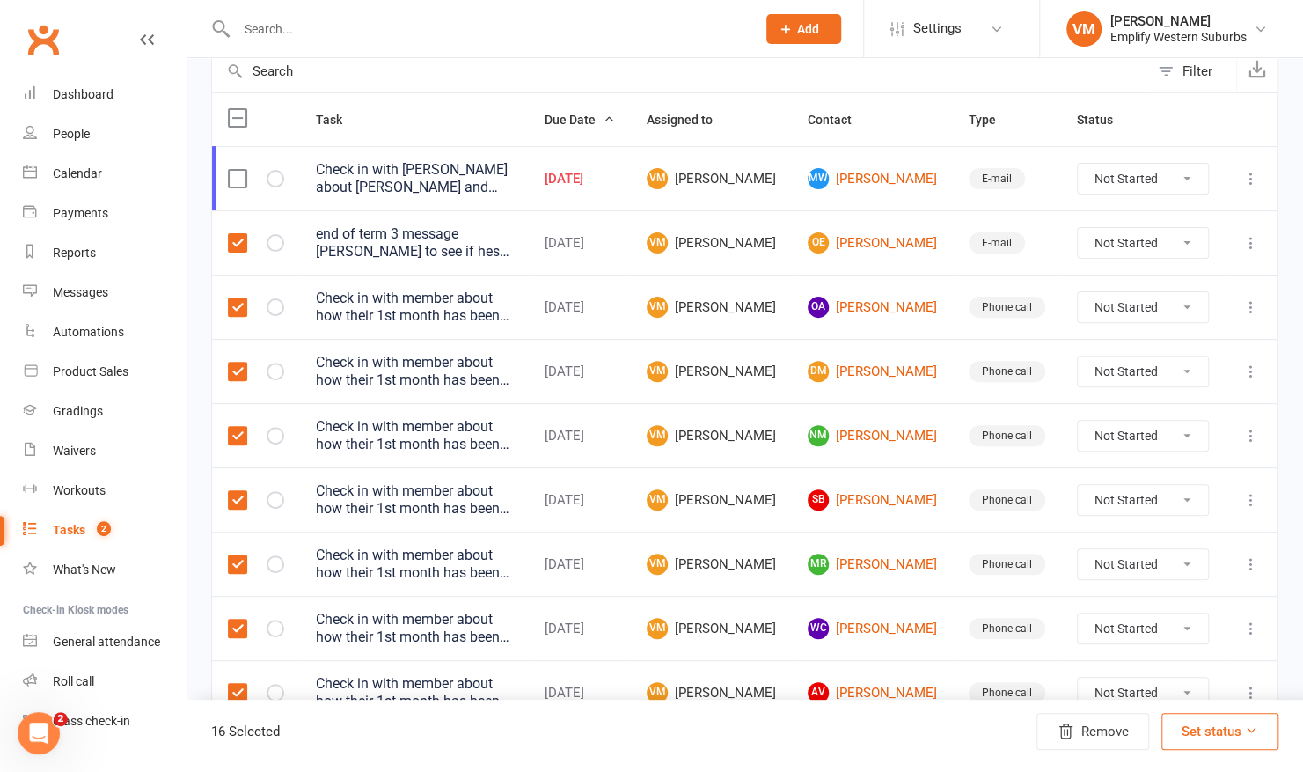
scroll to position [184, 0]
click at [239, 235] on label at bounding box center [237, 244] width 18 height 18
click at [239, 235] on input "checkbox" at bounding box center [237, 235] width 18 height 0
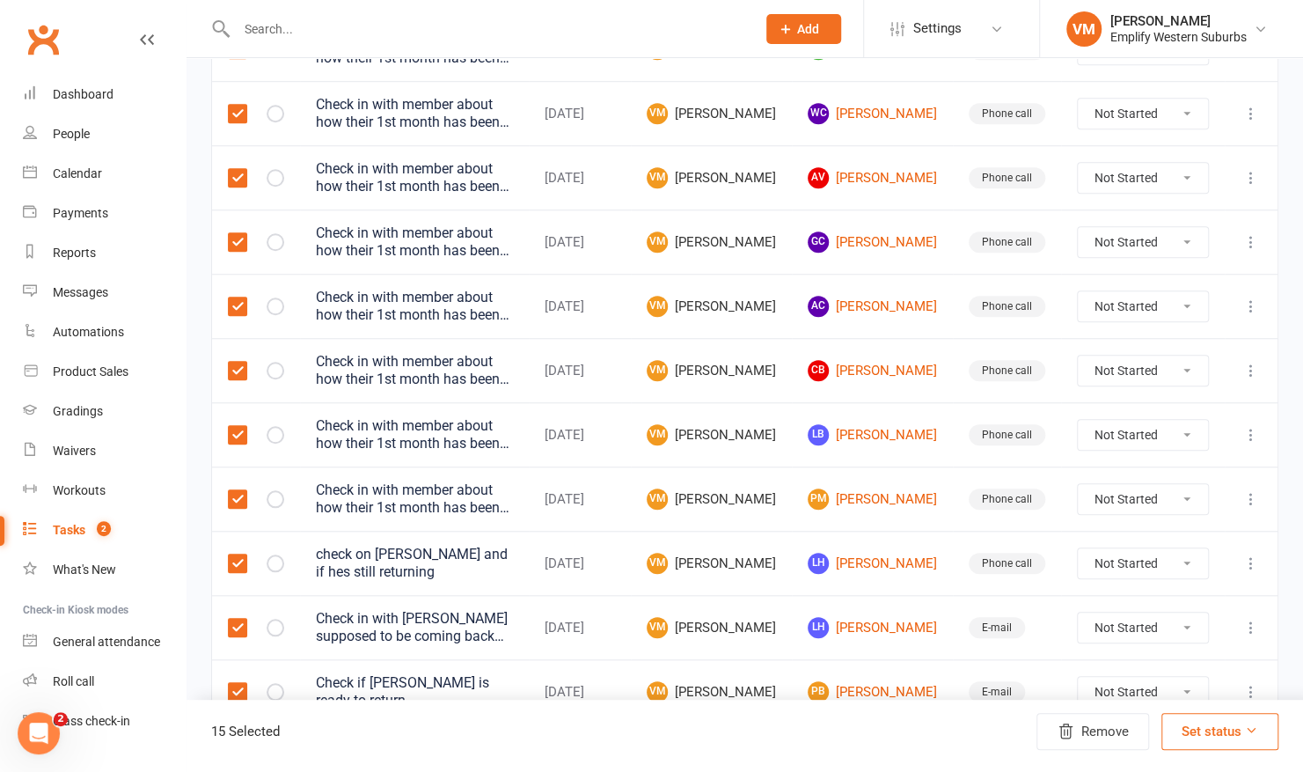
scroll to position [716, 0]
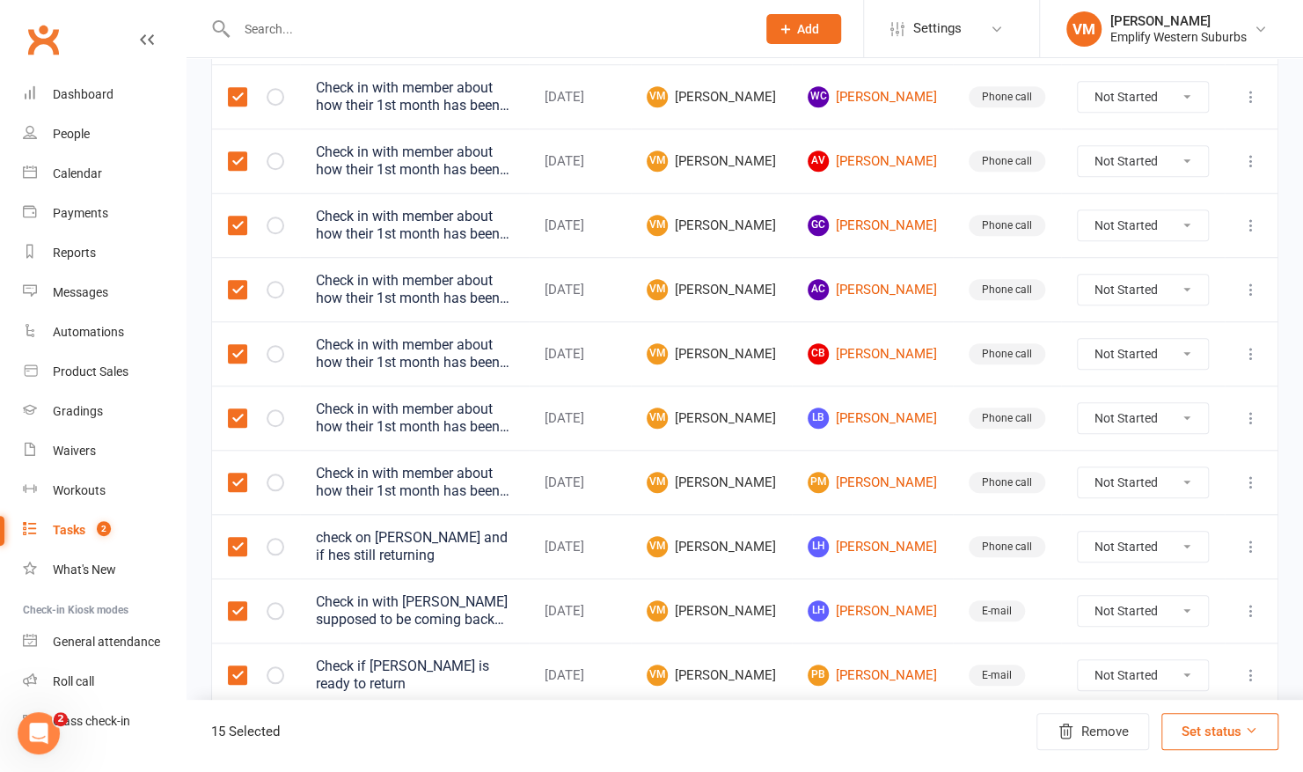
click at [233, 607] on label at bounding box center [237, 611] width 18 height 18
click at [233, 602] on input "checkbox" at bounding box center [237, 602] width 18 height 0
click at [239, 541] on label at bounding box center [237, 547] width 18 height 18
click at [239, 538] on input "checkbox" at bounding box center [237, 538] width 18 height 0
click at [238, 670] on label at bounding box center [237, 675] width 18 height 18
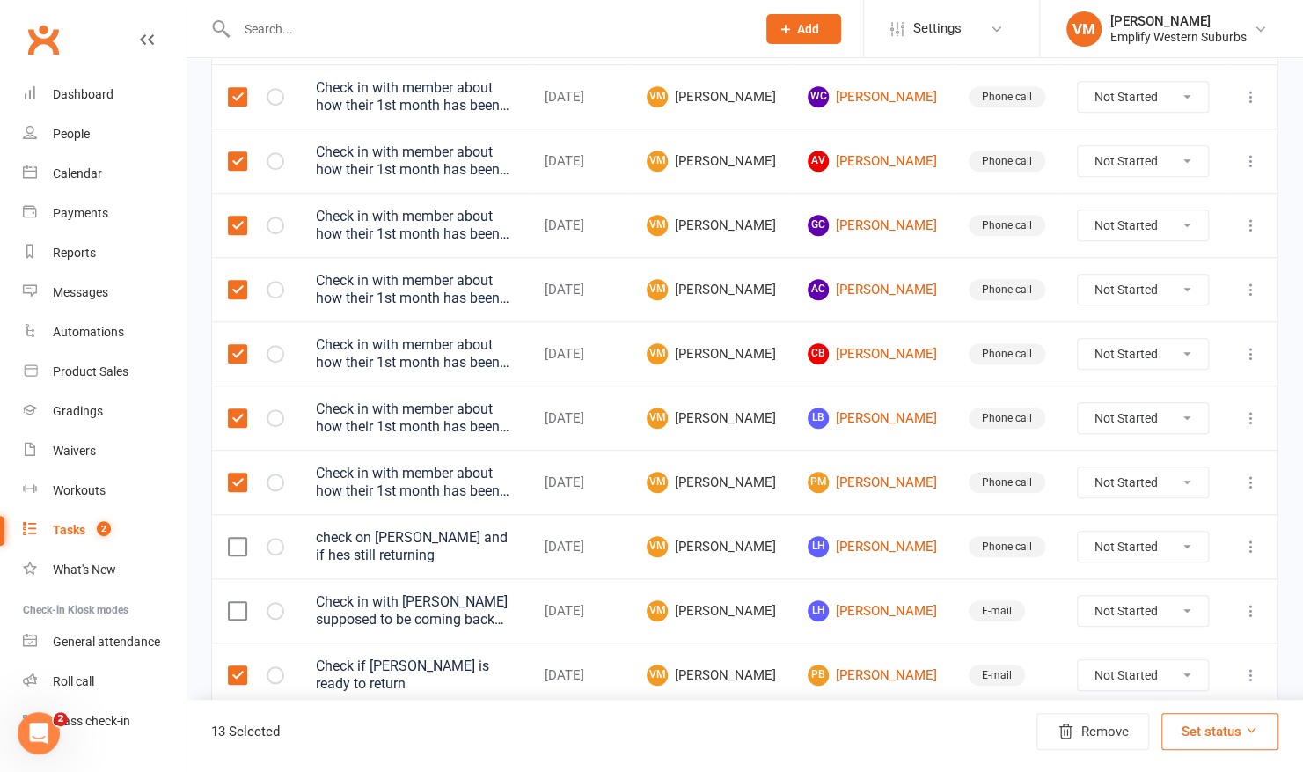
click at [238, 666] on input "checkbox" at bounding box center [237, 666] width 18 height 0
click at [1228, 737] on button "Set status" at bounding box center [1220, 731] width 117 height 37
click at [1169, 681] on link "Complete" at bounding box center [1177, 686] width 174 height 35
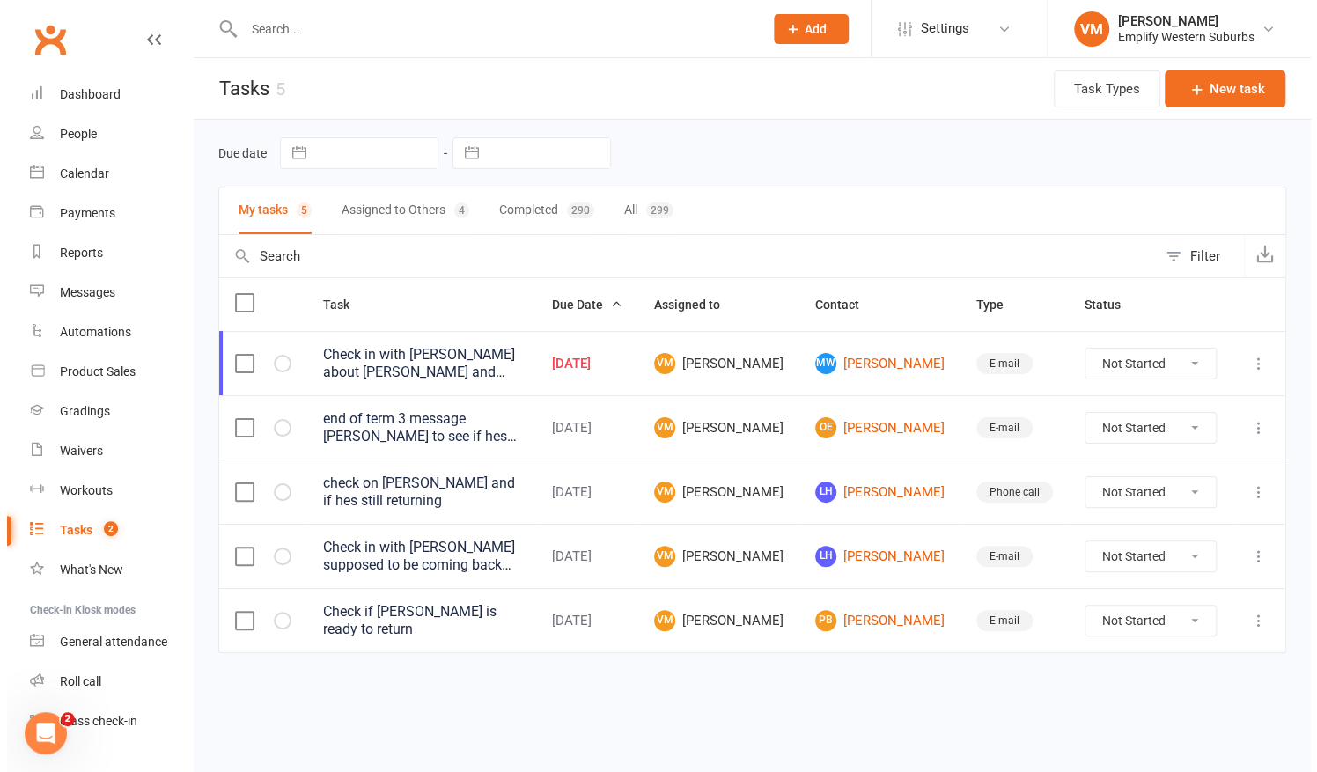
scroll to position [0, 0]
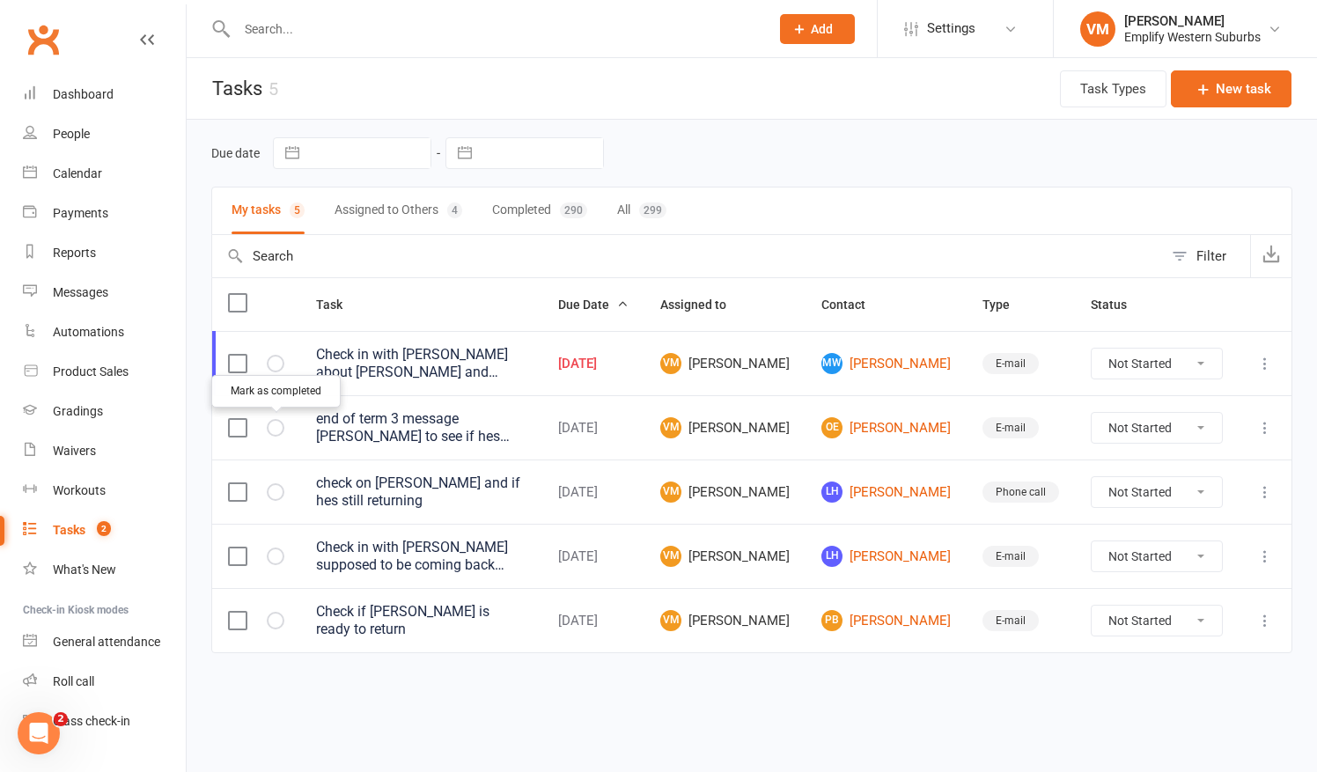
click at [0, 0] on icon "button" at bounding box center [0, 0] width 0 height 0
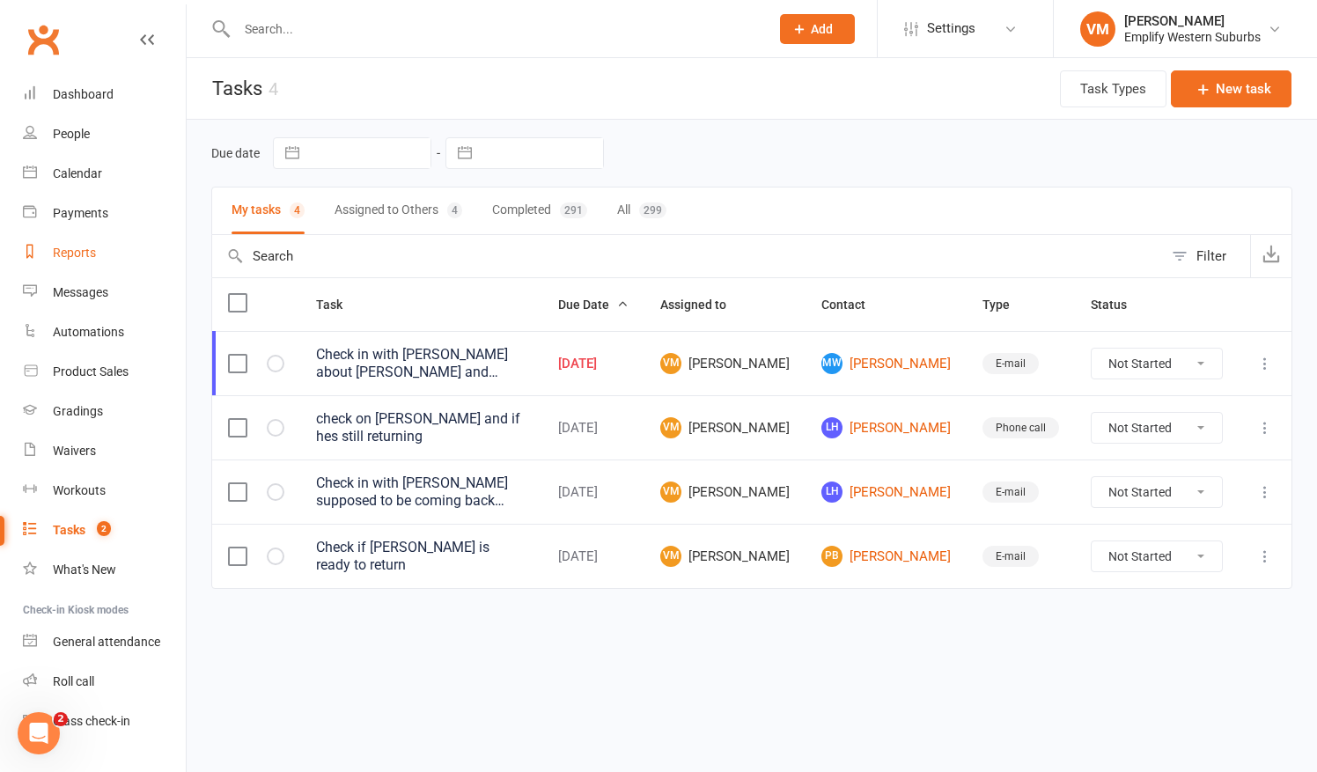
click at [67, 246] on div "Reports" at bounding box center [74, 253] width 43 height 14
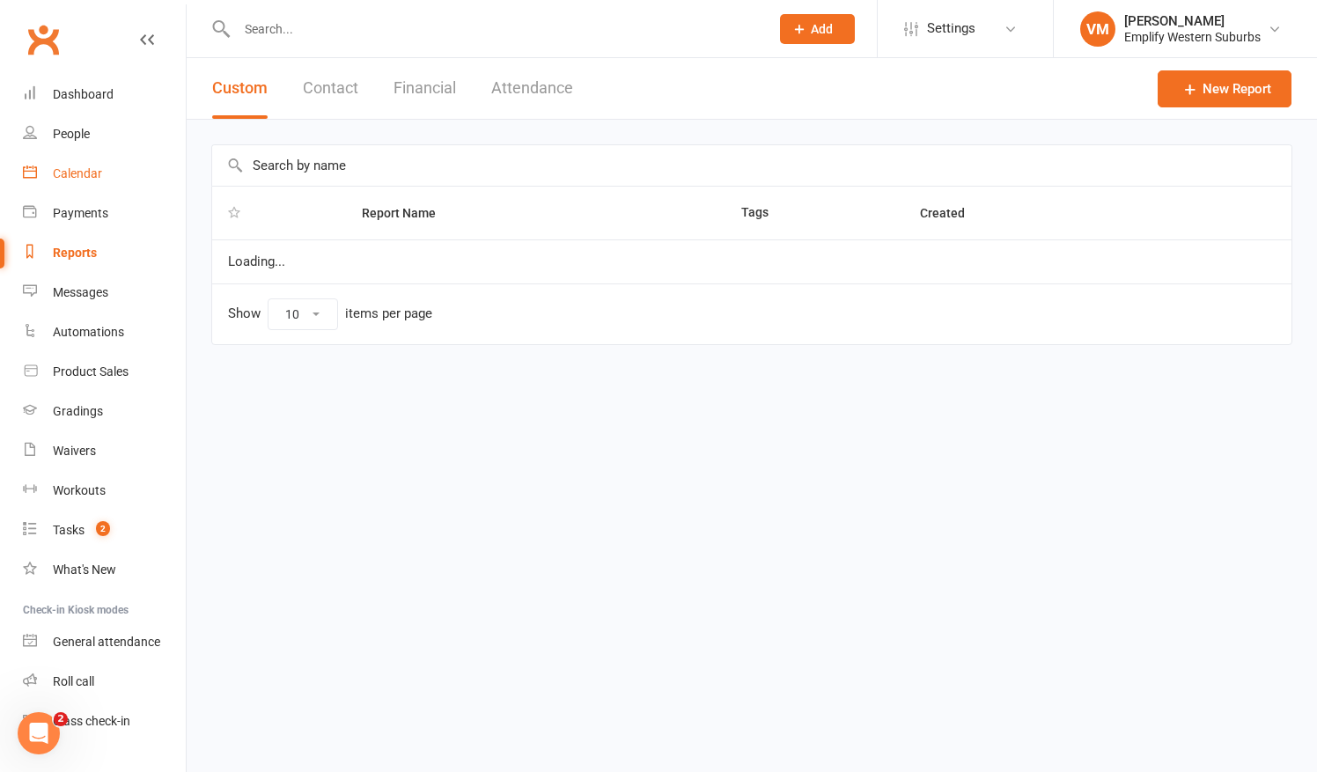
select select "50"
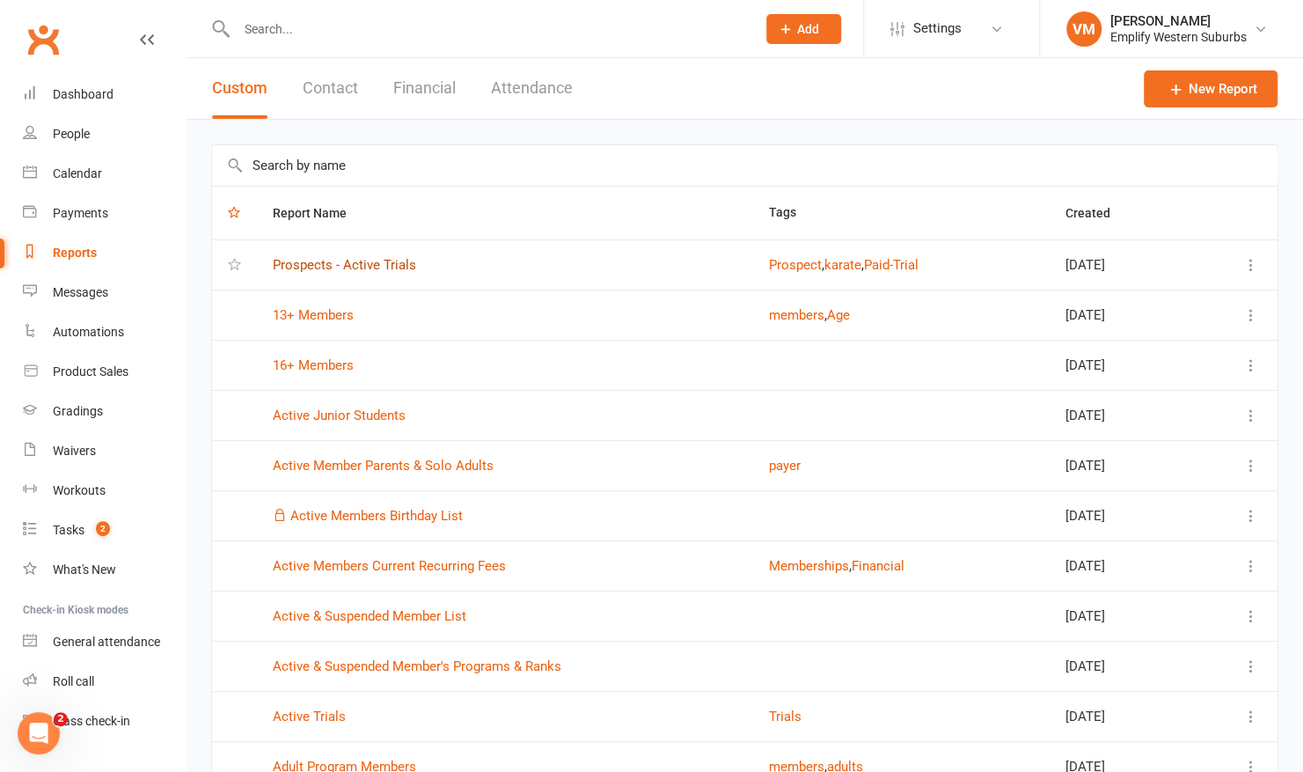
click at [297, 262] on link "Prospects - Active Trials" at bounding box center [344, 265] width 143 height 16
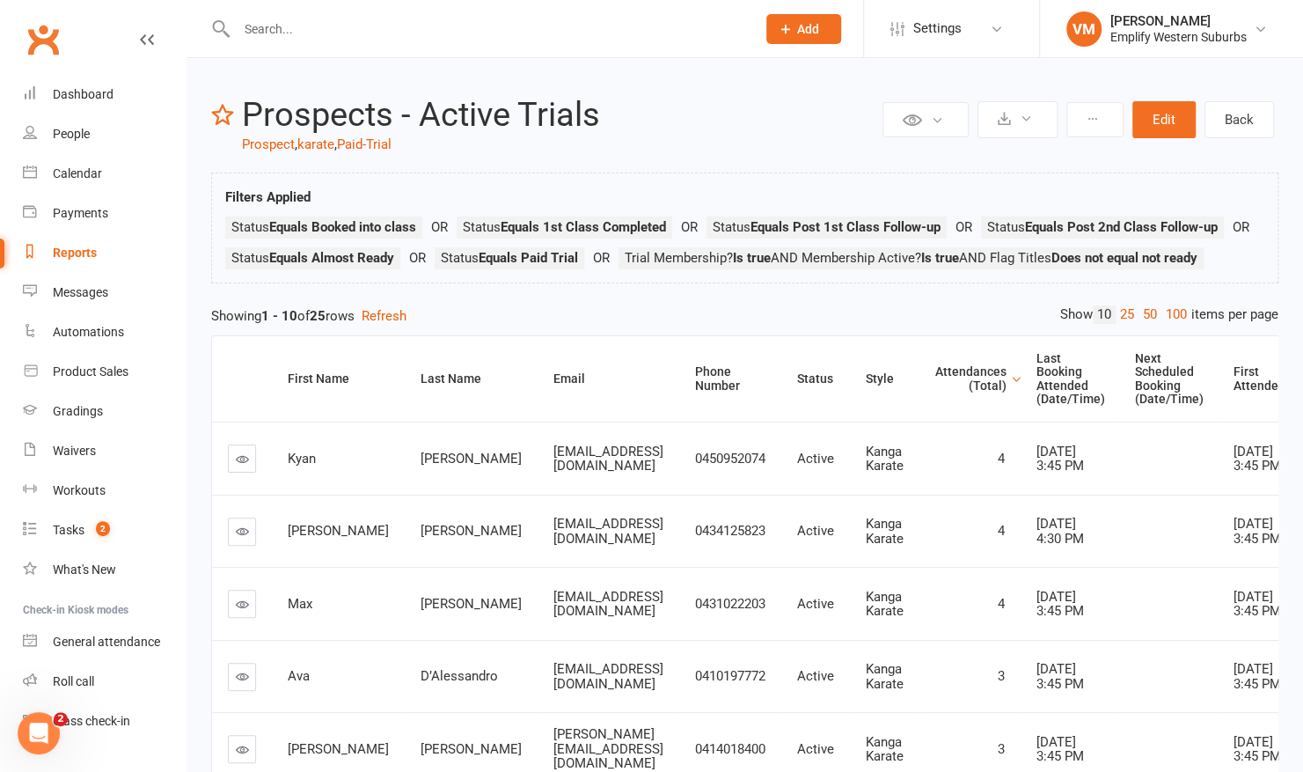
click at [997, 392] on div "Attendances (Total)" at bounding box center [970, 378] width 71 height 27
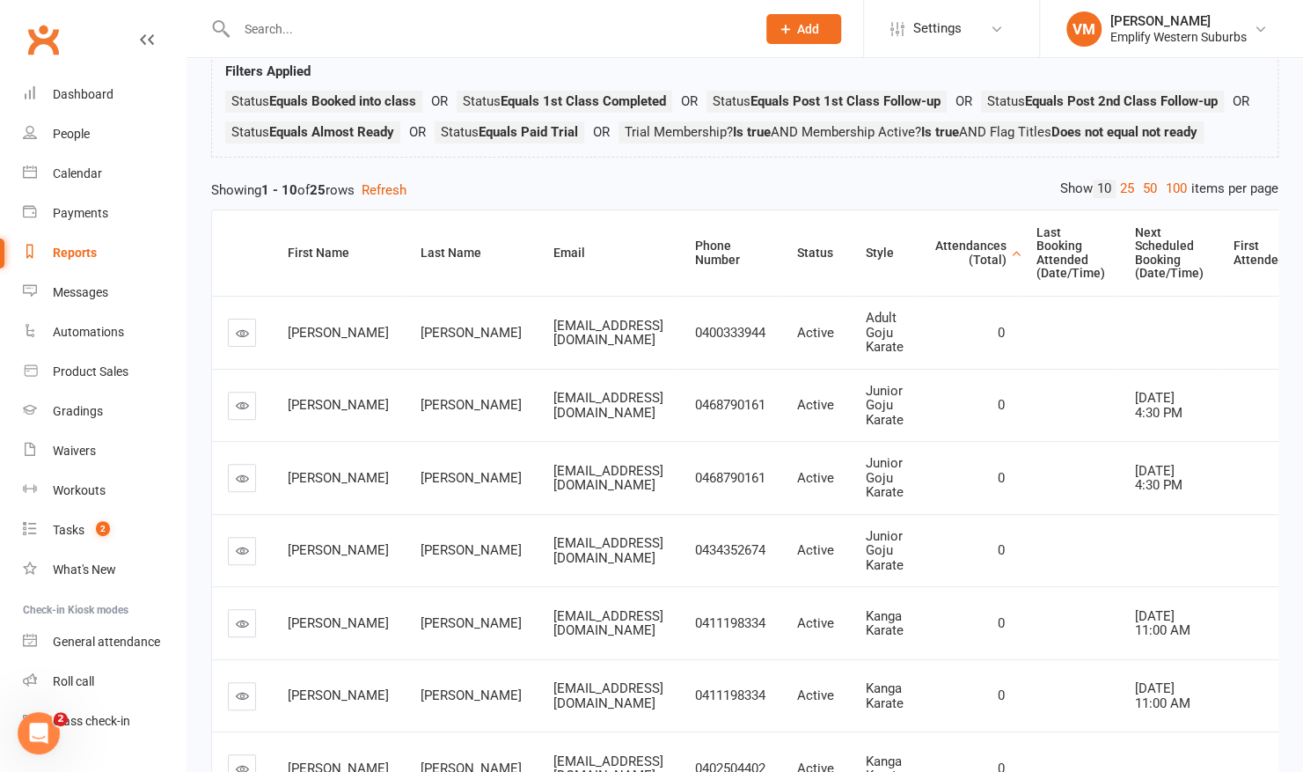
scroll to position [120, 0]
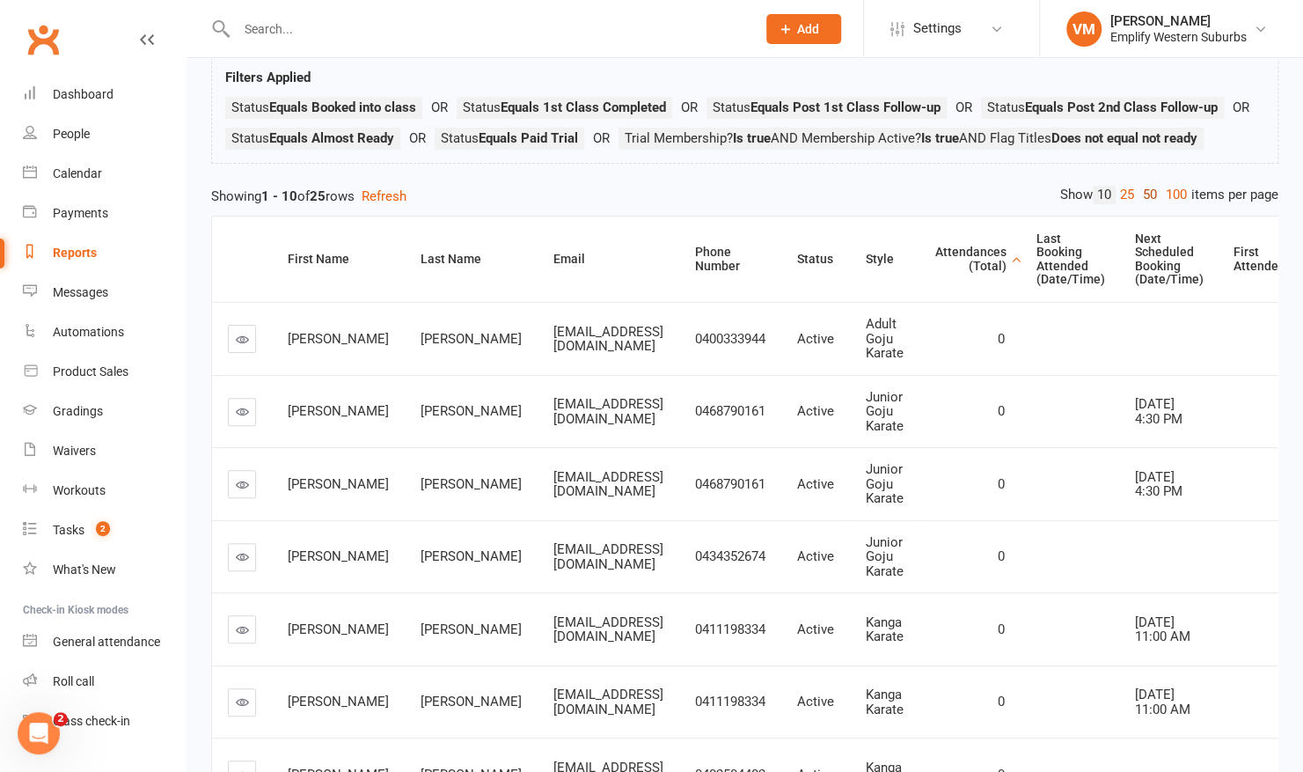
click at [1144, 204] on link "50" at bounding box center [1150, 195] width 23 height 18
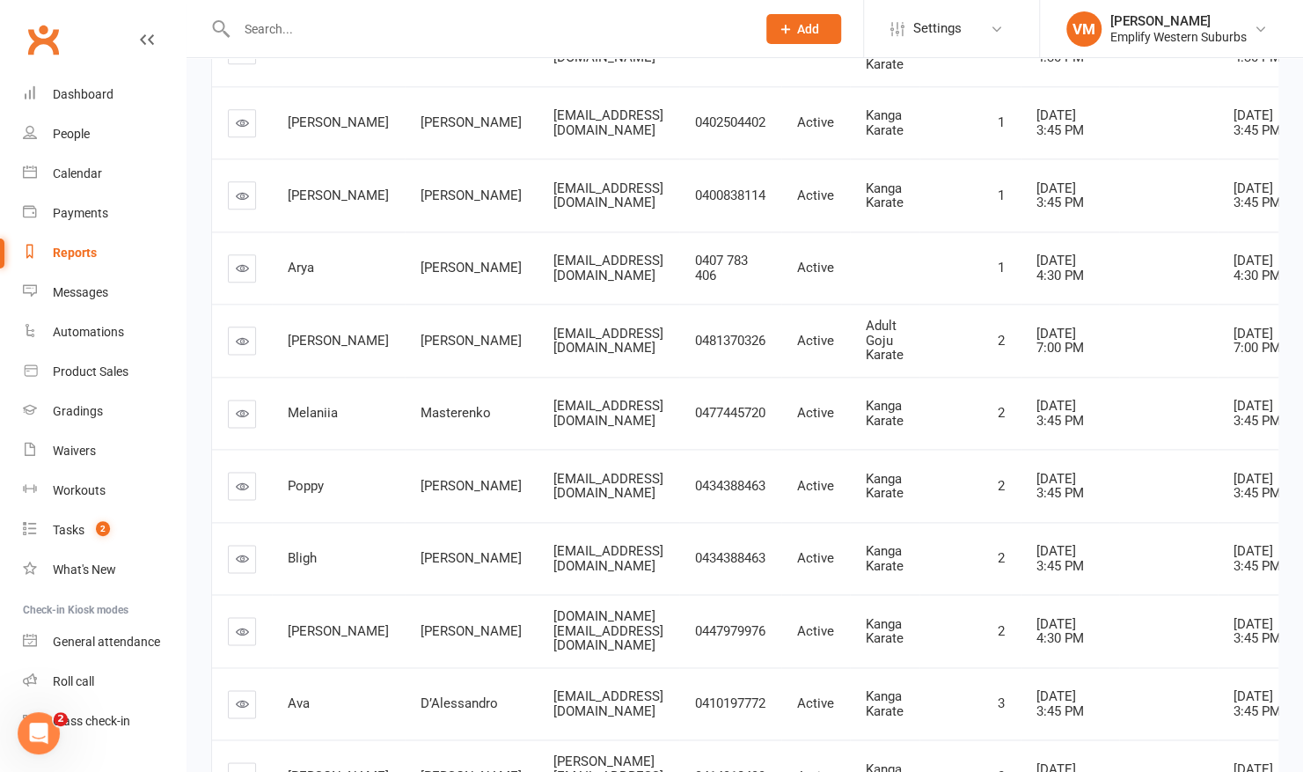
scroll to position [1135, 0]
click at [100, 98] on div "Dashboard" at bounding box center [83, 94] width 61 height 14
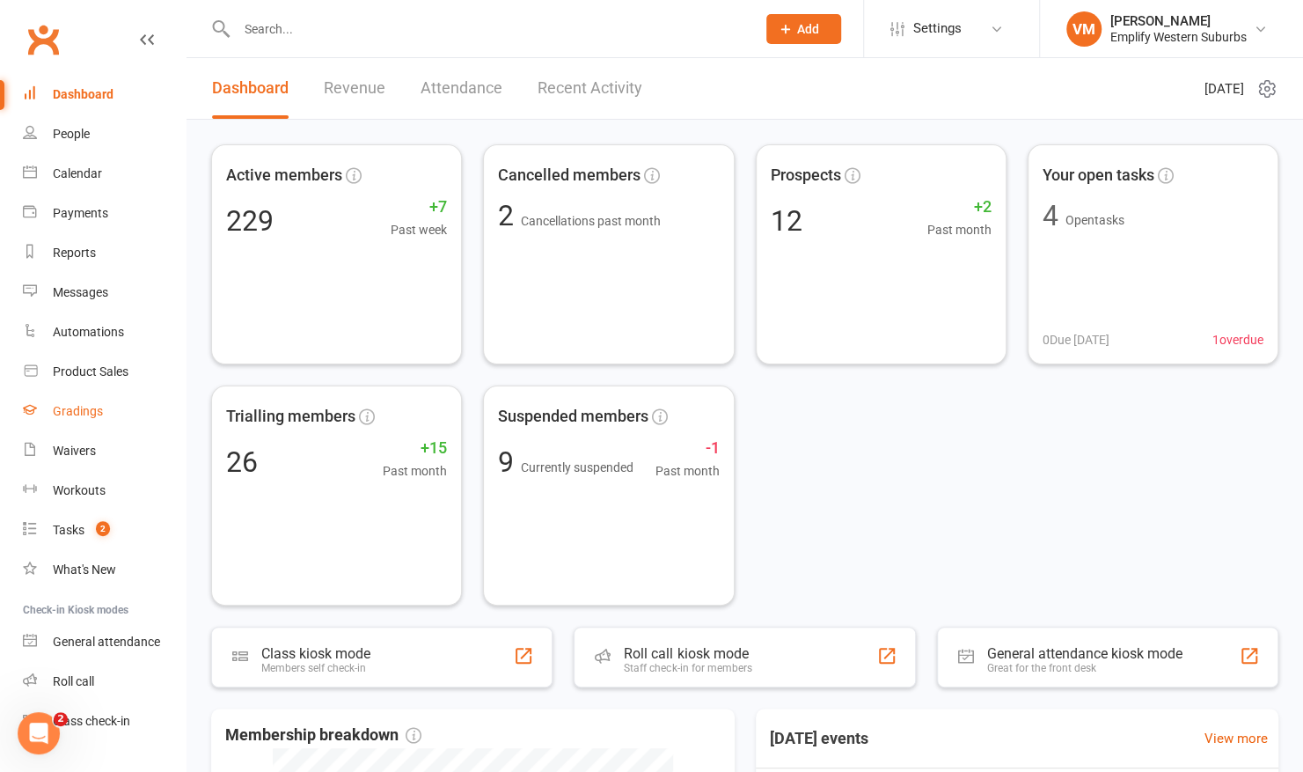
click at [75, 413] on div "Gradings" at bounding box center [78, 411] width 50 height 14
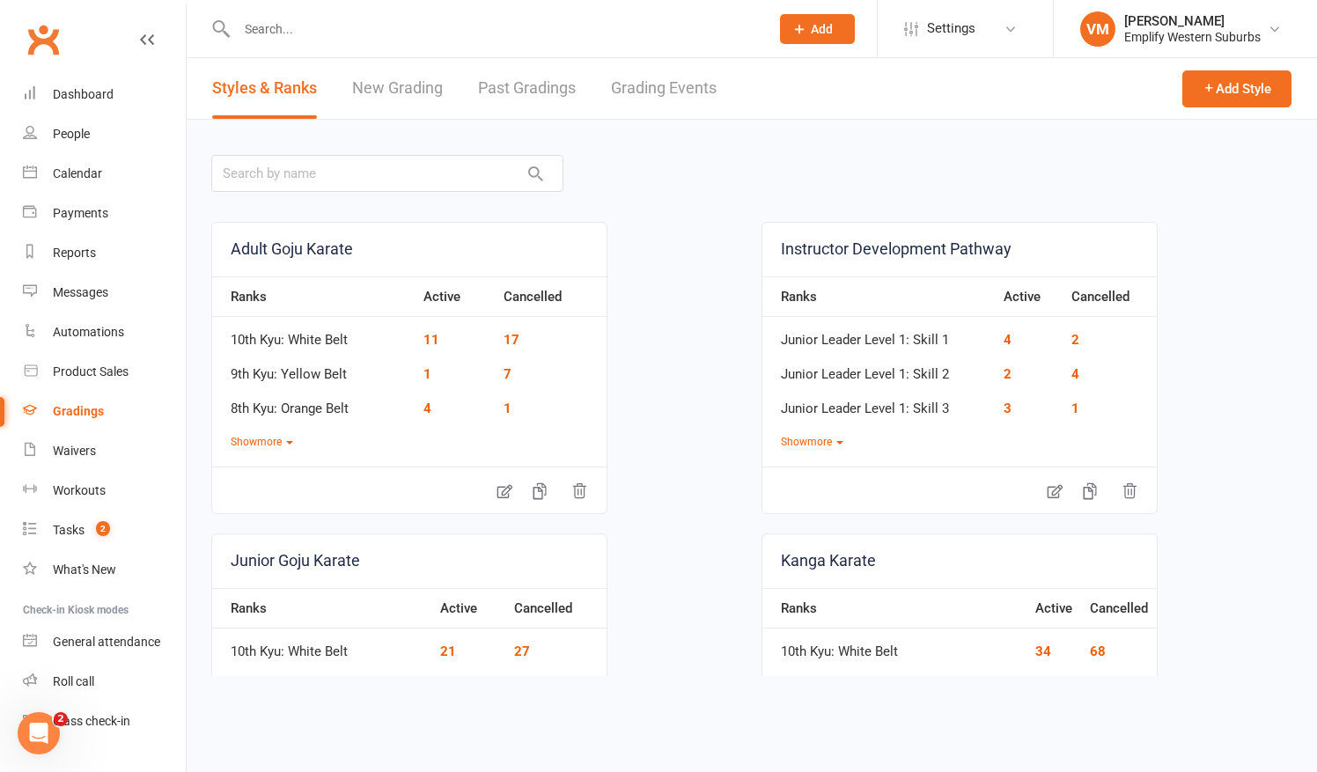
click at [691, 79] on link "Grading Events" at bounding box center [664, 88] width 106 height 61
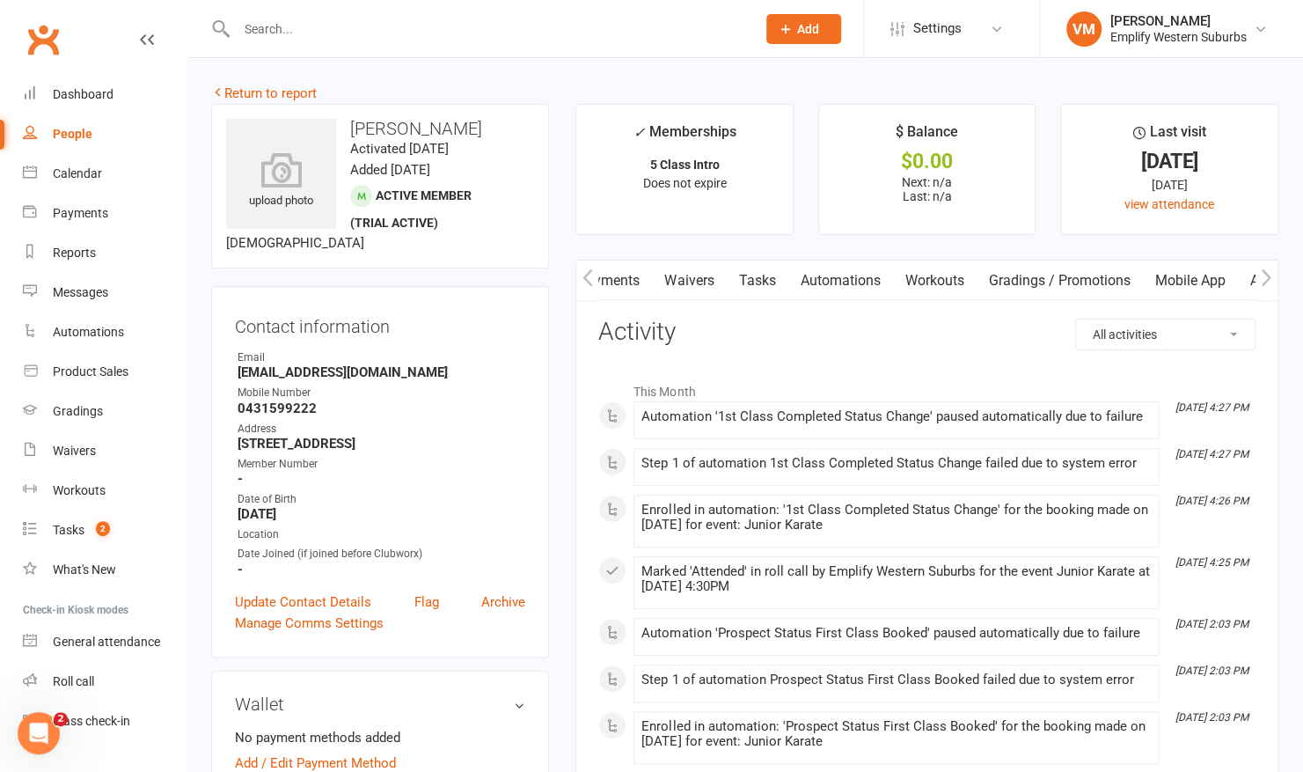
scroll to position [0, 312]
click at [1218, 268] on link "Mobile App" at bounding box center [1188, 280] width 95 height 40
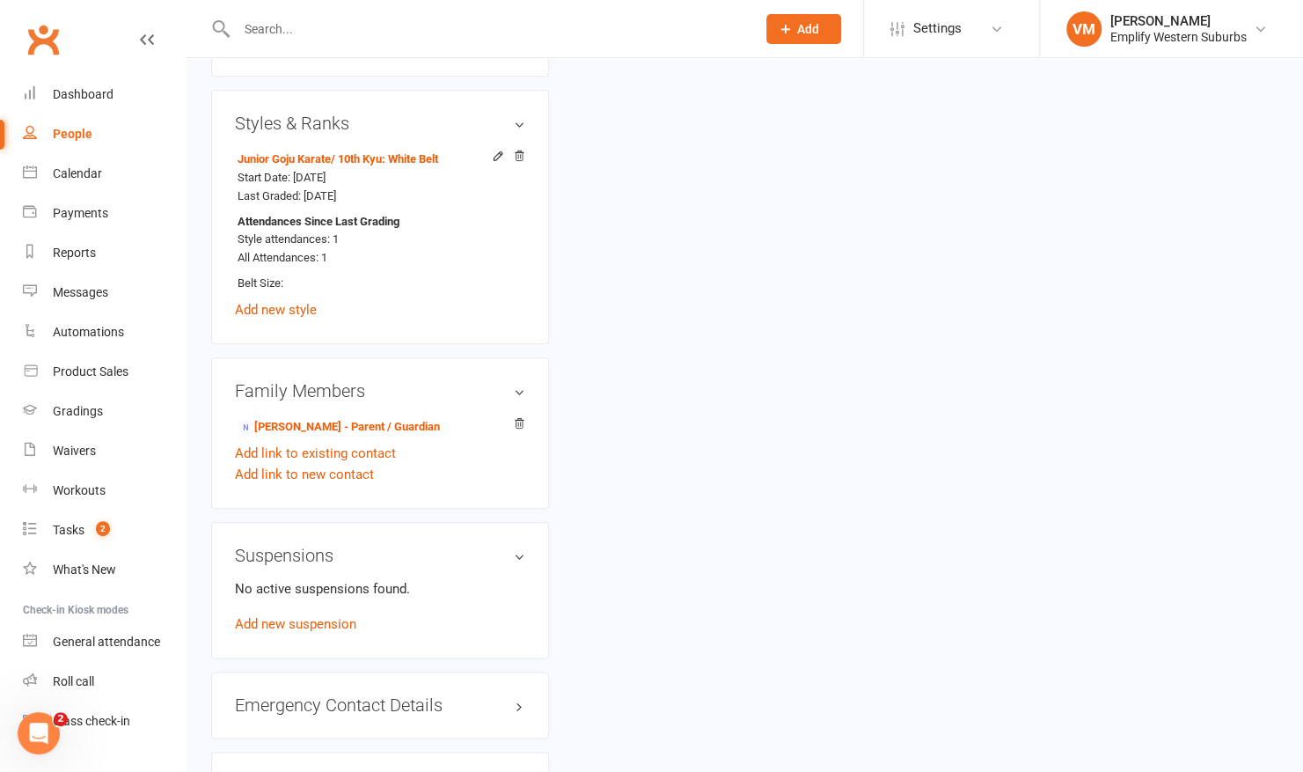
scroll to position [919, 0]
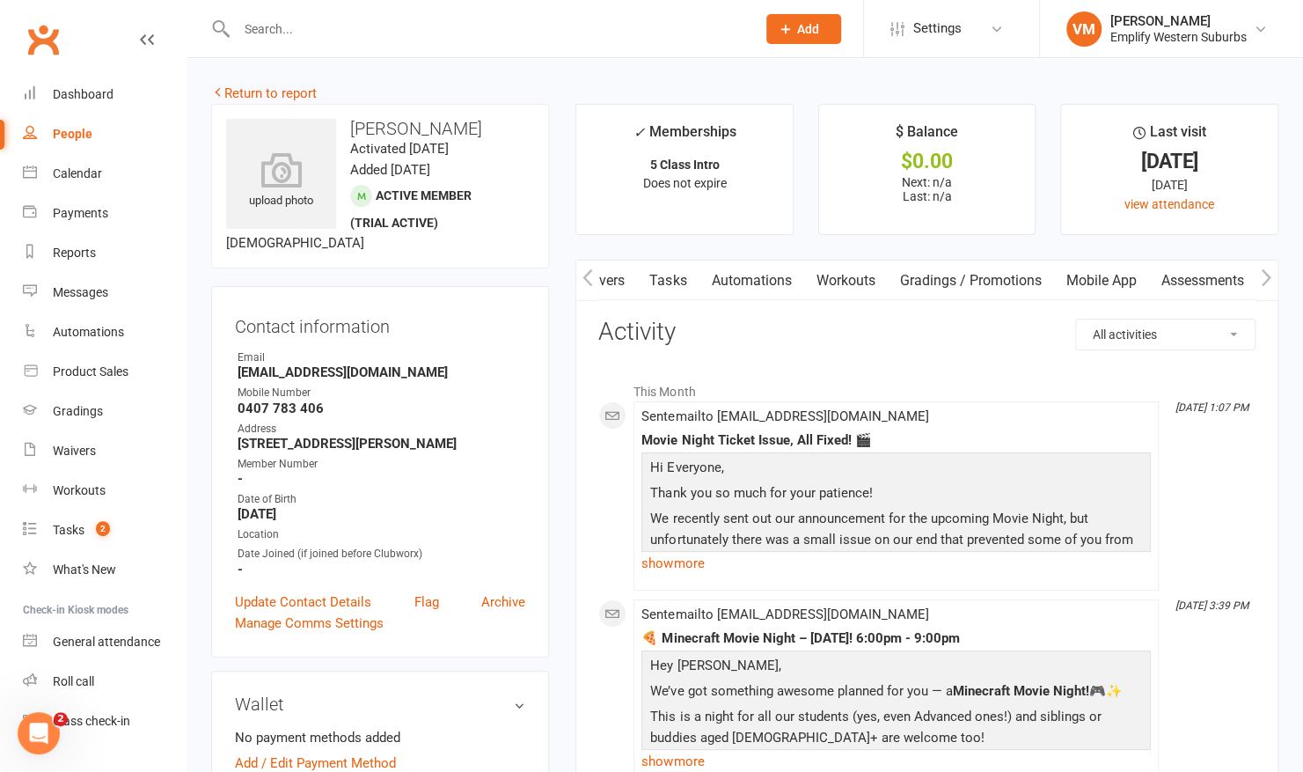
scroll to position [0, 400]
click at [1137, 278] on link "Mobile App" at bounding box center [1100, 280] width 95 height 40
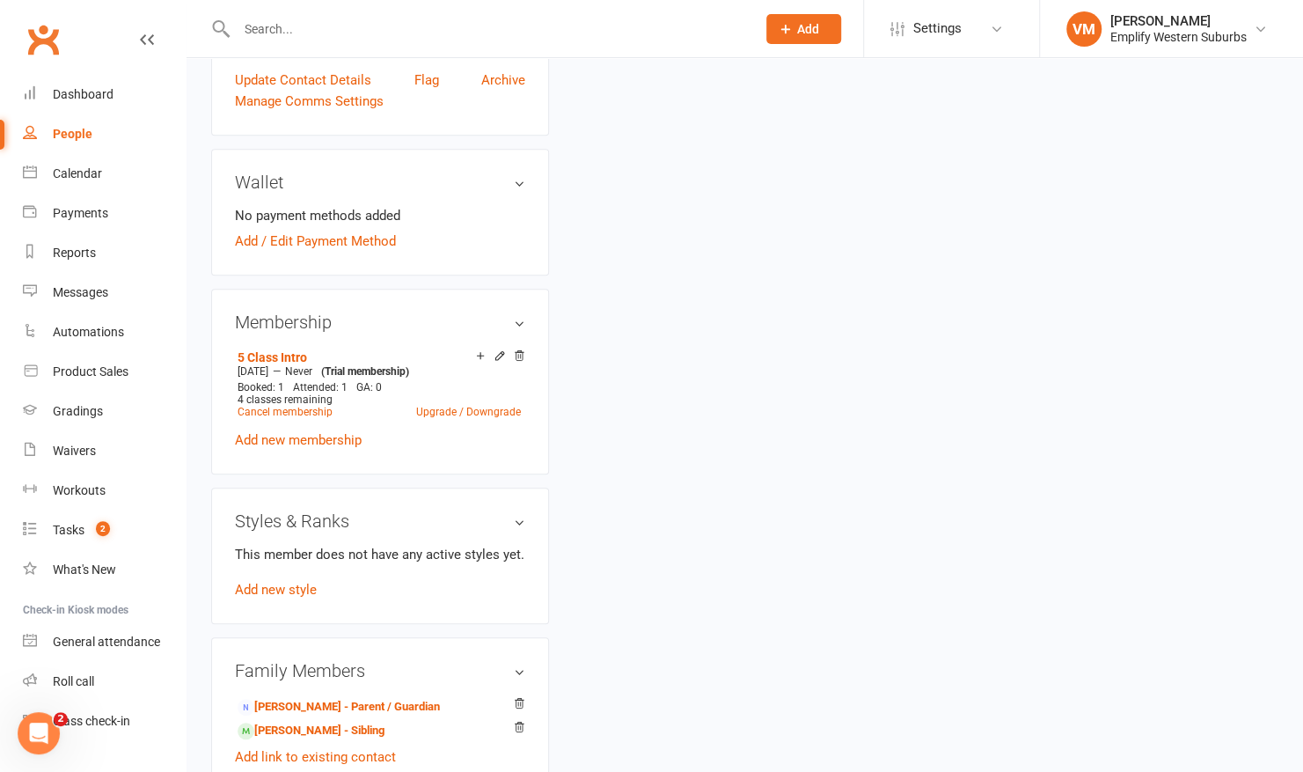
scroll to position [523, 0]
click at [287, 723] on link "Harper Van Veen - Sibling" at bounding box center [311, 730] width 147 height 18
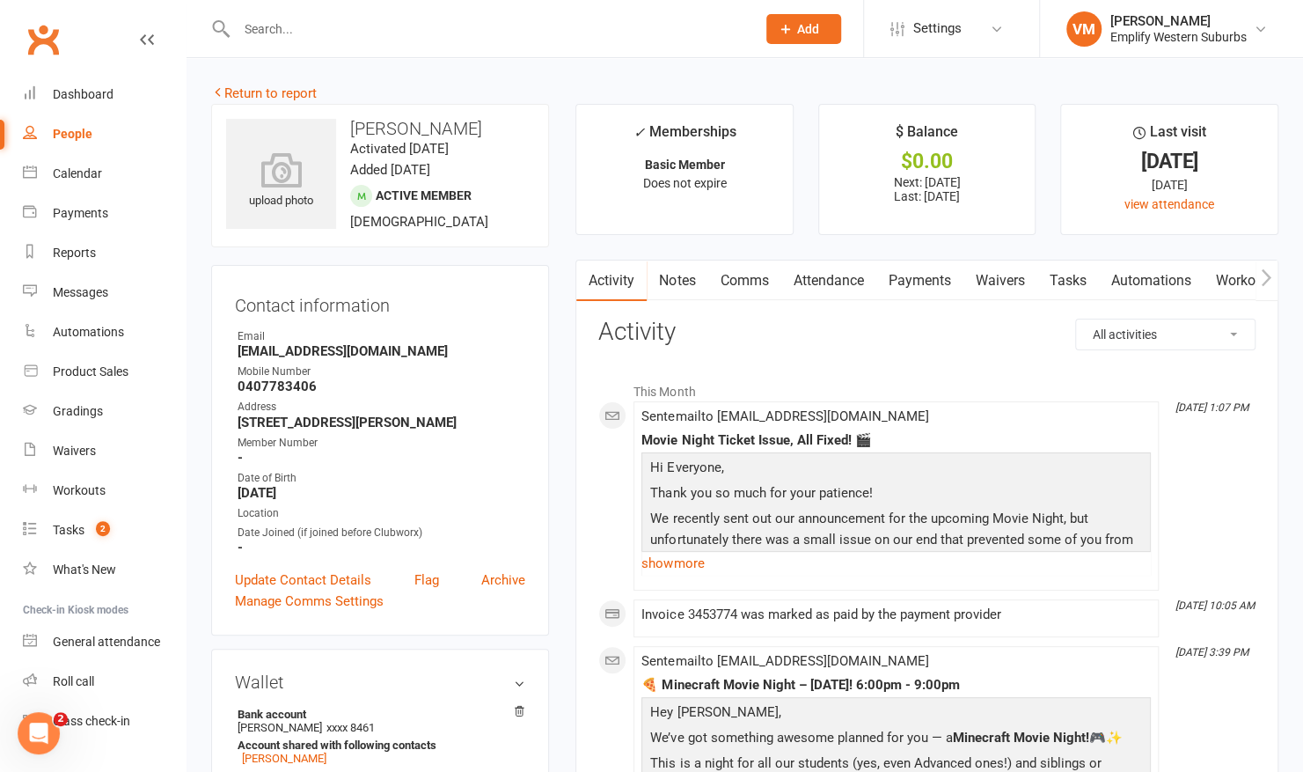
click at [1222, 273] on link "Workouts" at bounding box center [1245, 280] width 84 height 40
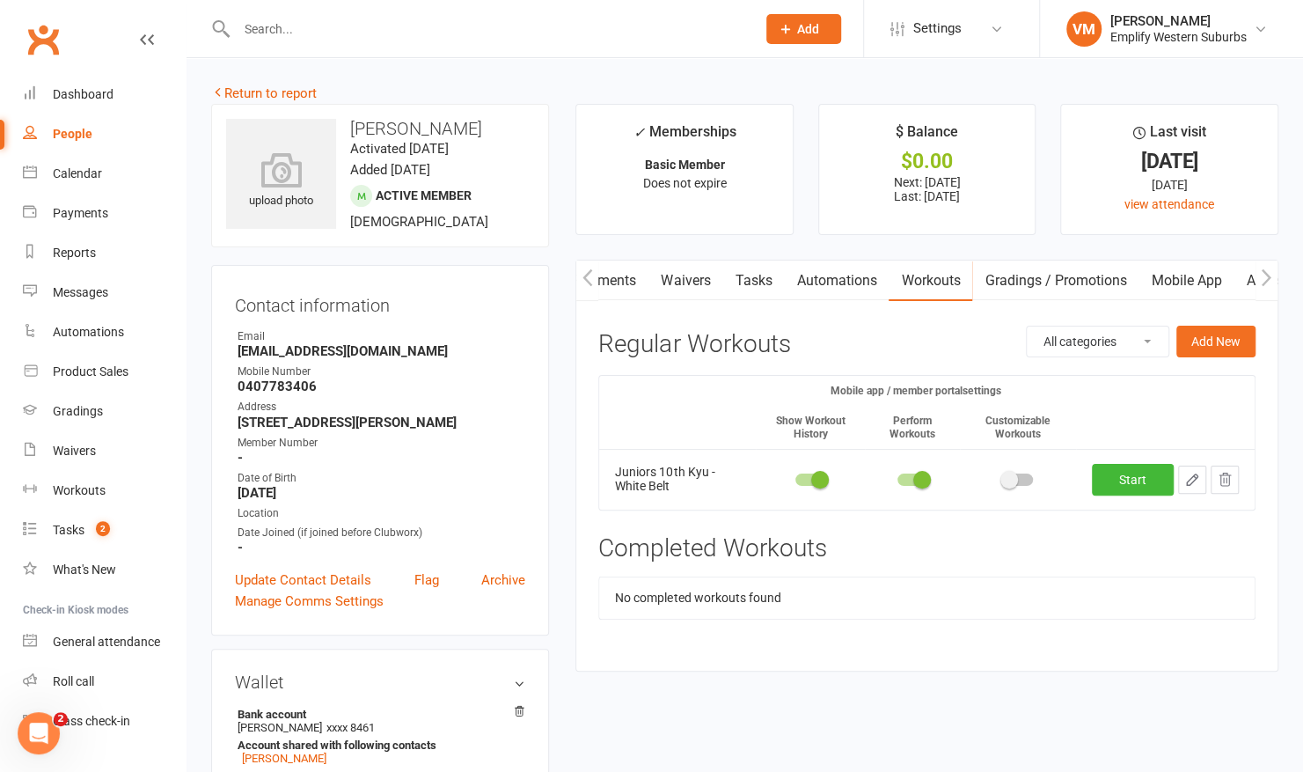
scroll to position [0, 337]
click at [1187, 282] on link "Mobile App" at bounding box center [1163, 280] width 95 height 40
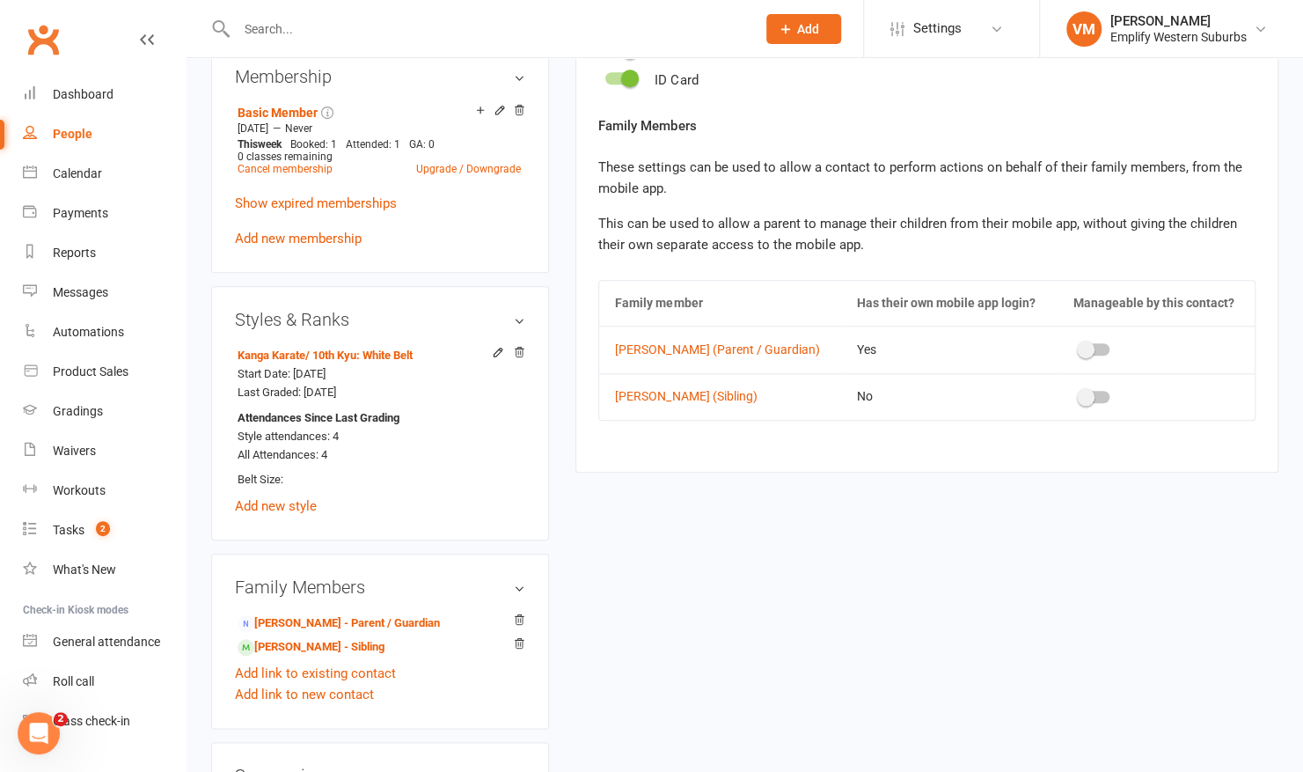
scroll to position [789, 0]
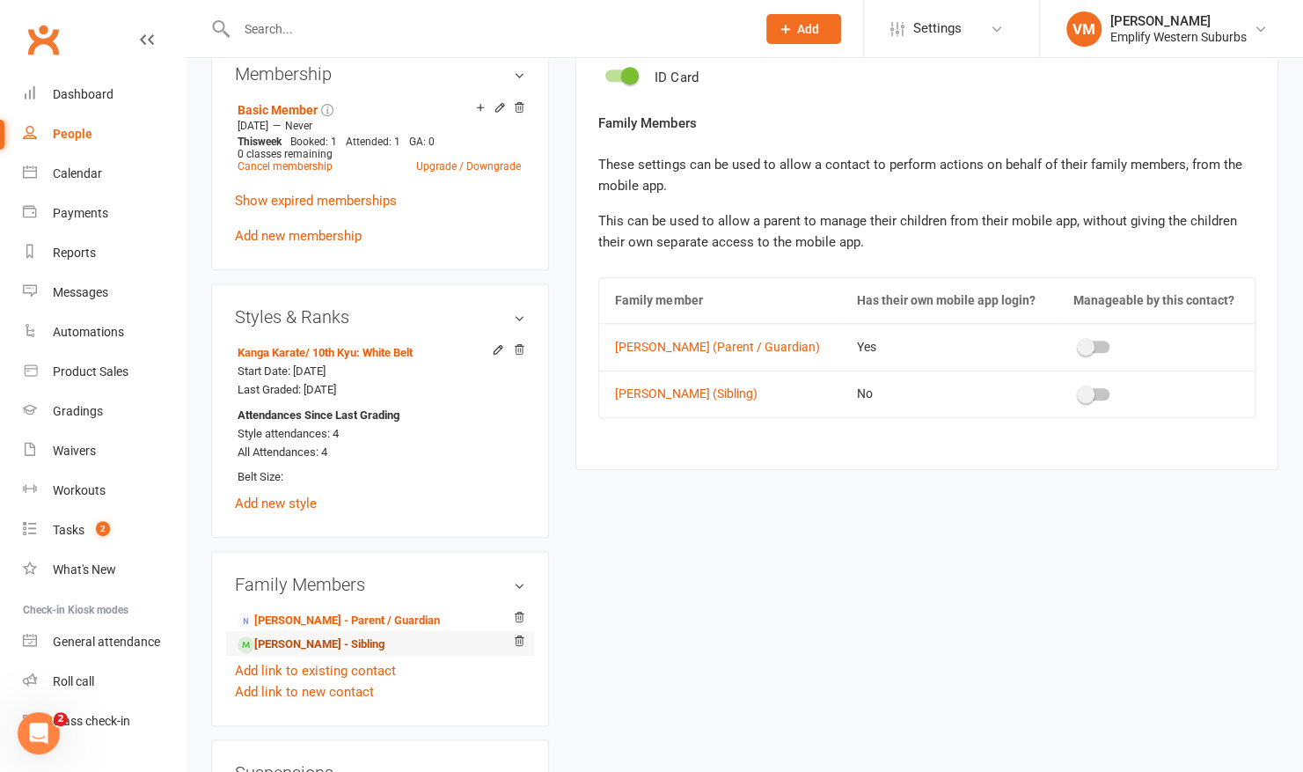
click at [279, 654] on link "Arya Van Veen - Sibling" at bounding box center [311, 644] width 147 height 18
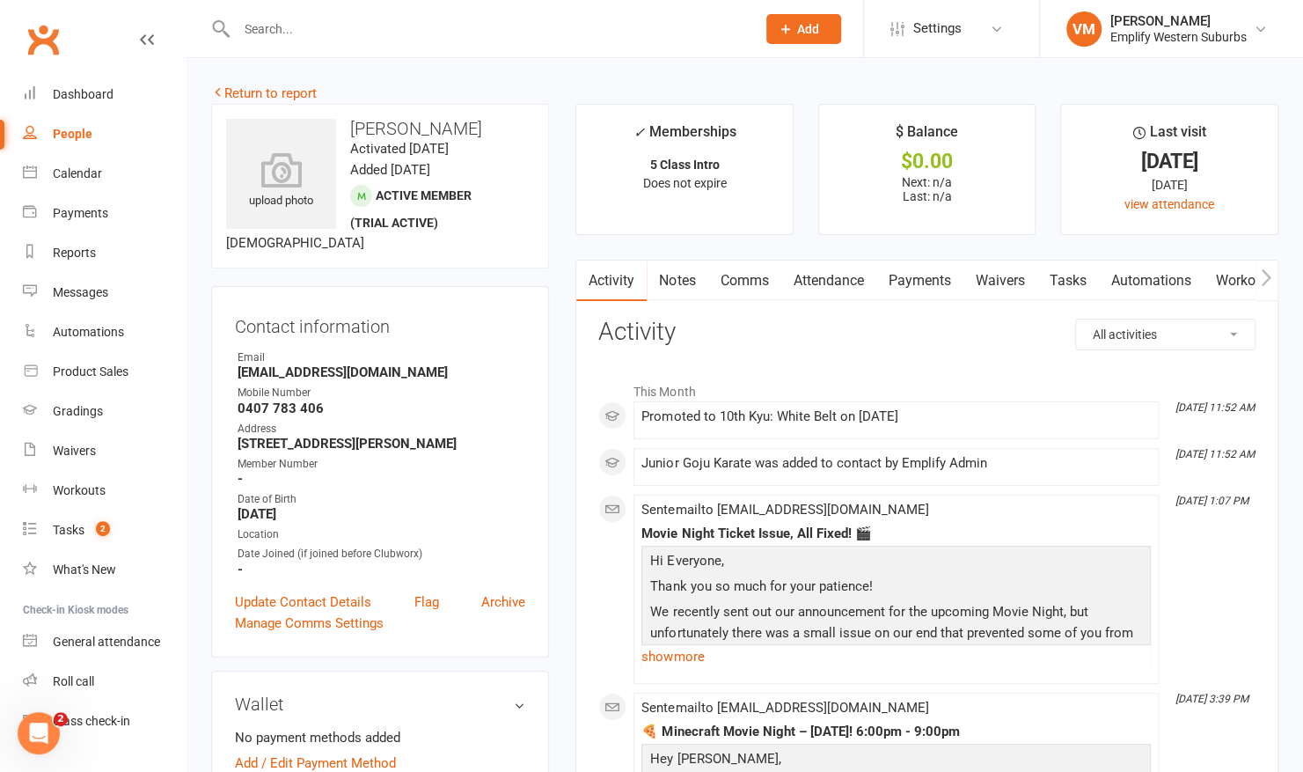
click at [1228, 278] on link "Workouts" at bounding box center [1245, 280] width 84 height 40
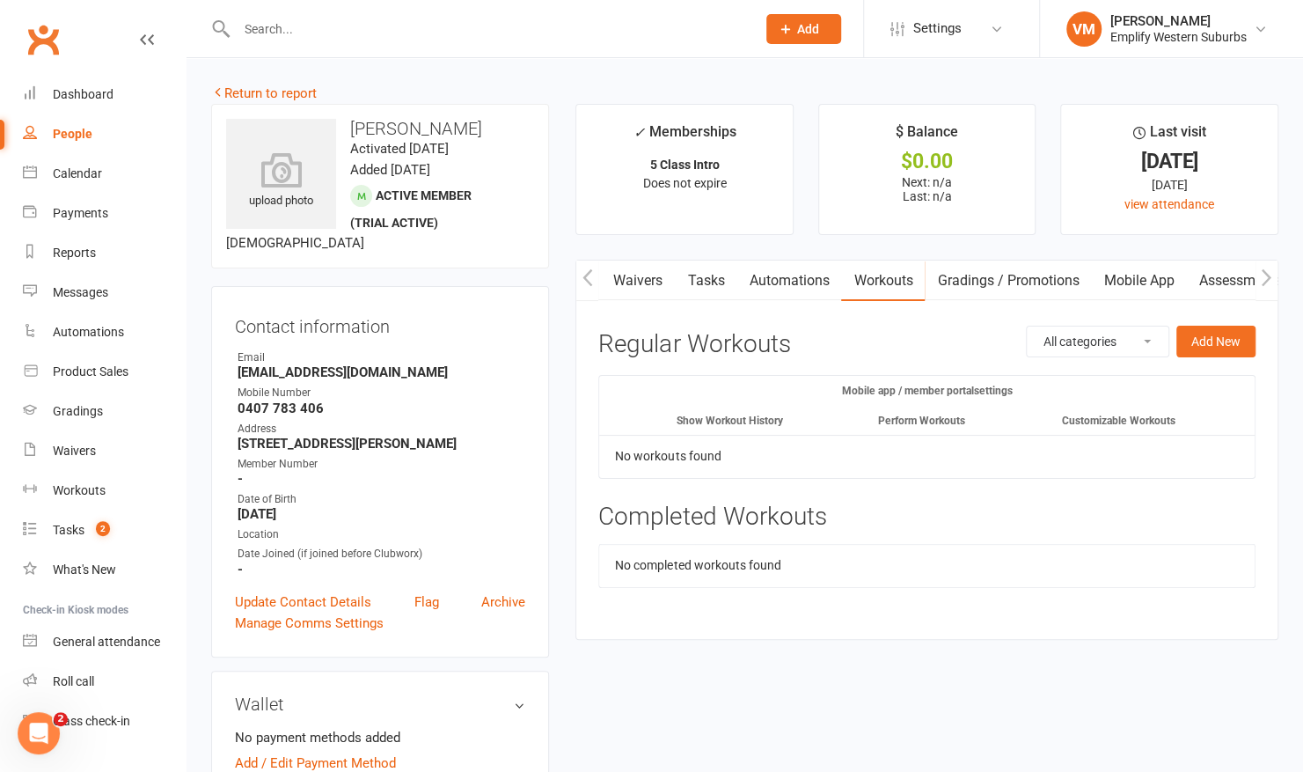
scroll to position [0, 500]
click at [996, 275] on link "Mobile App" at bounding box center [1009, 280] width 95 height 40
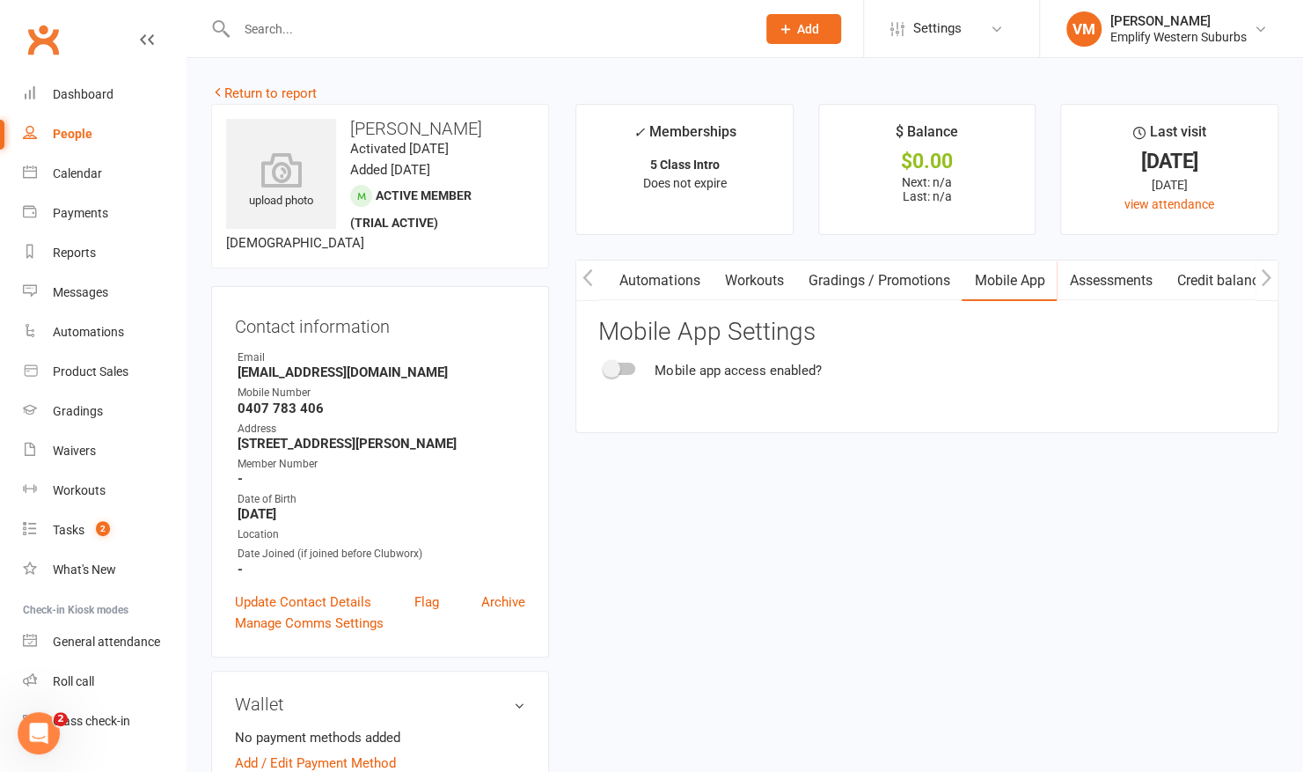
click at [630, 370] on div at bounding box center [620, 369] width 30 height 12
click at [605, 366] on input "checkbox" at bounding box center [605, 366] width 0 height 0
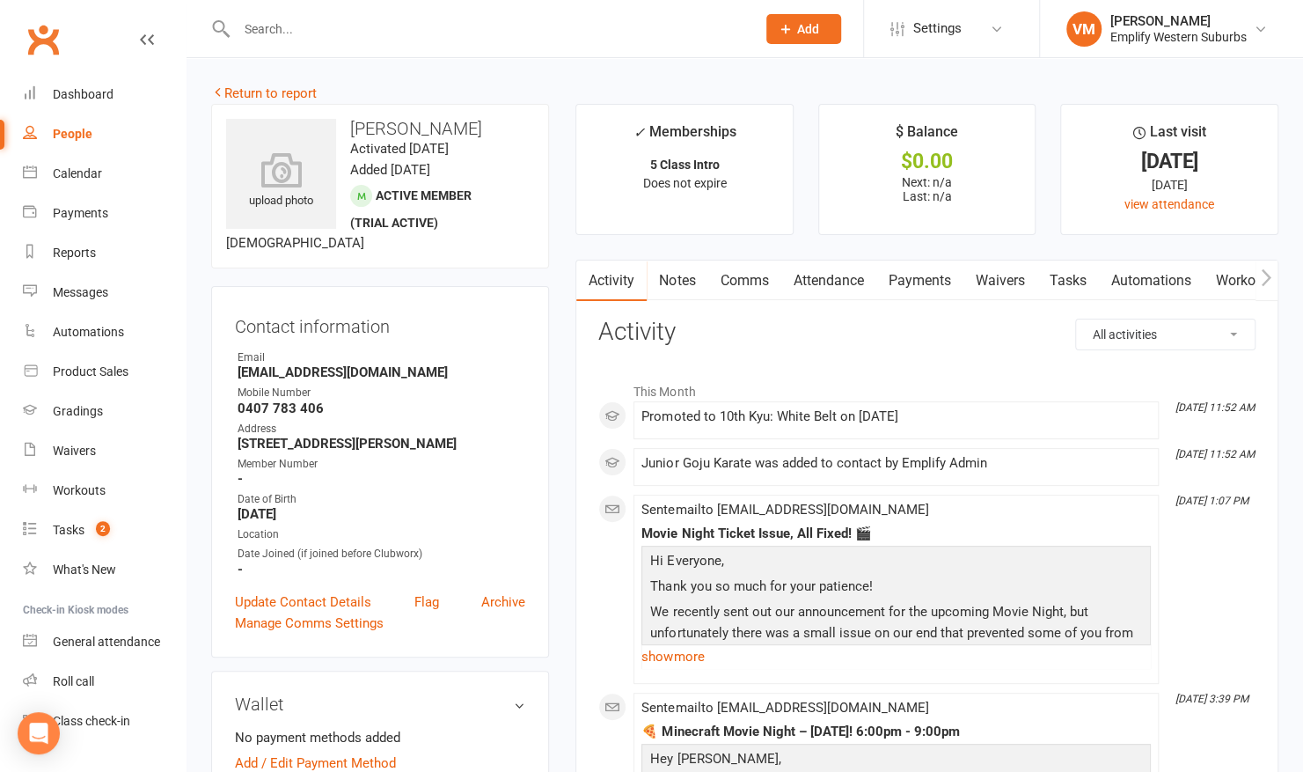
click at [1275, 283] on button "button" at bounding box center [1267, 280] width 22 height 40
click at [1237, 275] on link "Mobile App" at bounding box center [1236, 280] width 95 height 40
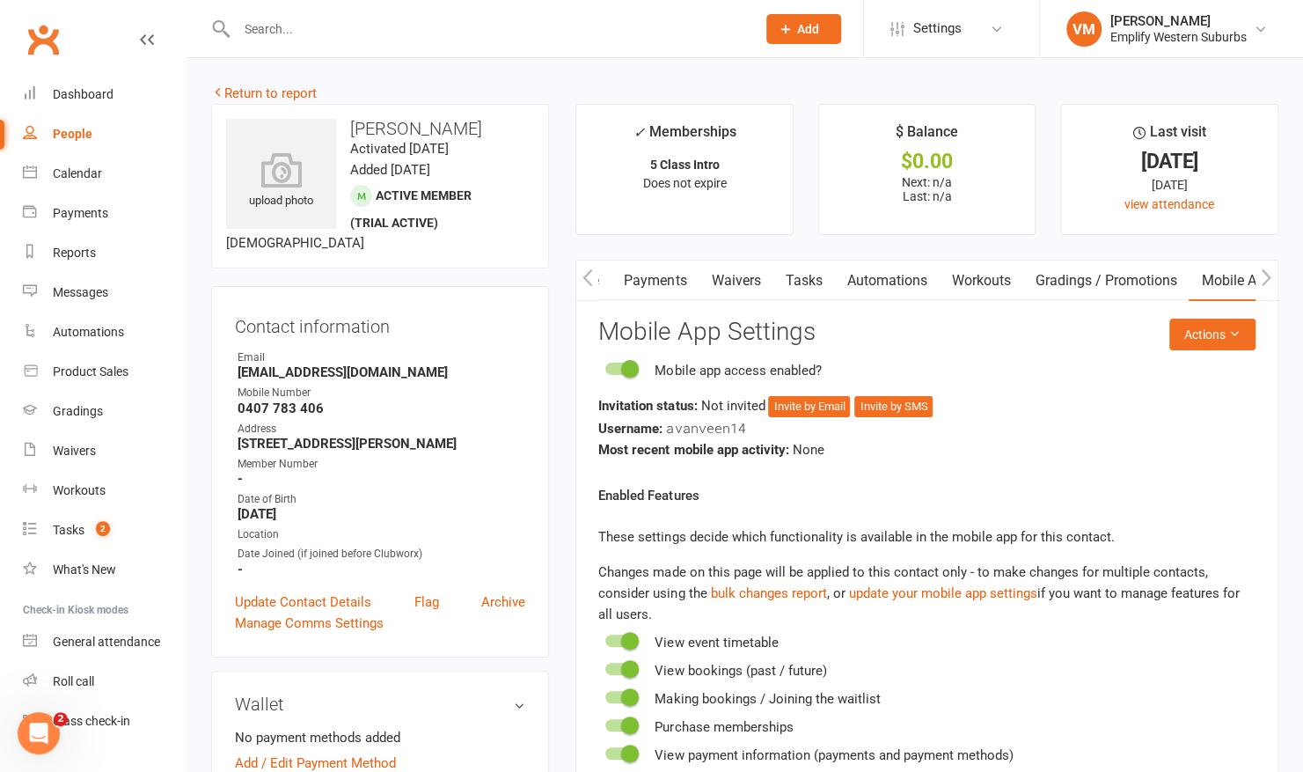
click at [625, 362] on span at bounding box center [630, 369] width 18 height 18
click at [605, 366] on input "checkbox" at bounding box center [605, 366] width 0 height 0
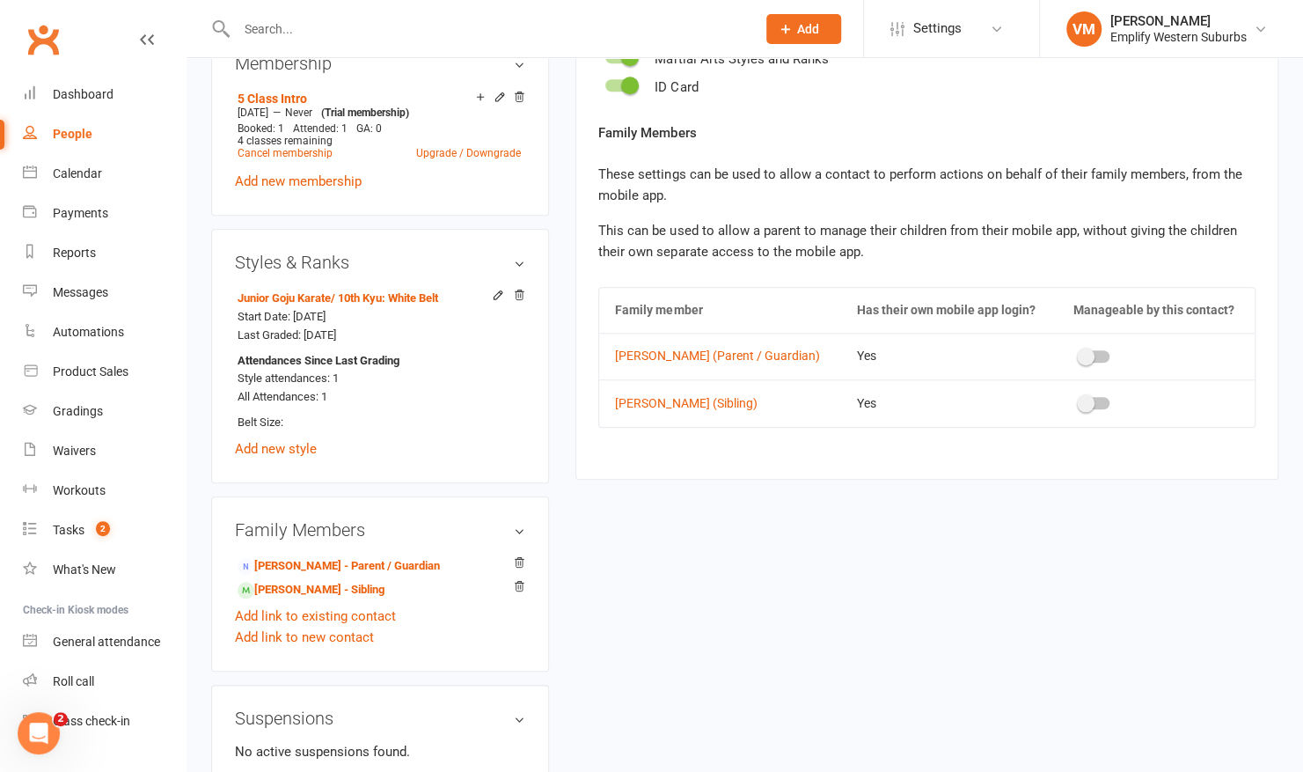
scroll to position [781, 0]
click at [319, 586] on link "[PERSON_NAME] - Sibling" at bounding box center [311, 589] width 147 height 18
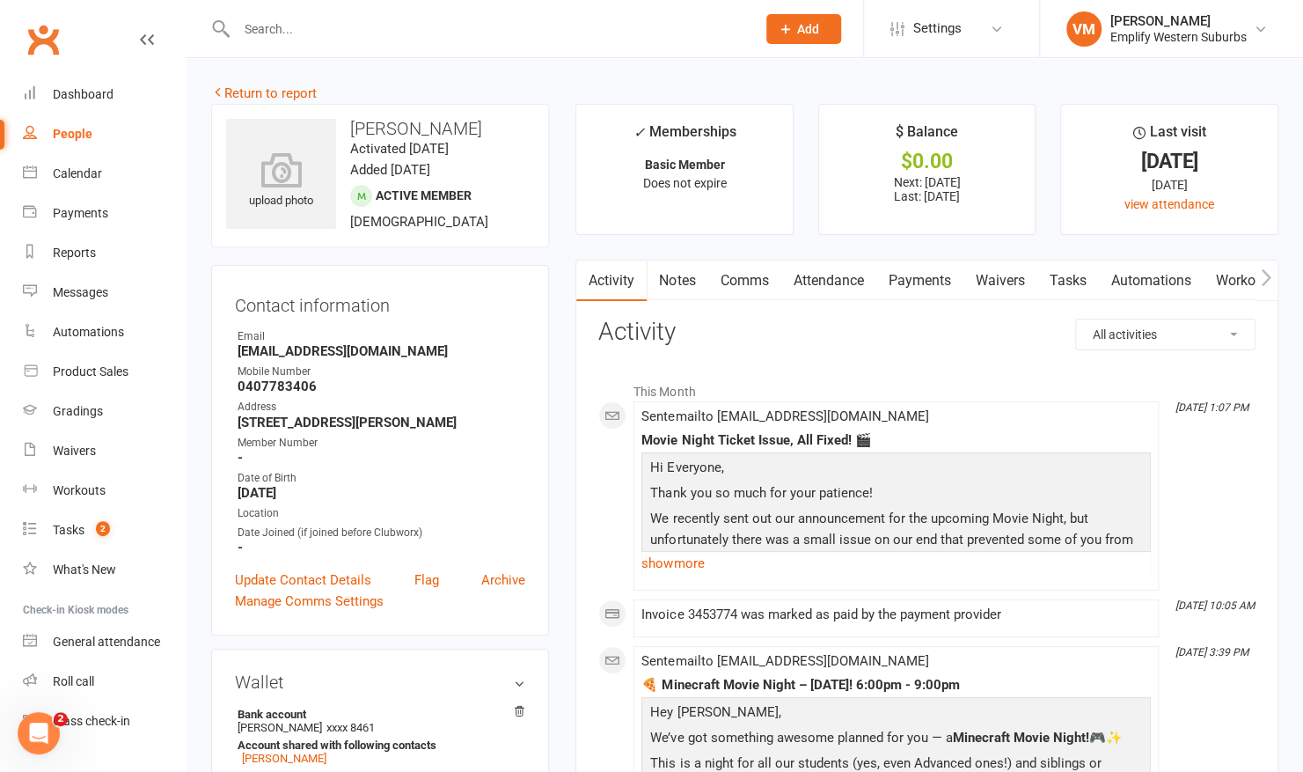
click at [1237, 271] on link "Workouts" at bounding box center [1245, 280] width 84 height 40
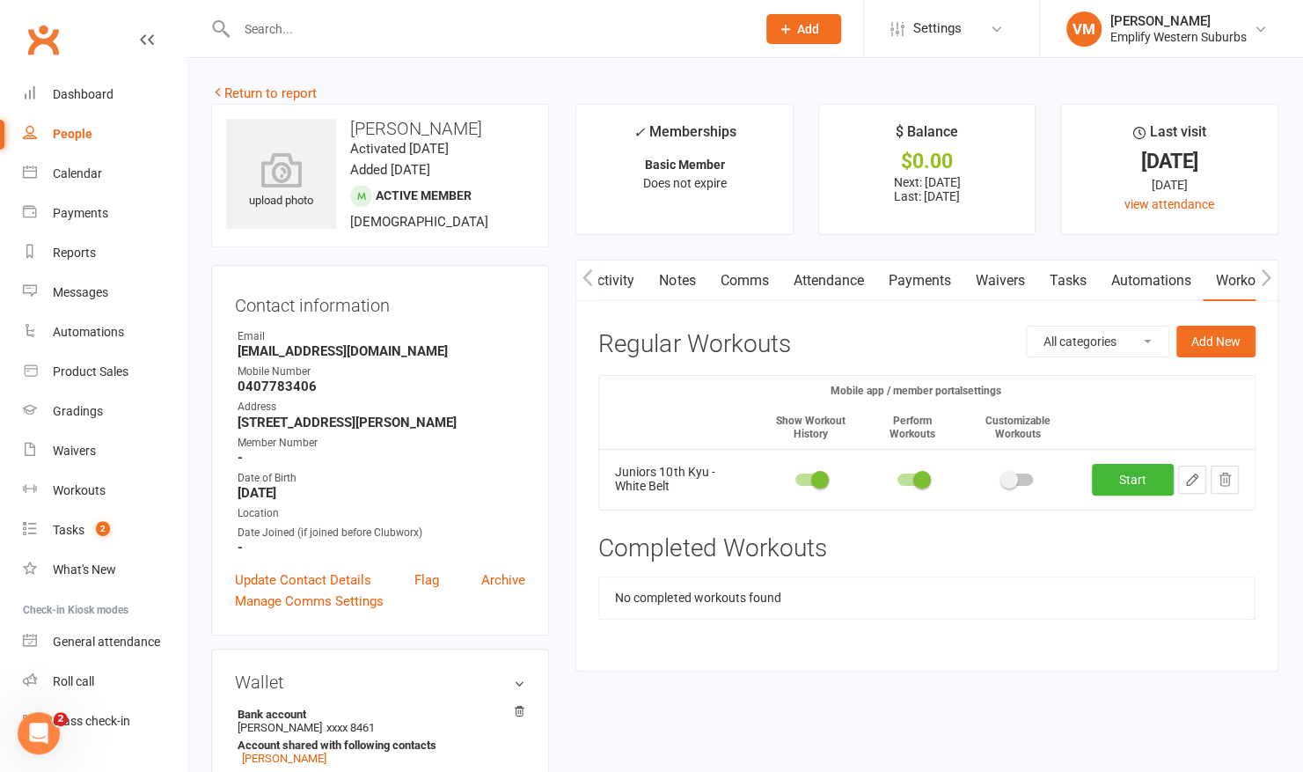
scroll to position [0, 500]
click at [989, 287] on link "Mobile App" at bounding box center [1009, 280] width 95 height 40
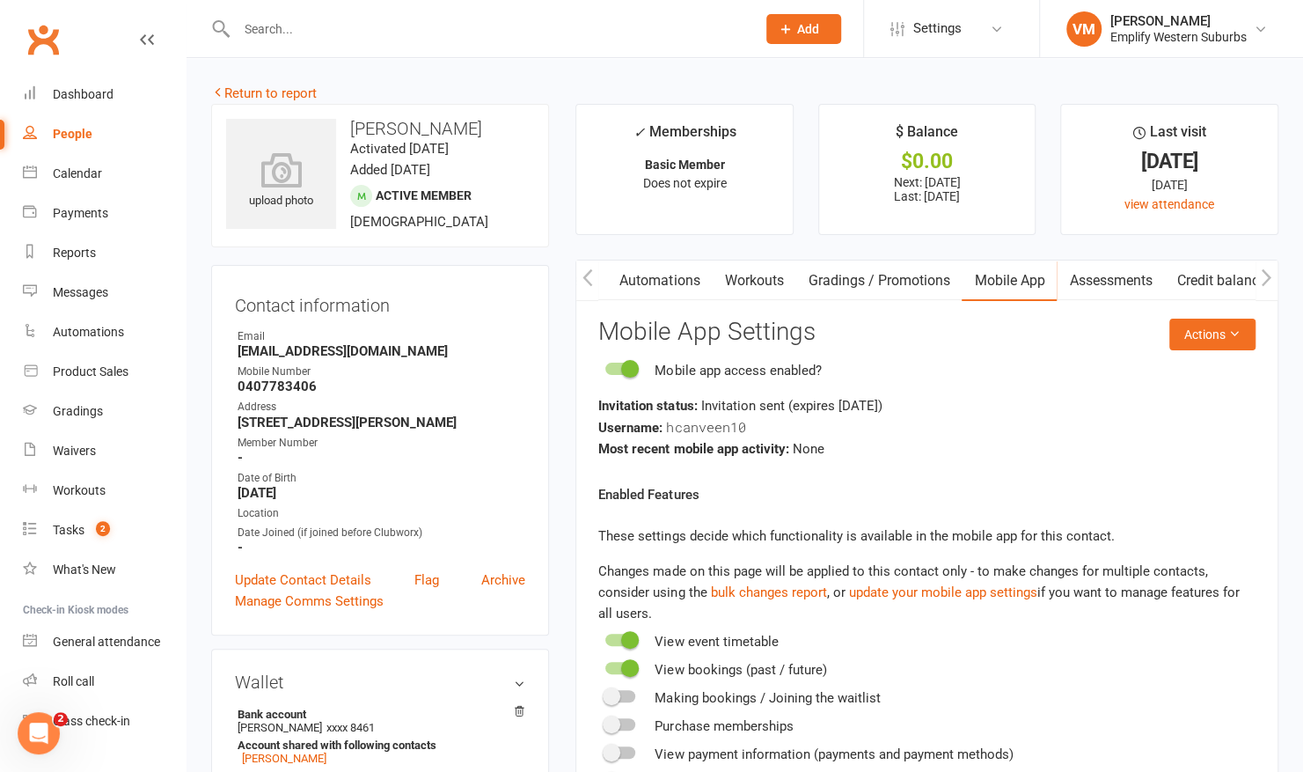
click at [621, 364] on span at bounding box center [630, 369] width 18 height 18
click at [605, 366] on input "checkbox" at bounding box center [605, 366] width 0 height 0
click at [84, 86] on link "Dashboard" at bounding box center [104, 95] width 163 height 40
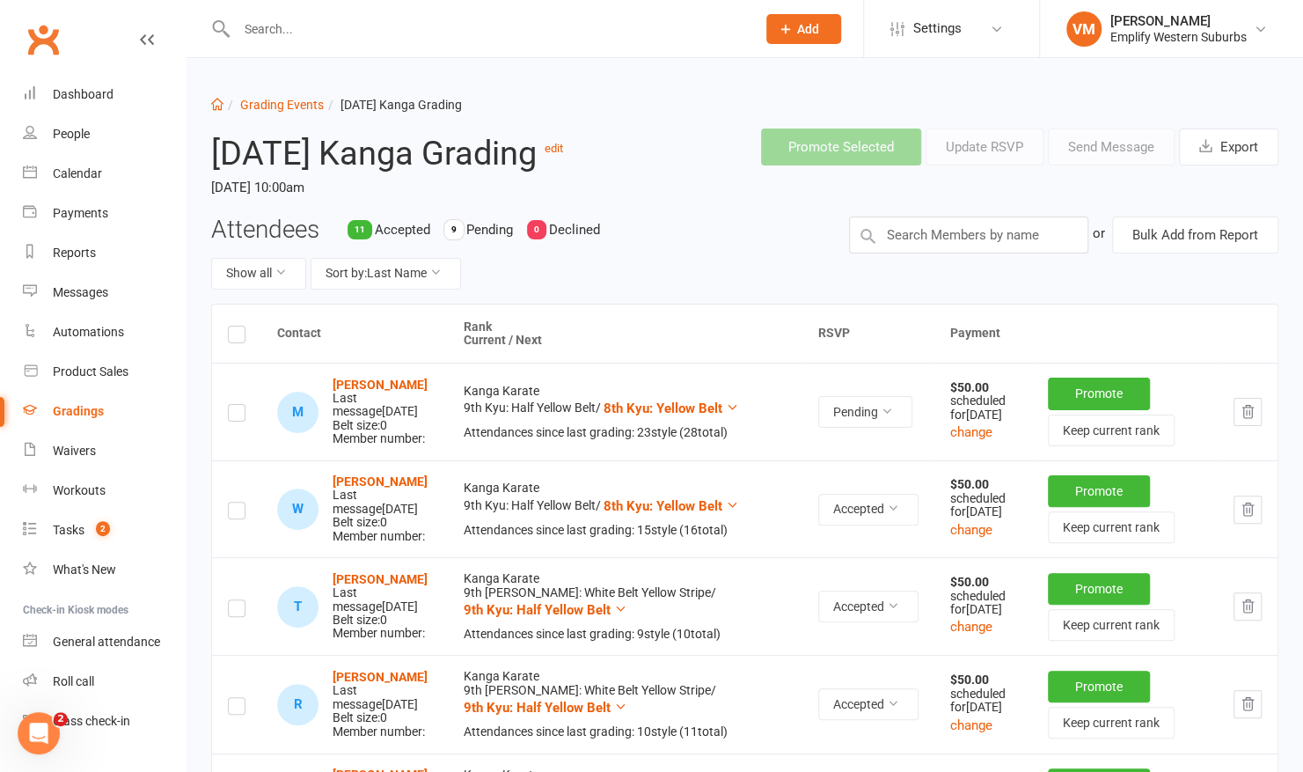
click at [239, 337] on label at bounding box center [237, 337] width 18 height 0
click at [239, 326] on input "checkbox" at bounding box center [237, 326] width 18 height 0
click at [1081, 151] on button "Send Message" at bounding box center [1111, 146] width 127 height 37
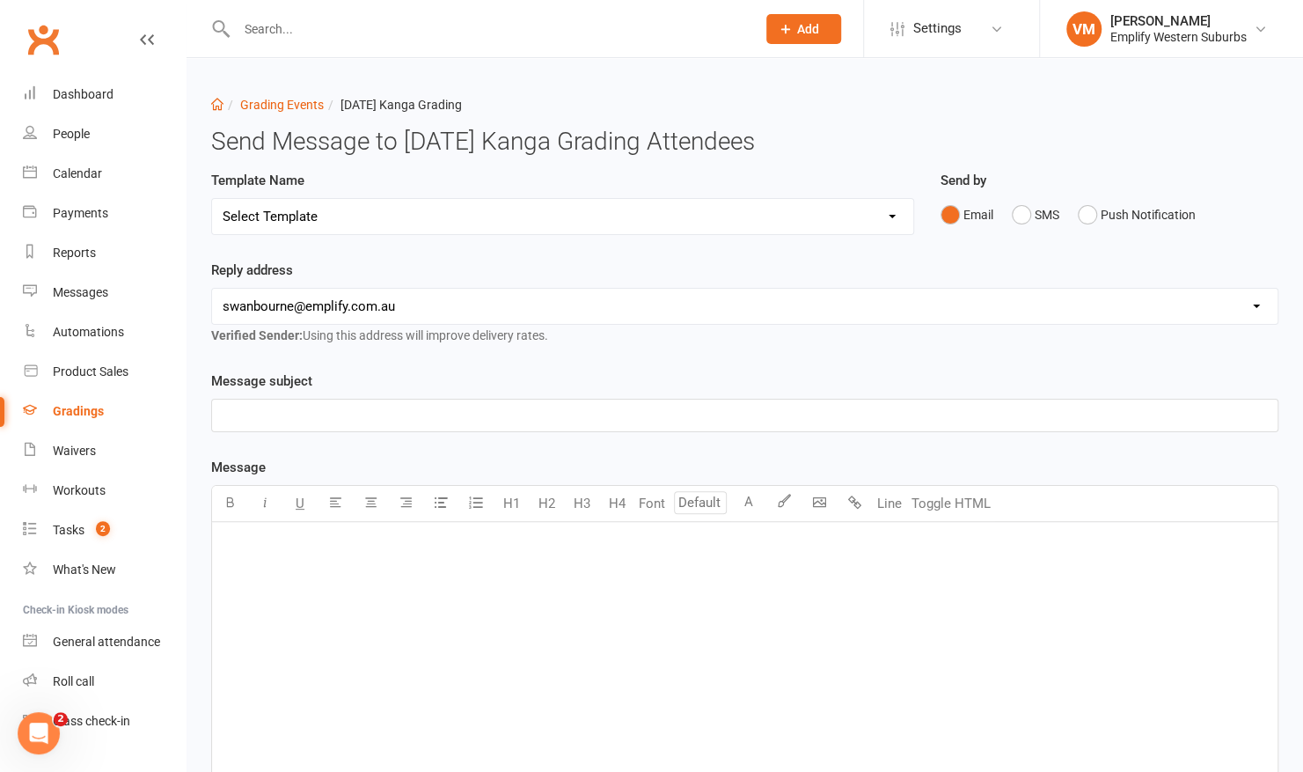
click at [559, 224] on select "Select Template [Email] Confirmation of Successful Grading [Email] CW Template …" at bounding box center [562, 216] width 701 height 35
select select "2"
click at [212, 199] on select "Select Template [Email] Confirmation of Successful Grading [Email] CW Template …" at bounding box center [562, 216] width 701 height 35
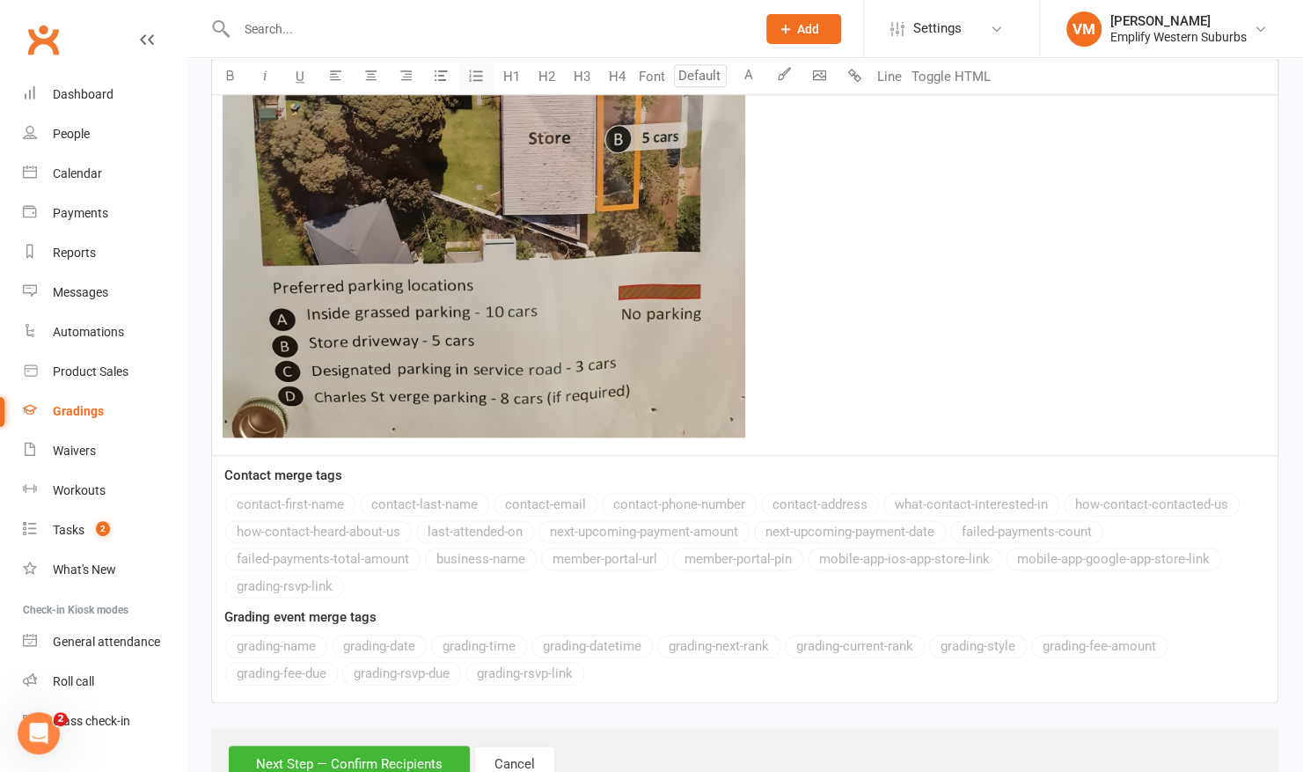
scroll to position [1154, 0]
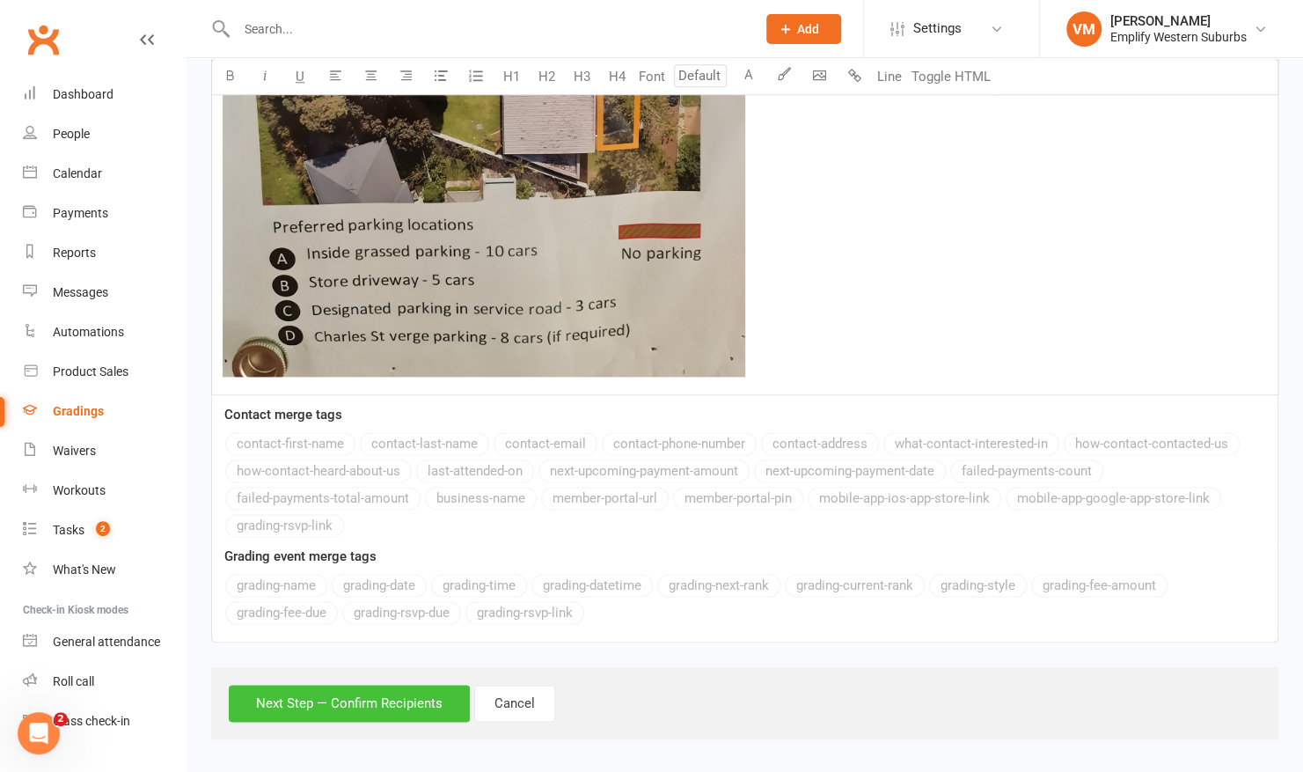
click at [297, 695] on button "Next Step — Confirm Recipients" at bounding box center [349, 703] width 241 height 37
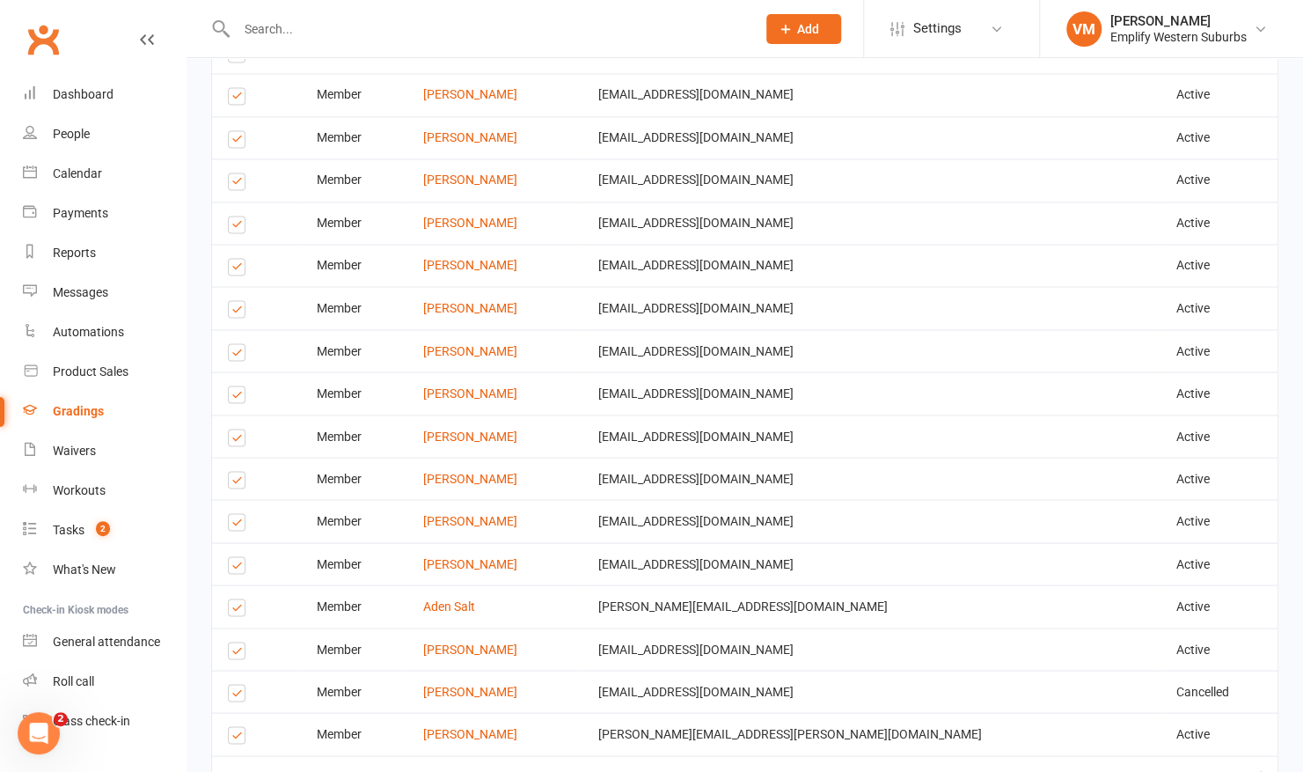
scroll to position [1809, 0]
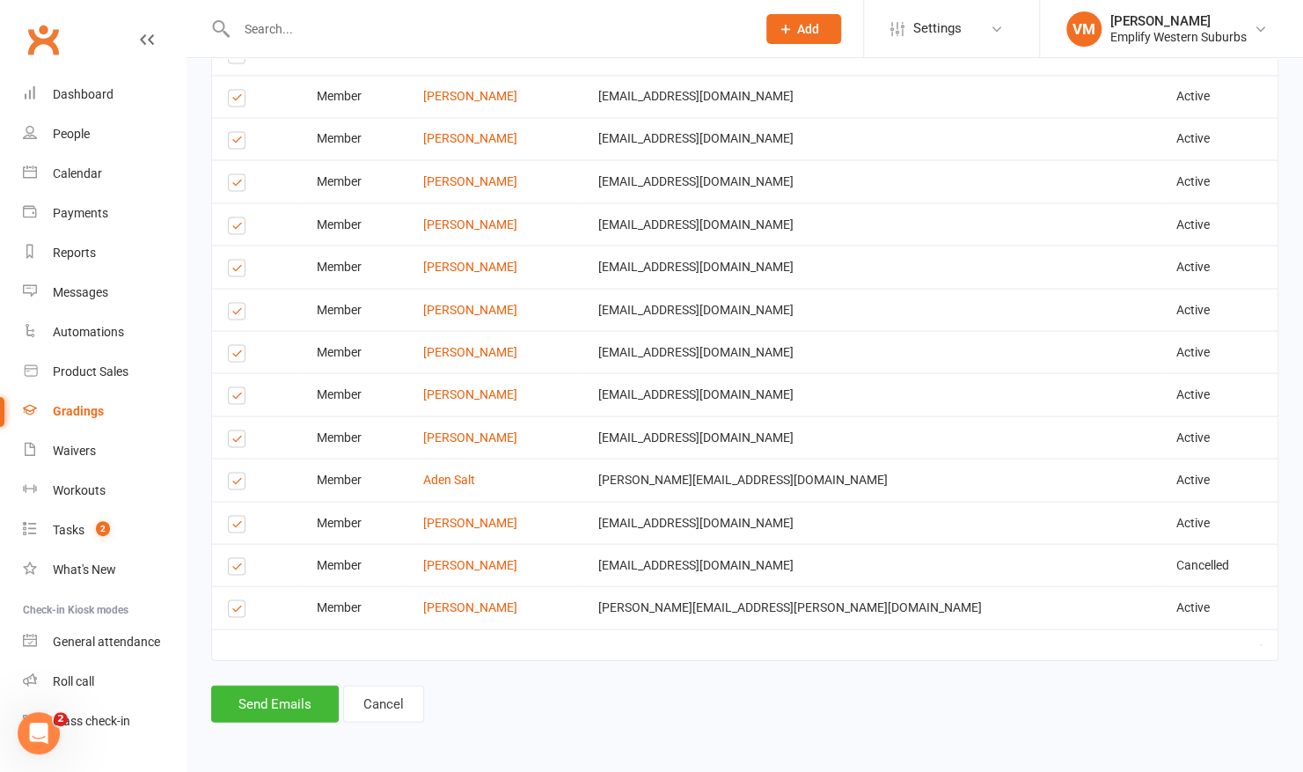
click at [240, 526] on label at bounding box center [240, 526] width 24 height 0
click at [239, 516] on input "checkbox" at bounding box center [233, 516] width 11 height 0
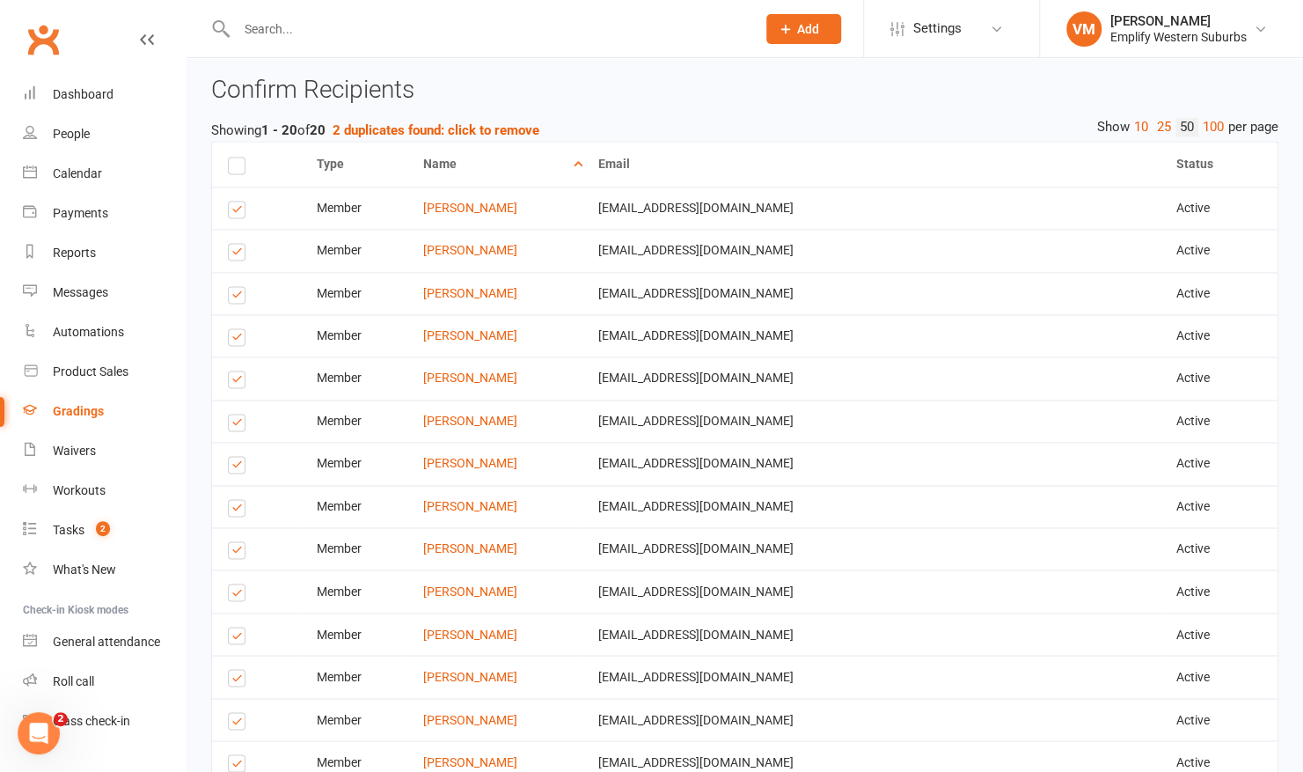
scroll to position [1419, 0]
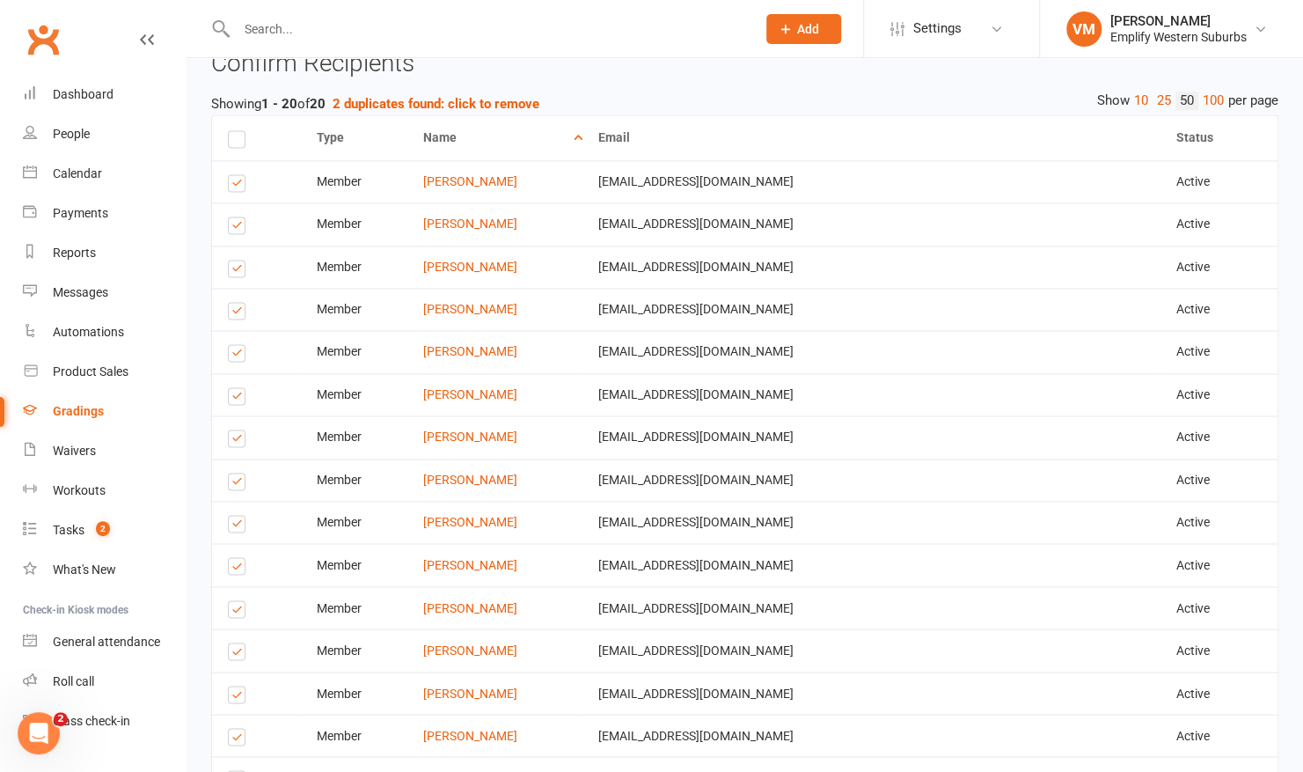
click at [237, 186] on label at bounding box center [240, 186] width 24 height 0
click at [237, 175] on input "checkbox" at bounding box center [233, 175] width 11 height 0
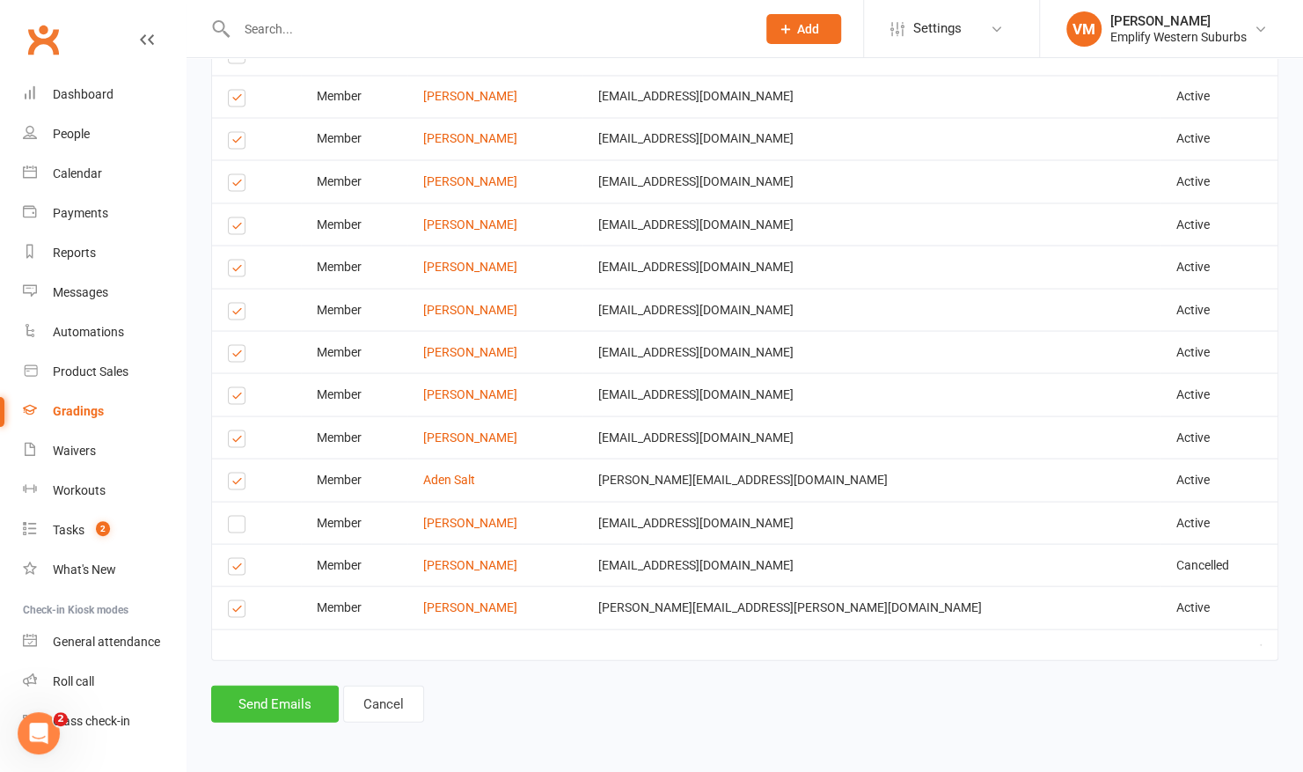
click at [231, 693] on button "Send Emails" at bounding box center [275, 703] width 128 height 37
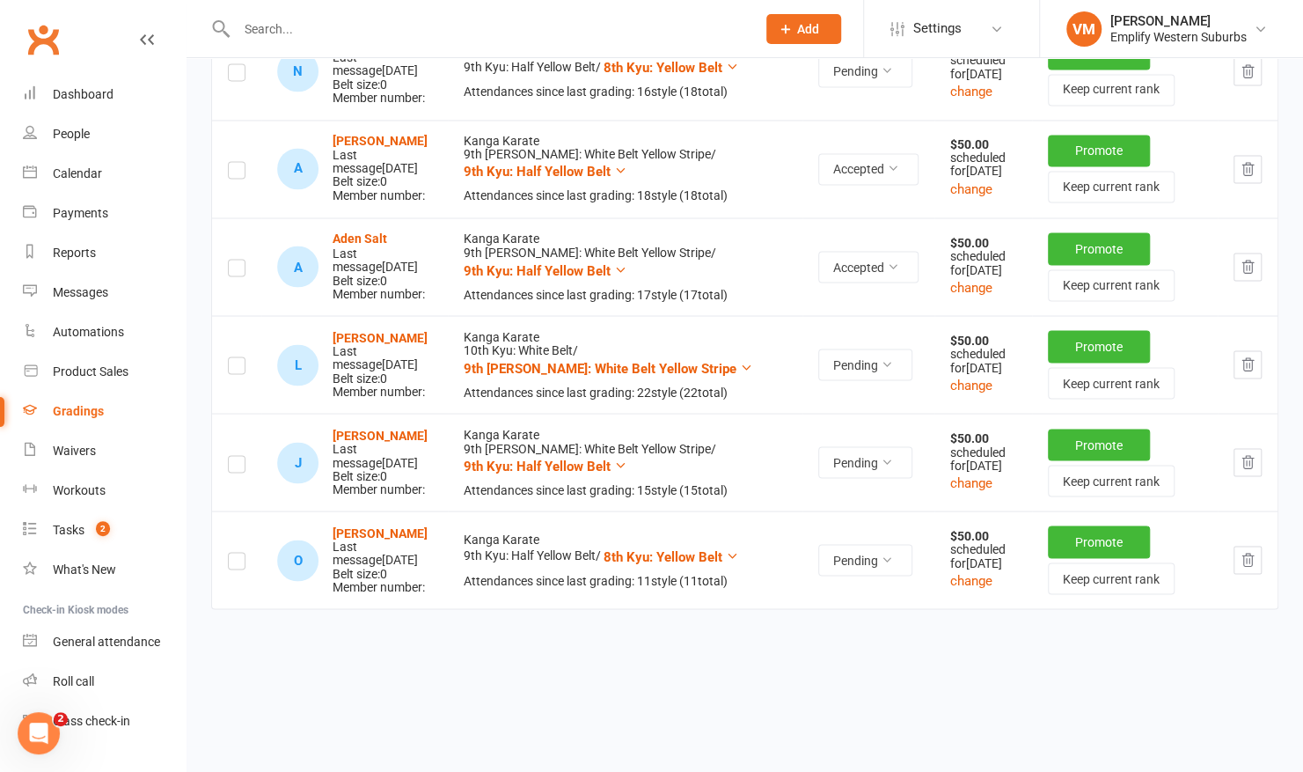
scroll to position [1871, 0]
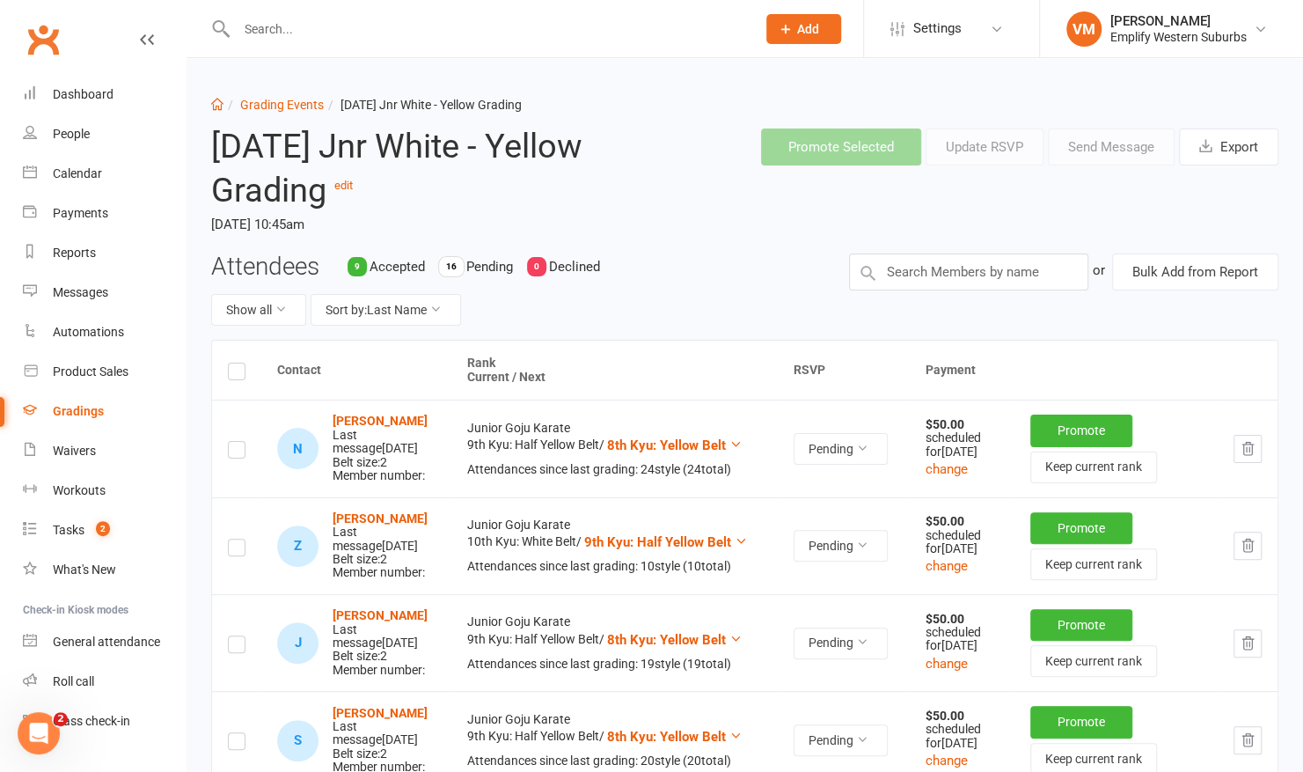
click at [238, 374] on label at bounding box center [237, 374] width 18 height 0
click at [238, 363] on input "checkbox" at bounding box center [237, 363] width 18 height 0
click at [1105, 144] on button "Send Message" at bounding box center [1111, 146] width 127 height 37
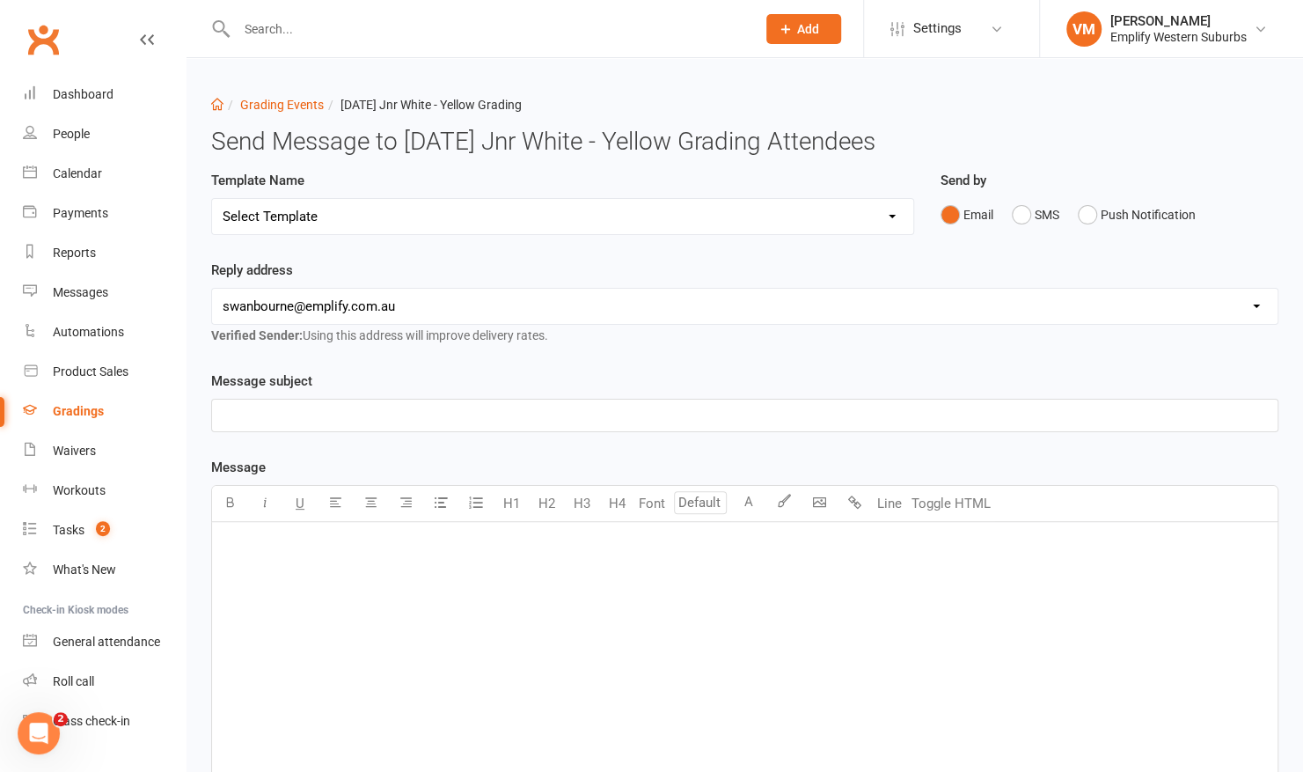
click at [532, 218] on select "Select Template [Email] Confirmation of Successful Grading [Email] CW Template …" at bounding box center [562, 216] width 701 height 35
select select "2"
click at [212, 199] on select "Select Template [Email] Confirmation of Successful Grading [Email] CW Template …" at bounding box center [562, 216] width 701 height 35
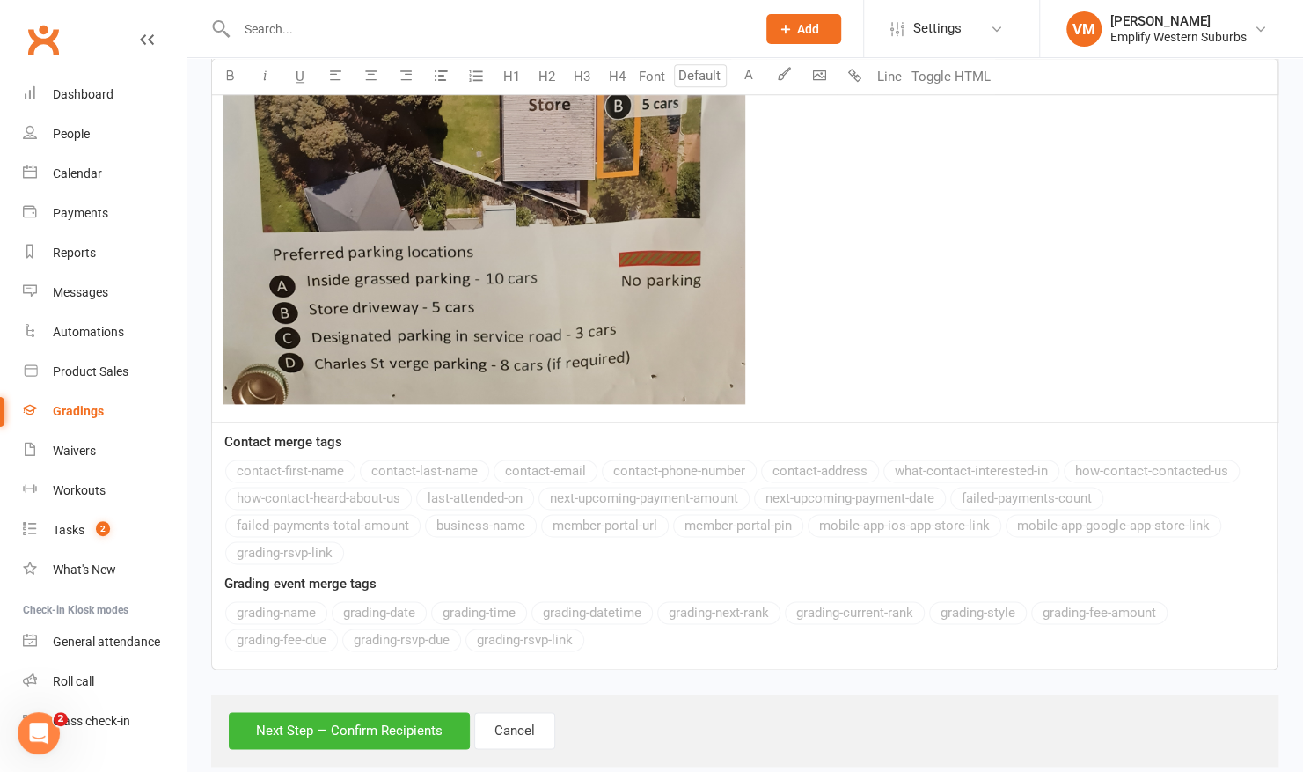
scroll to position [1154, 0]
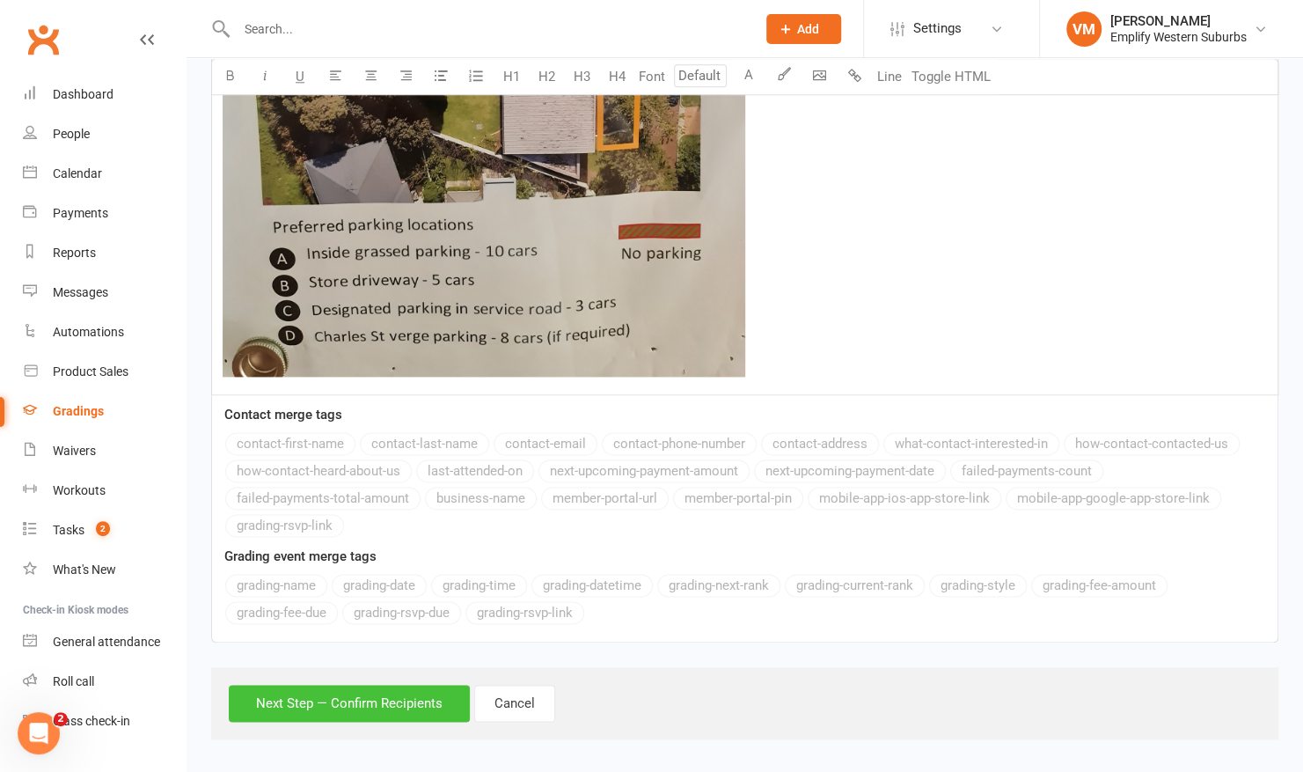
click at [301, 686] on button "Next Step — Confirm Recipients" at bounding box center [349, 703] width 241 height 37
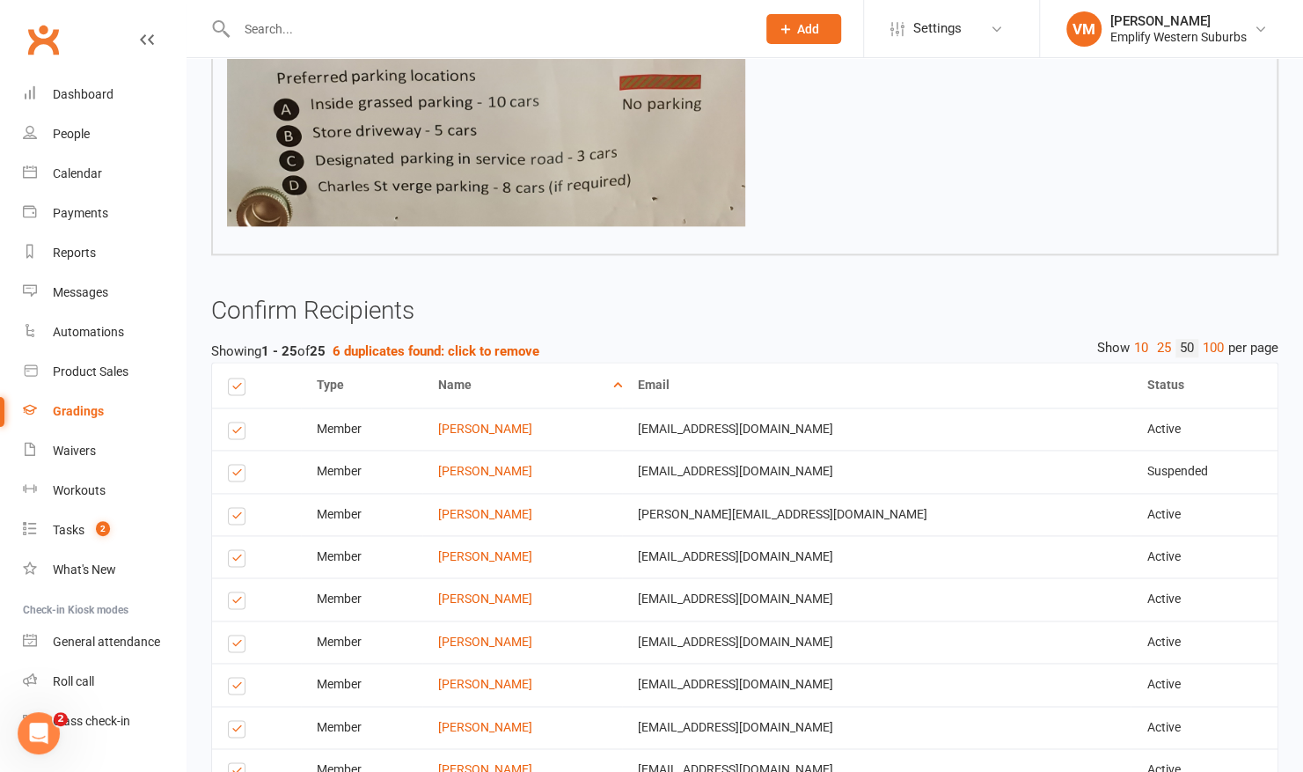
scroll to position [2021, 0]
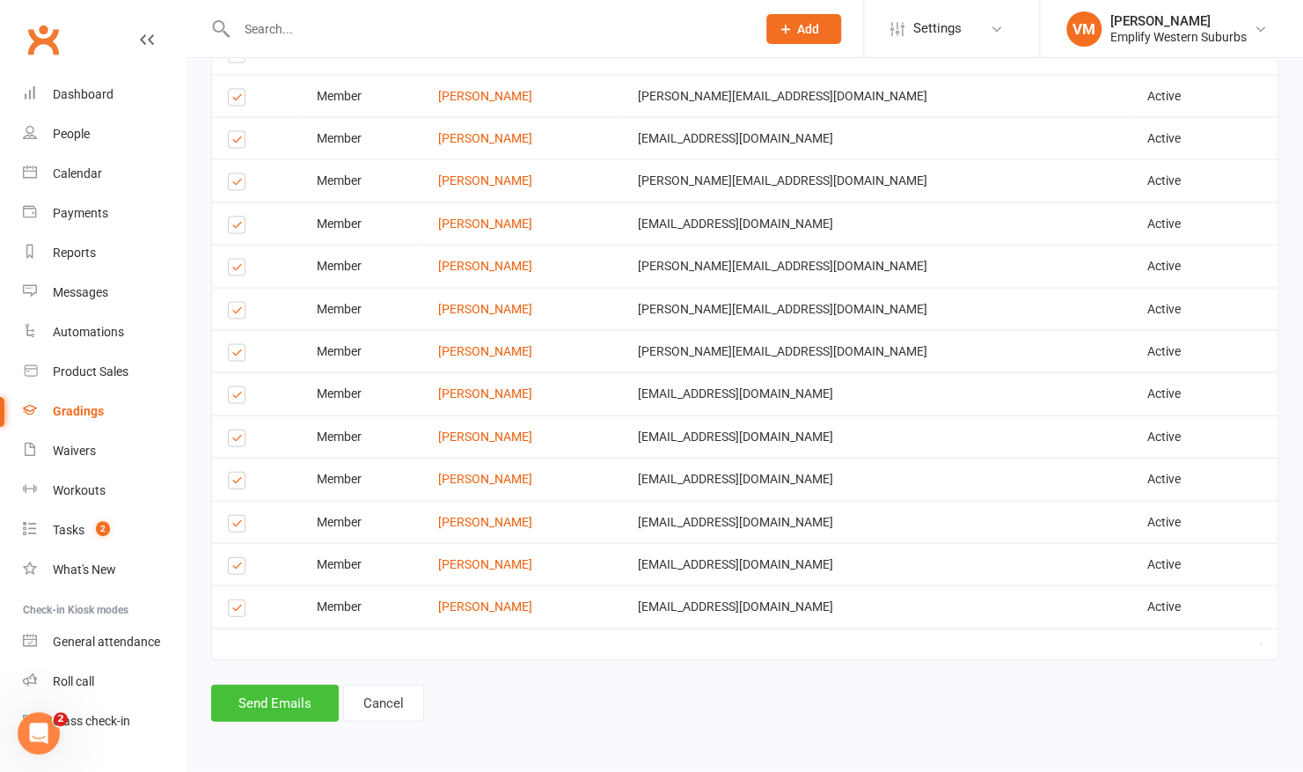
click at [246, 695] on button "Send Emails" at bounding box center [275, 703] width 128 height 37
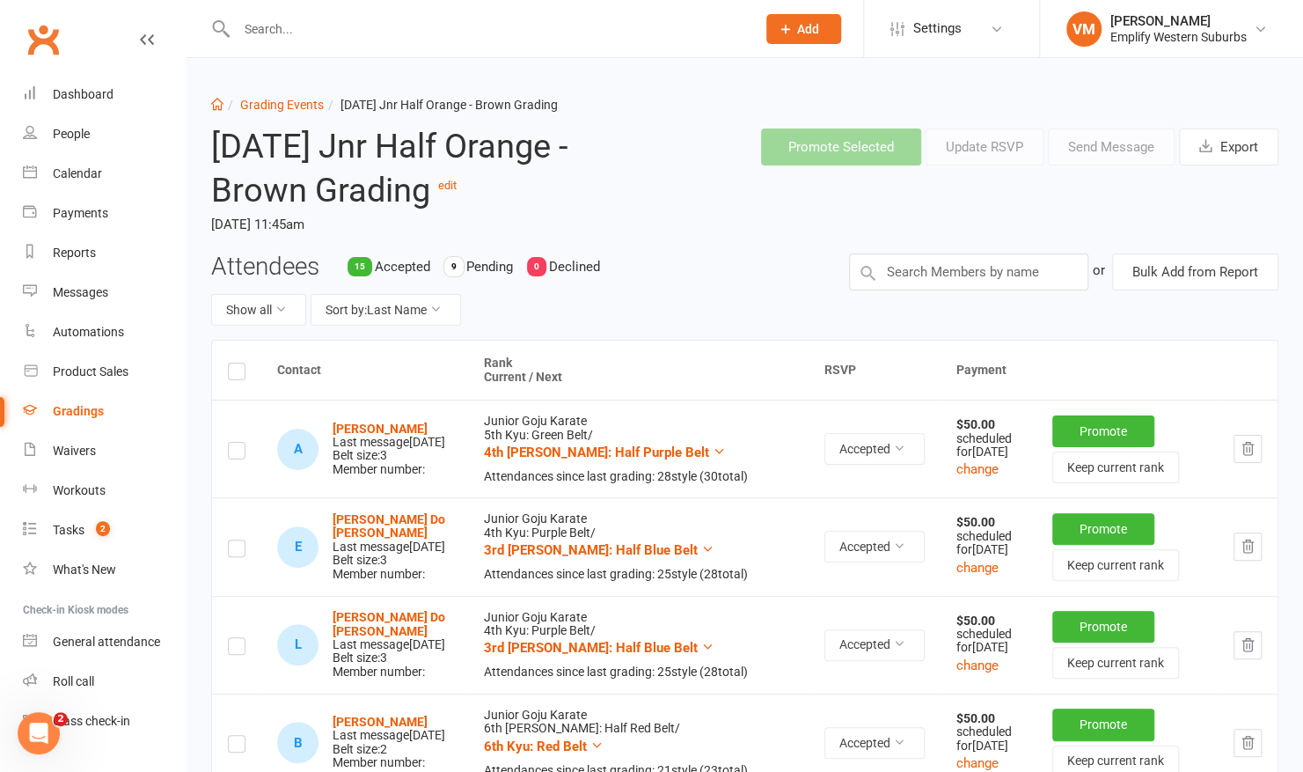
click at [235, 374] on label at bounding box center [237, 374] width 18 height 0
click at [235, 363] on input "checkbox" at bounding box center [237, 363] width 18 height 0
click at [1116, 151] on button "Send Message" at bounding box center [1111, 146] width 127 height 37
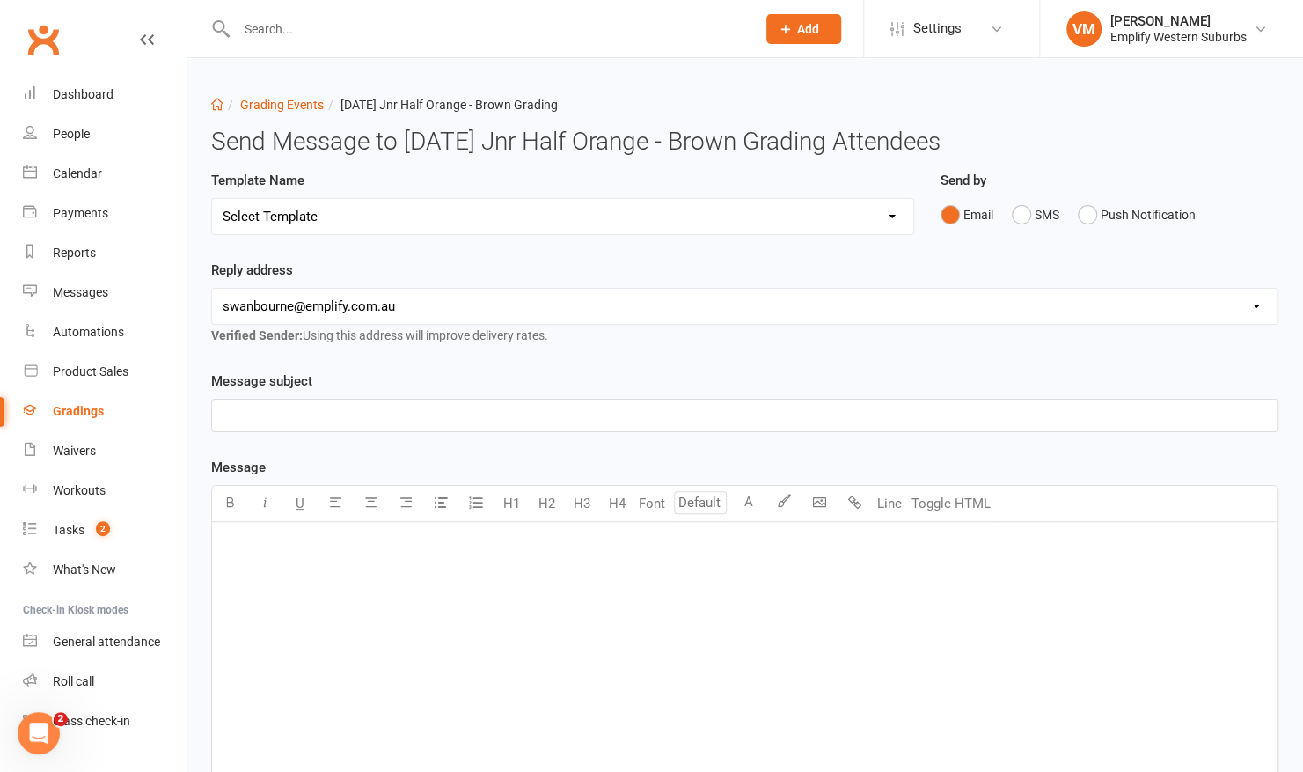
click at [378, 216] on select "Select Template [Email] Confirmation of Successful Grading [Email] CW Template …" at bounding box center [562, 216] width 701 height 35
select select "2"
click at [212, 199] on select "Select Template [Email] Confirmation of Successful Grading [Email] CW Template …" at bounding box center [562, 216] width 701 height 35
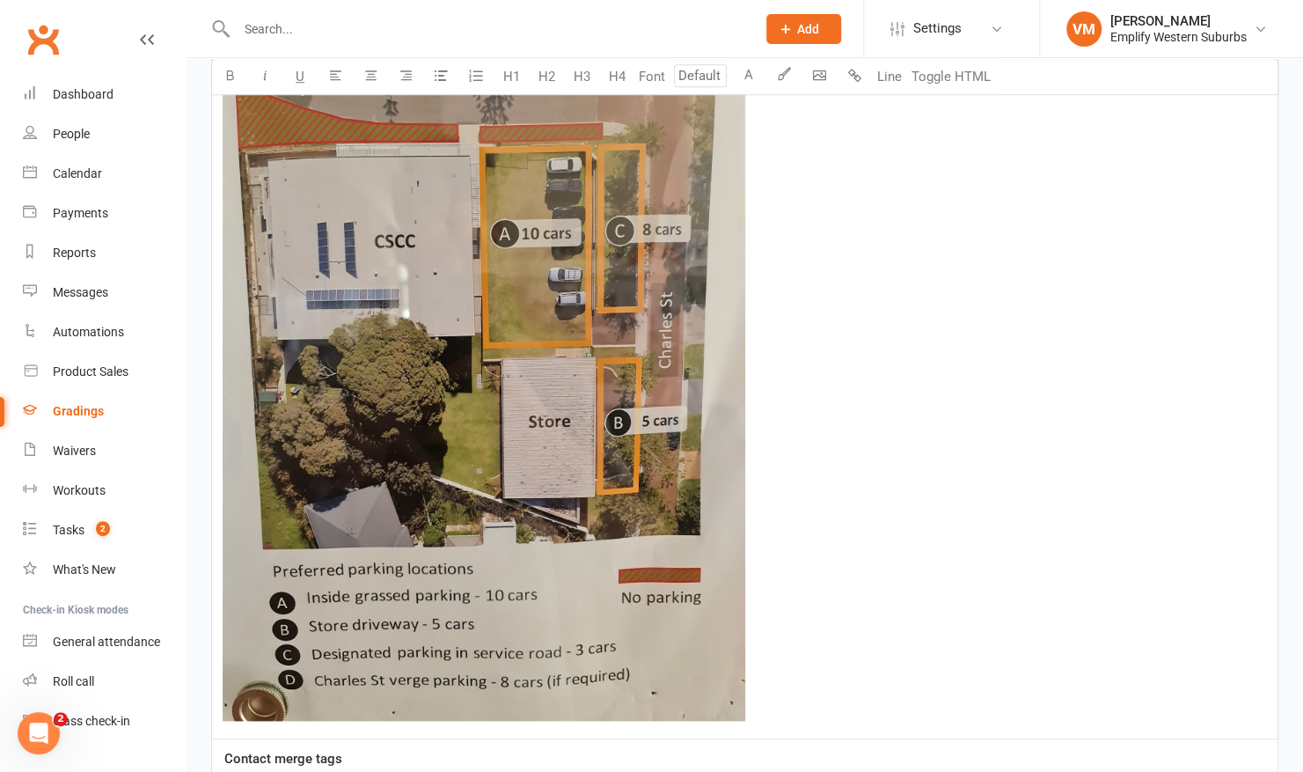
scroll to position [1154, 0]
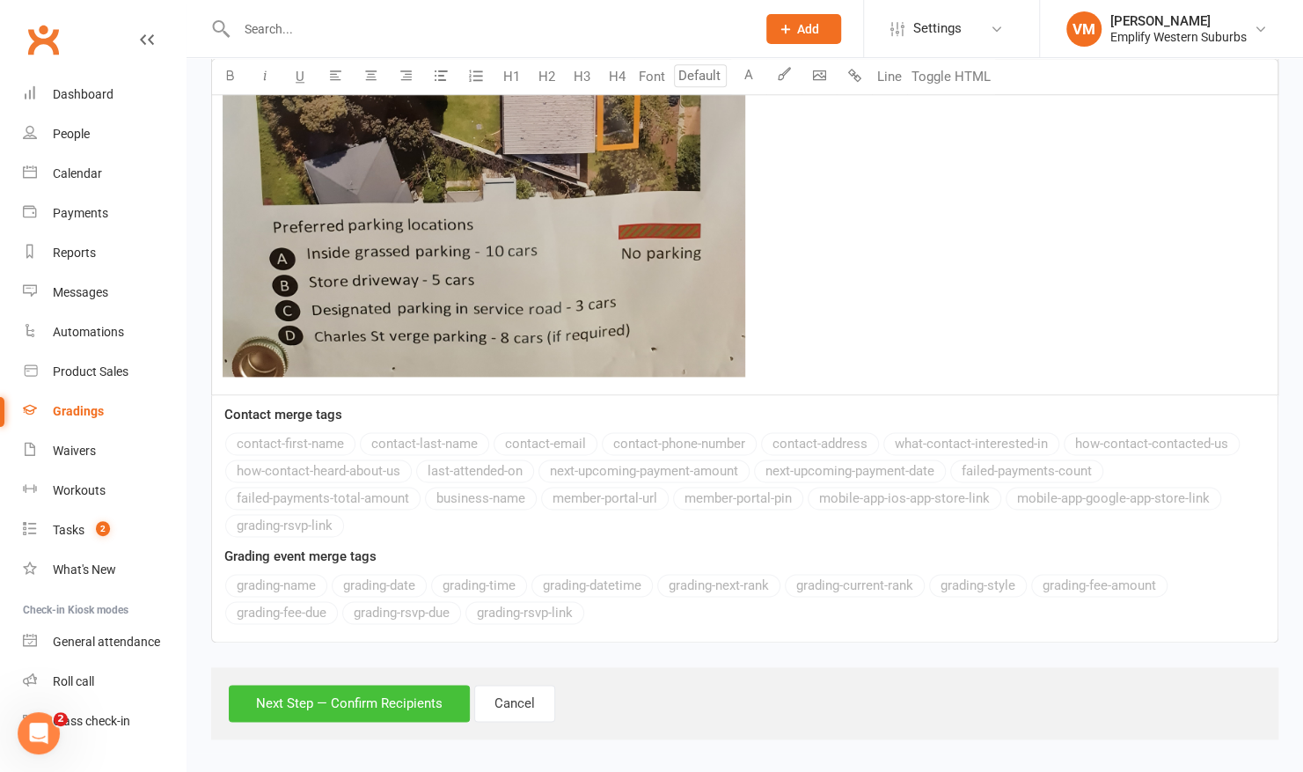
click at [286, 697] on button "Next Step — Confirm Recipients" at bounding box center [349, 703] width 241 height 37
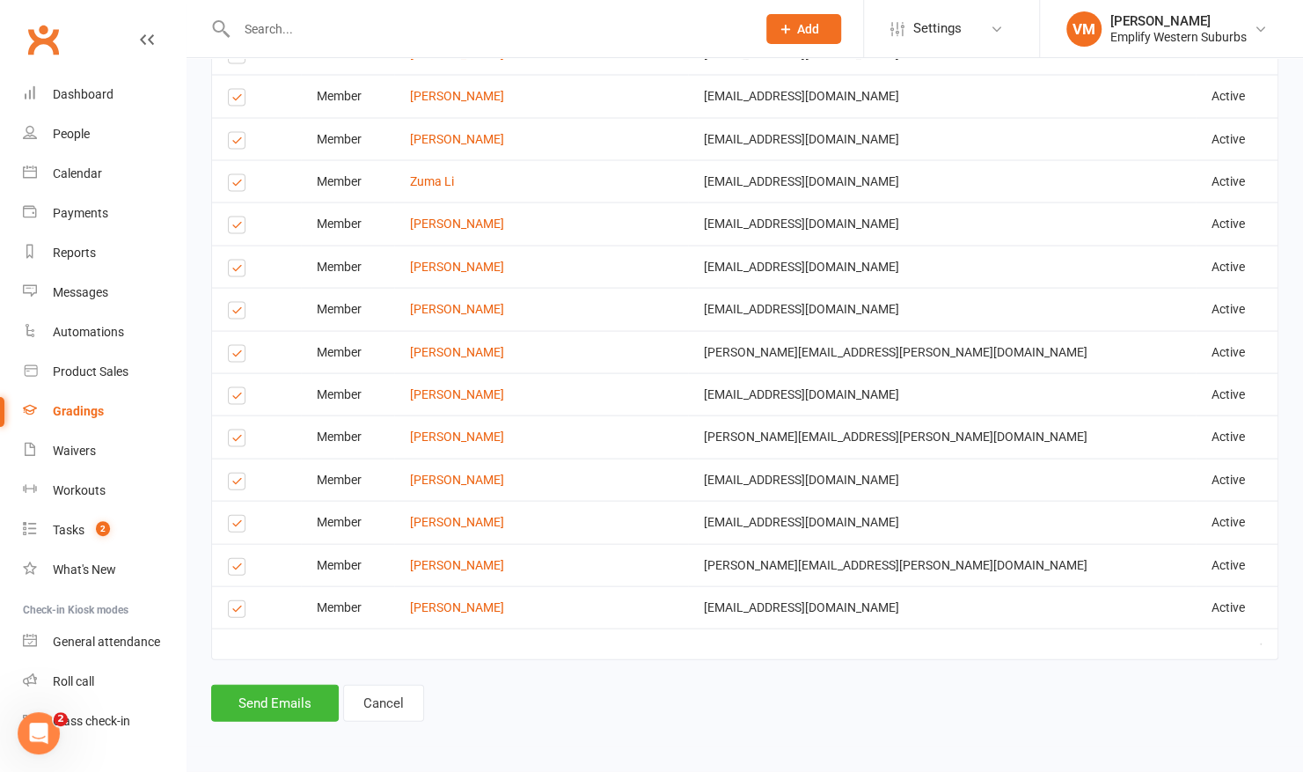
scroll to position [1955, 0]
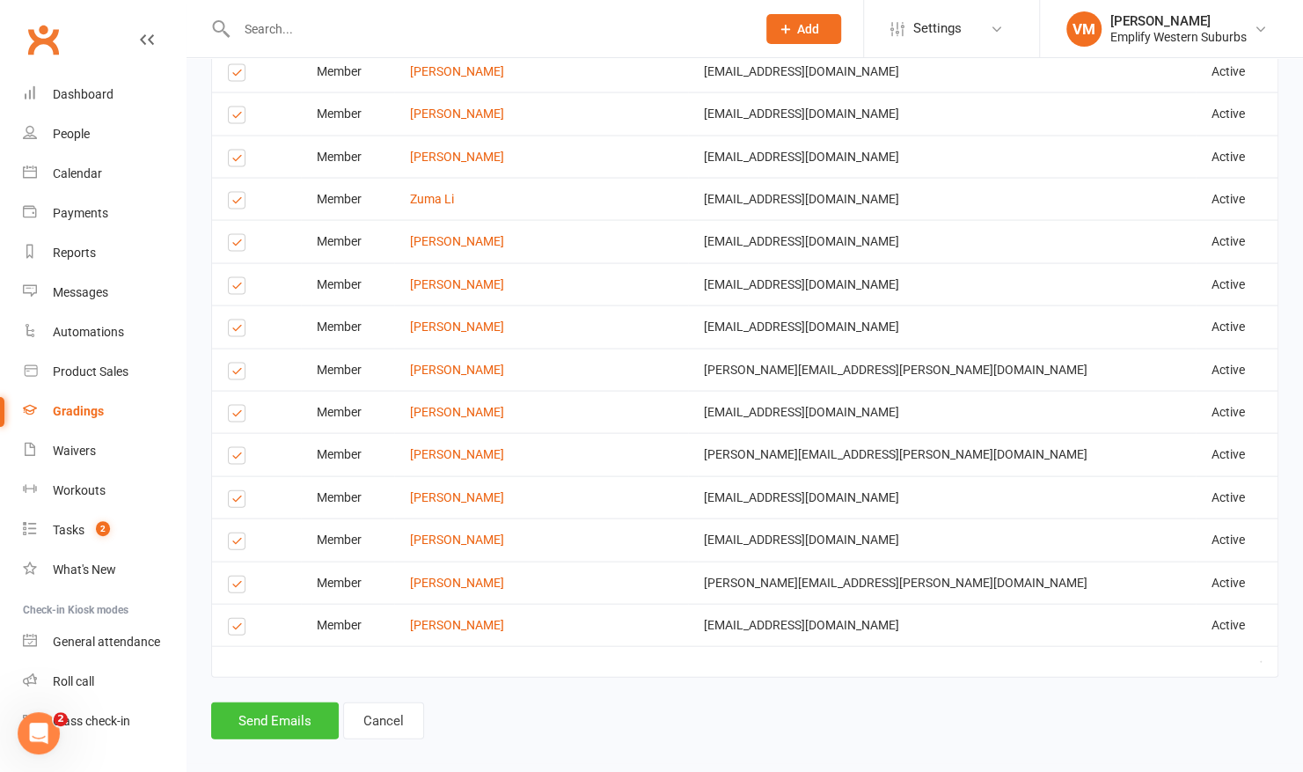
click at [277, 716] on button "Send Emails" at bounding box center [275, 720] width 128 height 37
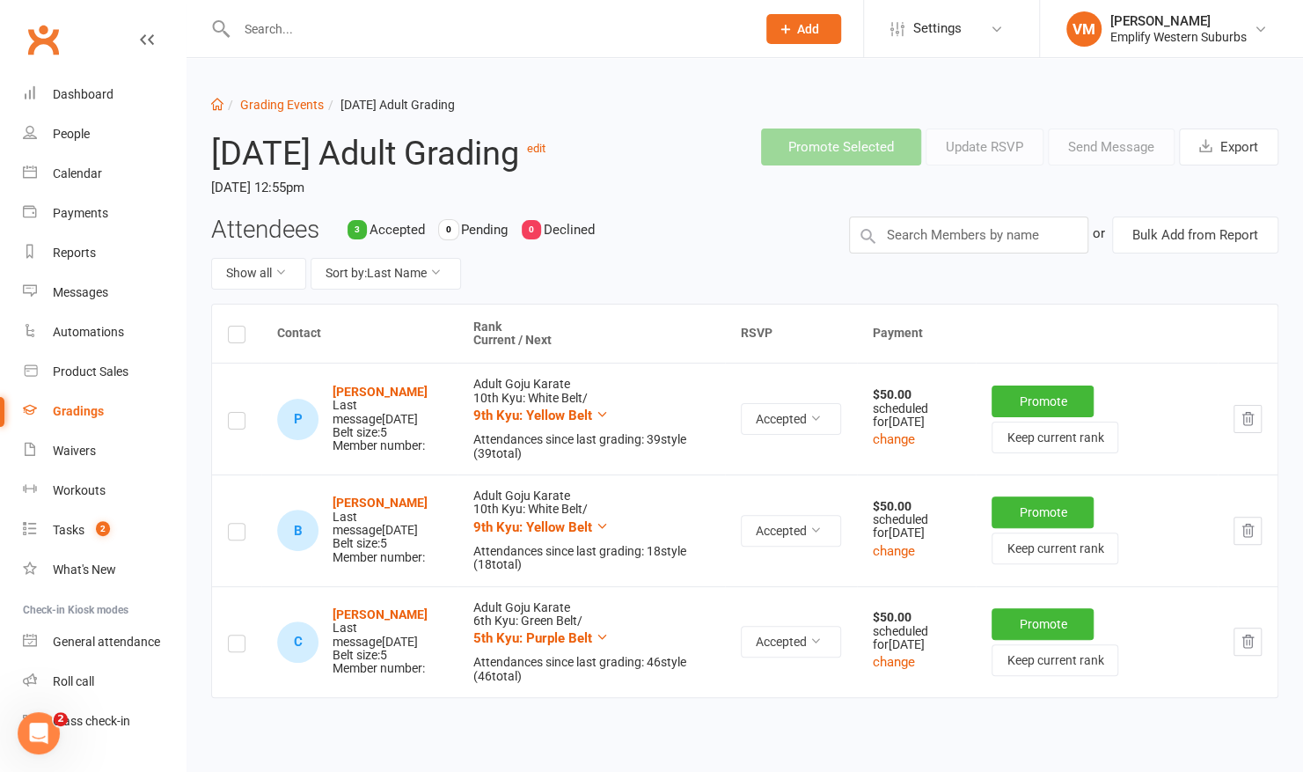
click at [236, 337] on label at bounding box center [237, 337] width 18 height 0
click at [236, 326] on input "checkbox" at bounding box center [237, 326] width 18 height 0
click at [1116, 152] on button "Send Message" at bounding box center [1111, 146] width 127 height 37
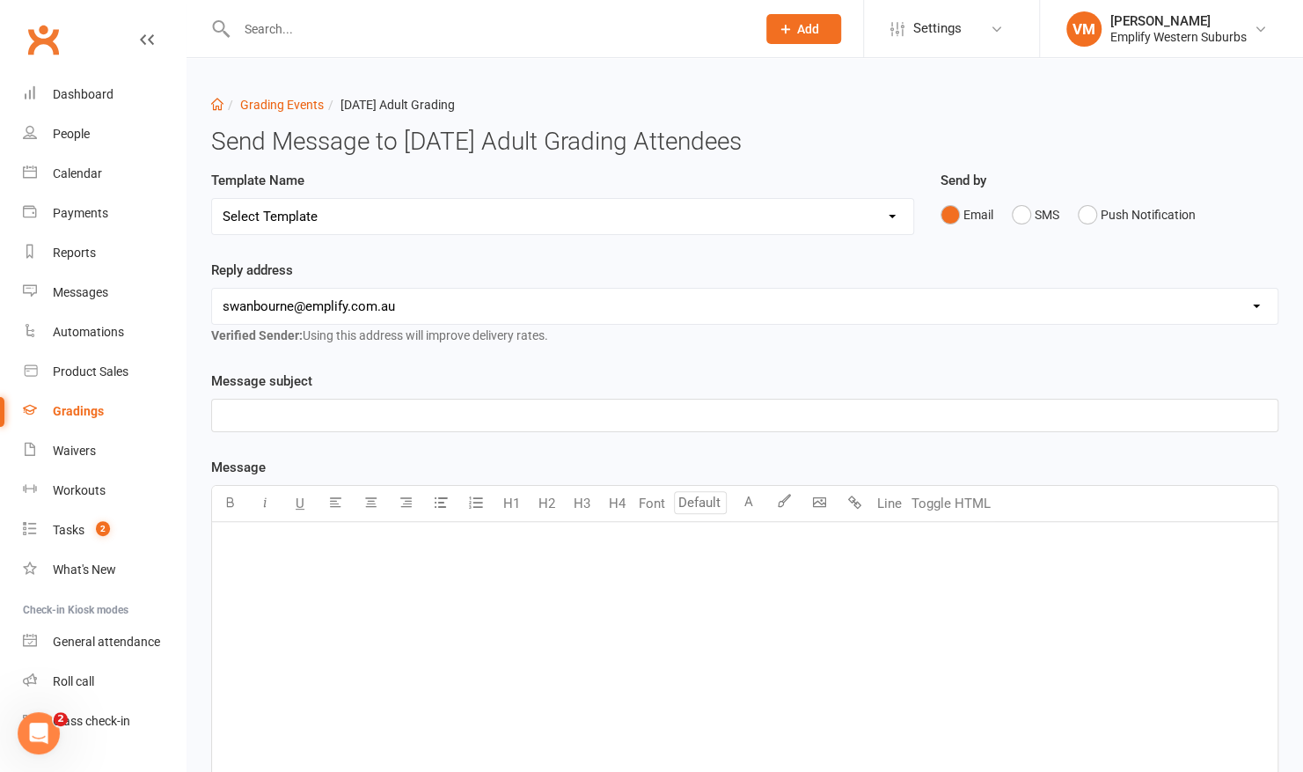
click at [781, 209] on select "Select Template [Email] Confirmation of Successful Grading [Email] CW Template …" at bounding box center [562, 216] width 701 height 35
select select "2"
click at [212, 199] on select "Select Template [Email] Confirmation of Successful Grading [Email] CW Template …" at bounding box center [562, 216] width 701 height 35
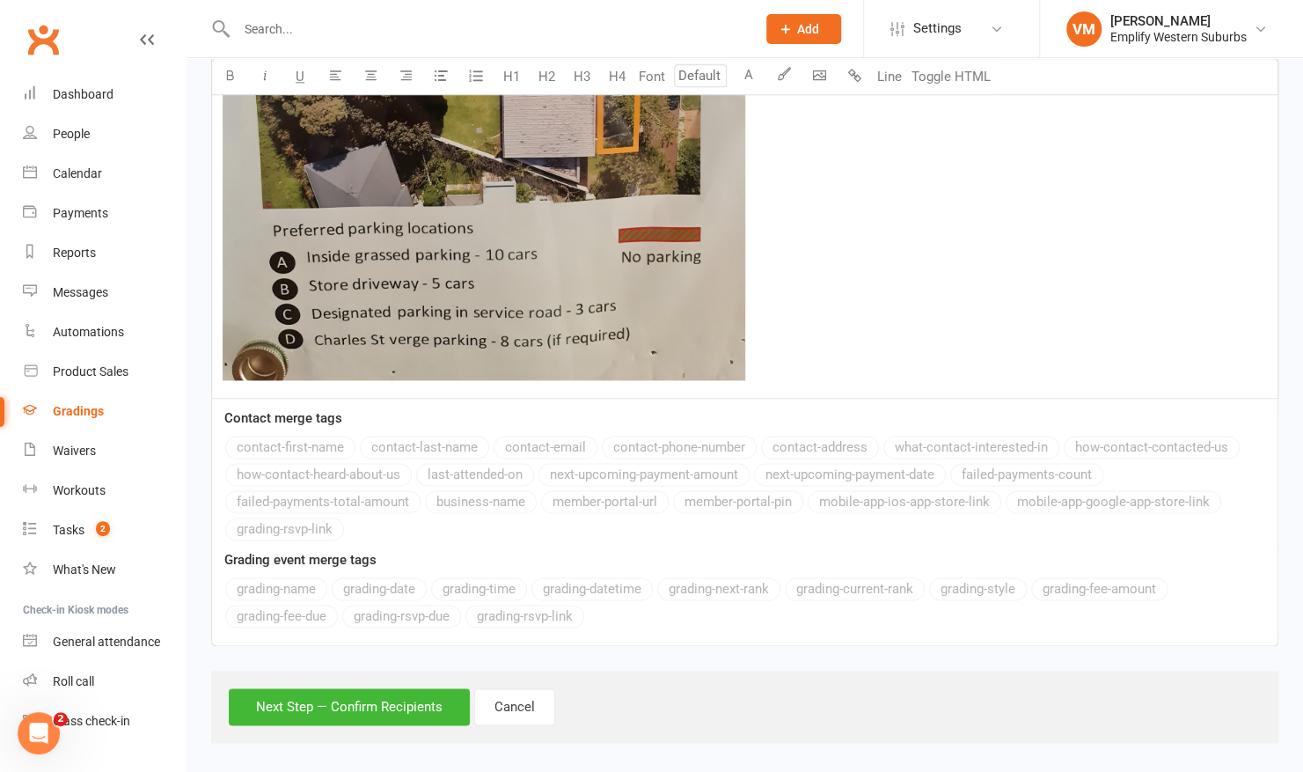
scroll to position [1154, 0]
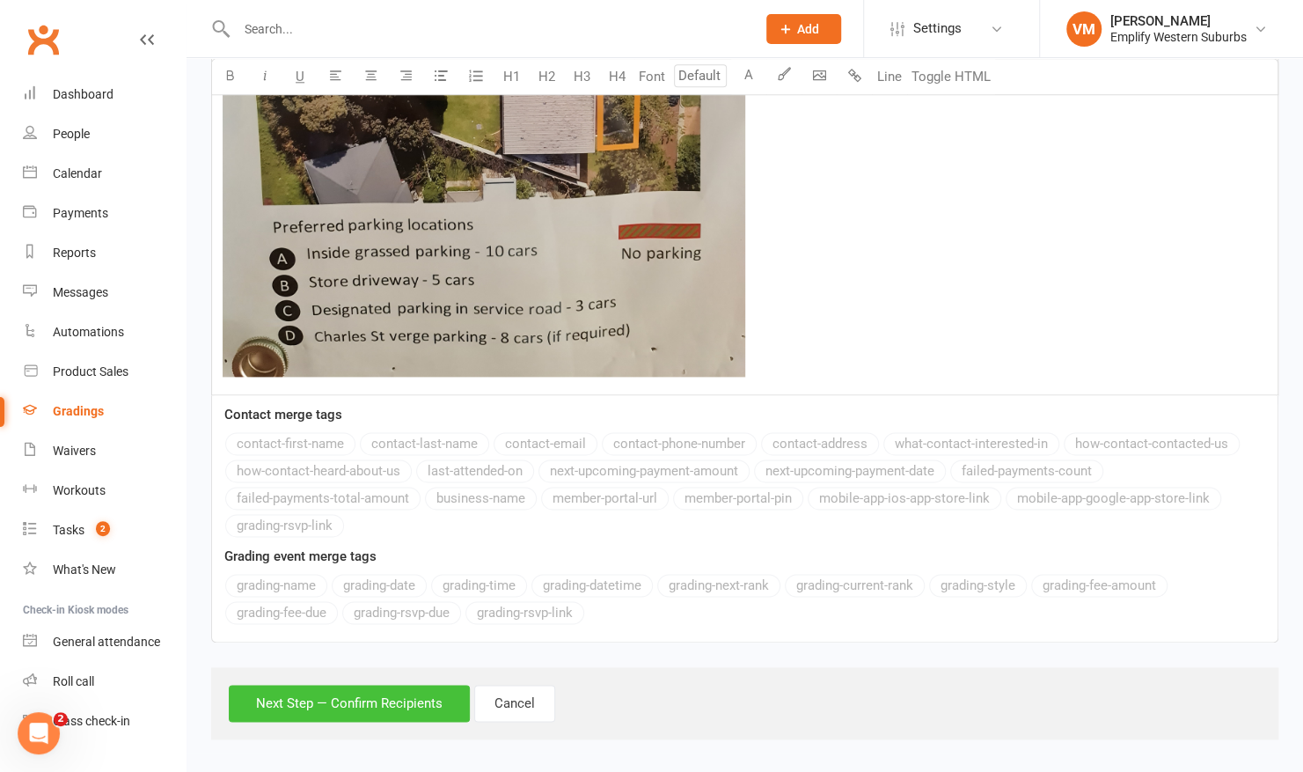
click at [295, 693] on button "Next Step — Confirm Recipients" at bounding box center [349, 703] width 241 height 37
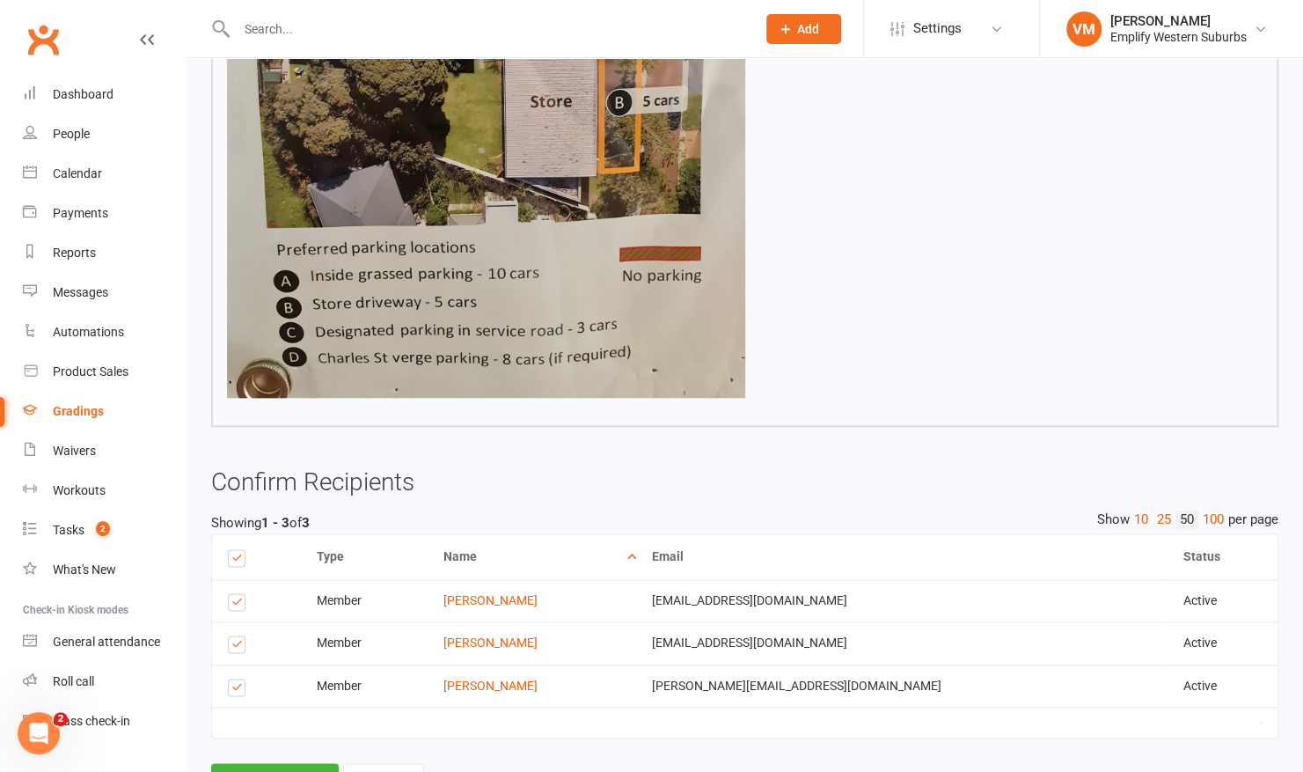
scroll to position [1089, 0]
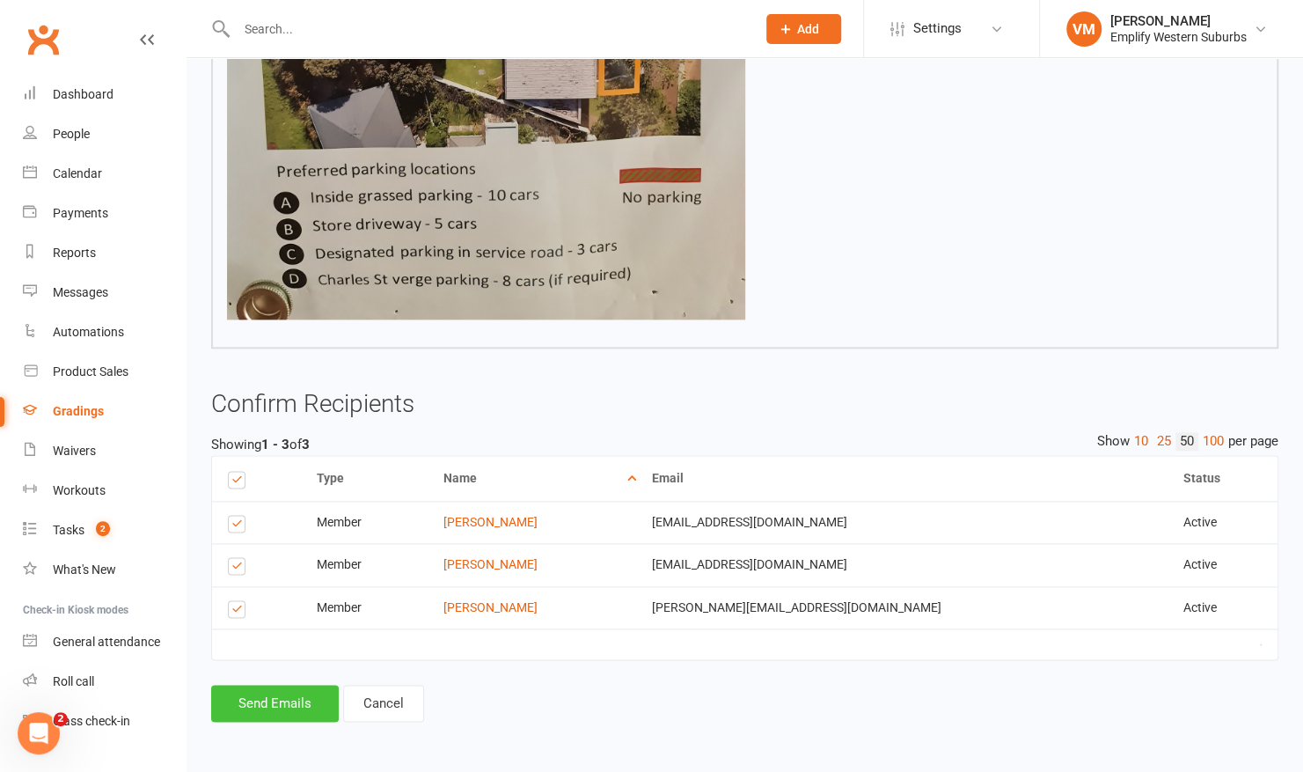
click at [276, 702] on button "Send Emails" at bounding box center [275, 703] width 128 height 37
